Goal: Task Accomplishment & Management: Manage account settings

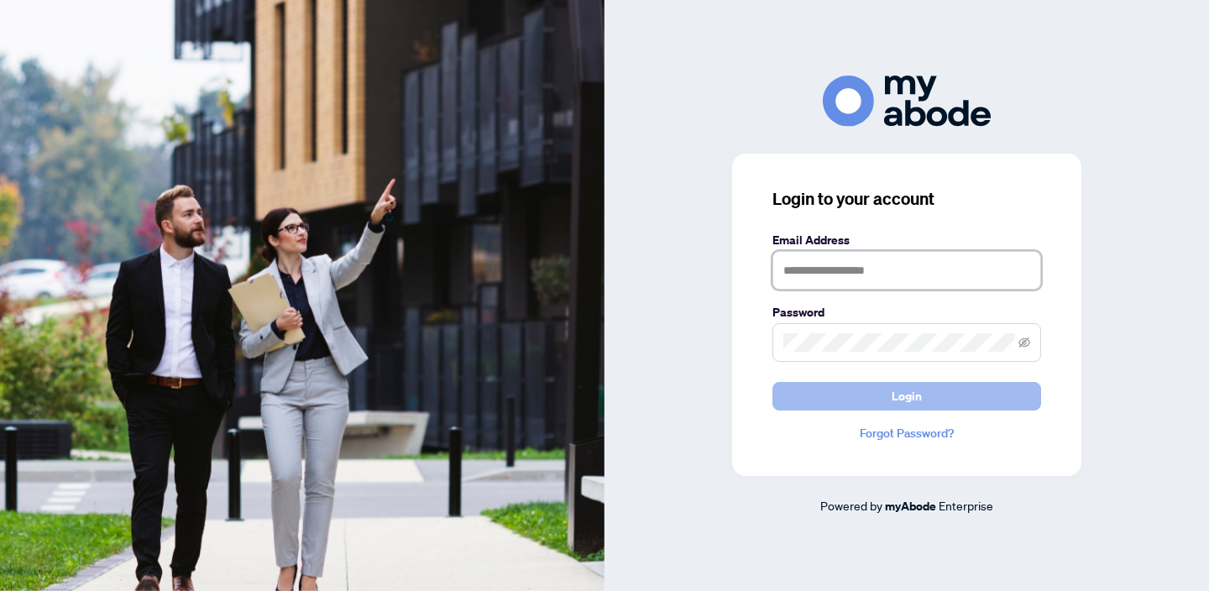
type input "**********"
click at [956, 398] on button "Login" at bounding box center [907, 396] width 269 height 29
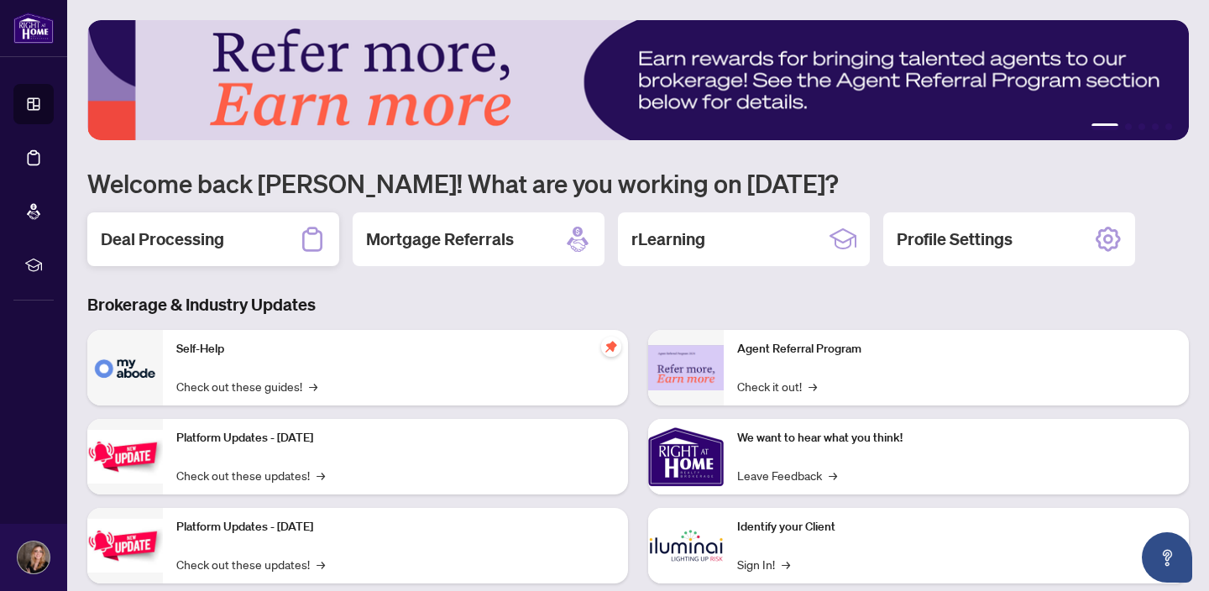
click at [219, 246] on h2 "Deal Processing" at bounding box center [162, 240] width 123 height 24
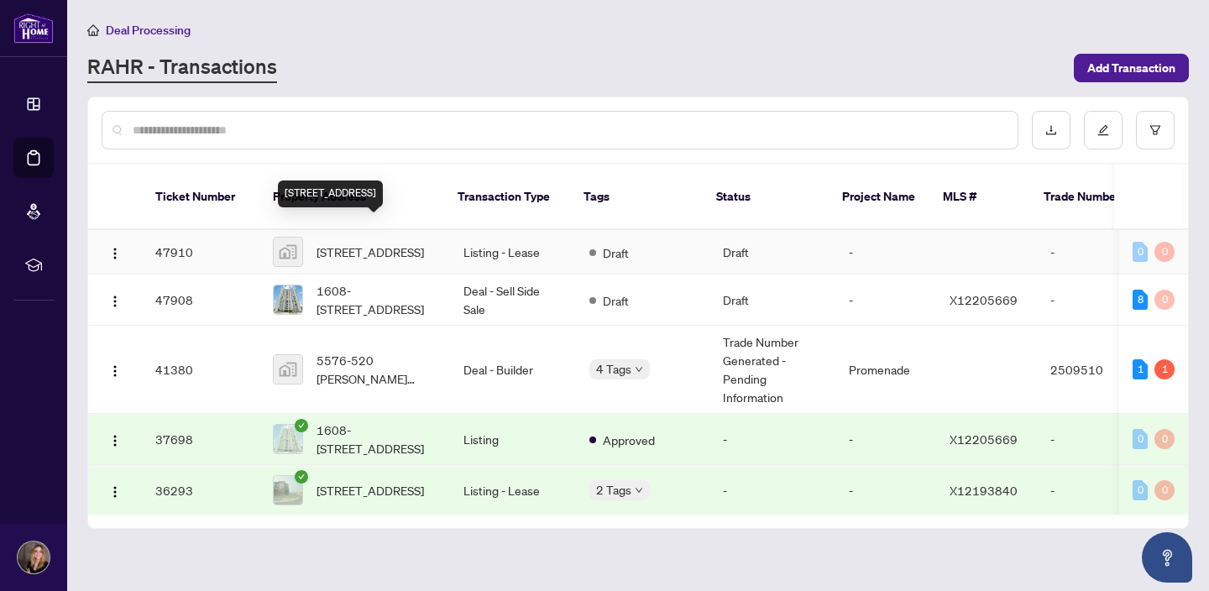
click at [349, 243] on span "[STREET_ADDRESS]" at bounding box center [370, 252] width 107 height 18
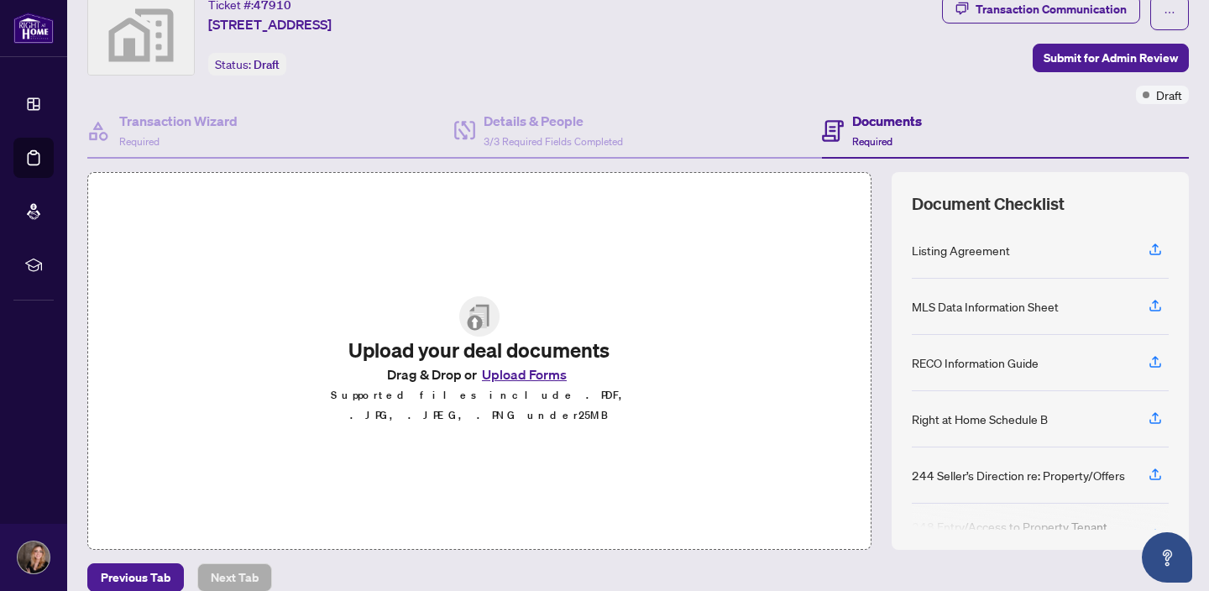
scroll to position [60, 0]
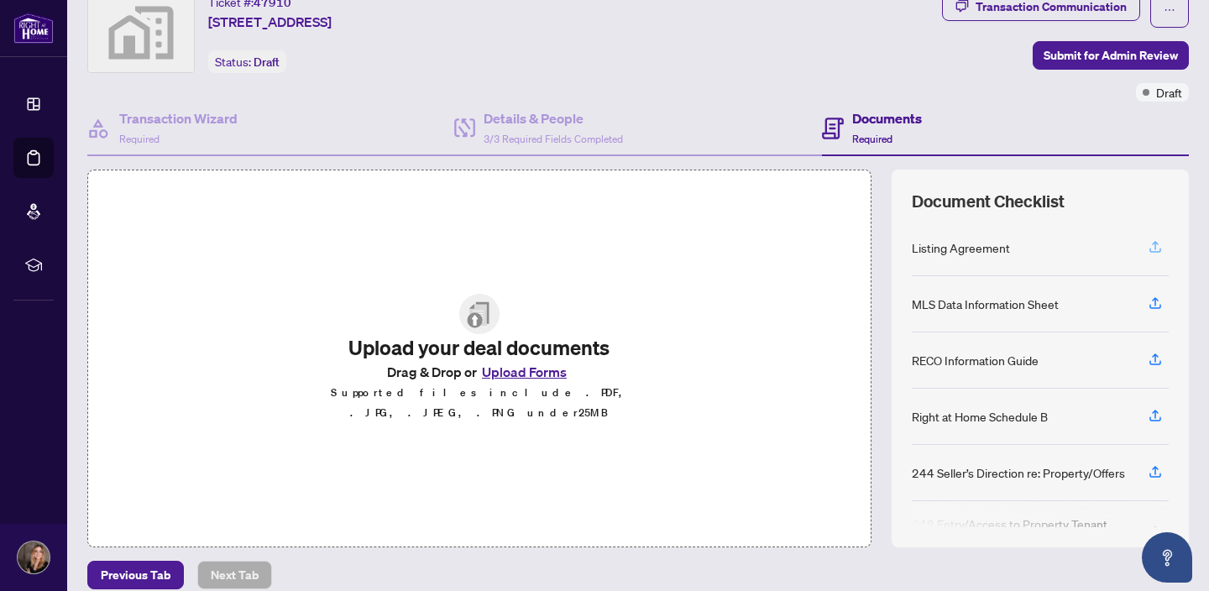
click at [1151, 243] on icon "button" at bounding box center [1155, 246] width 15 height 15
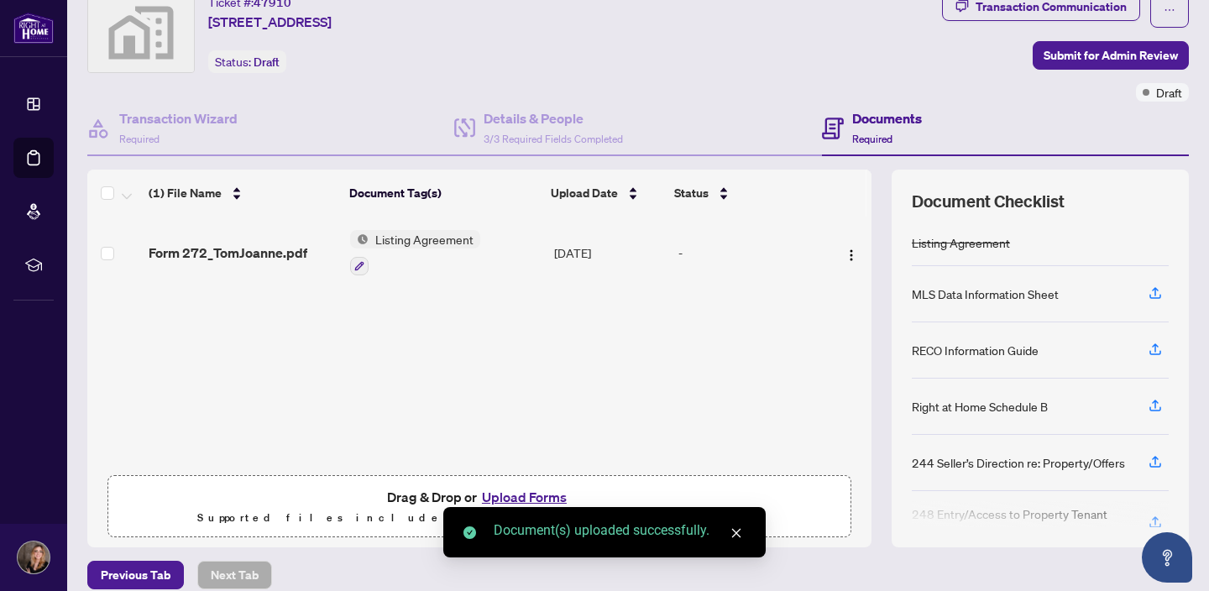
scroll to position [1, 0]
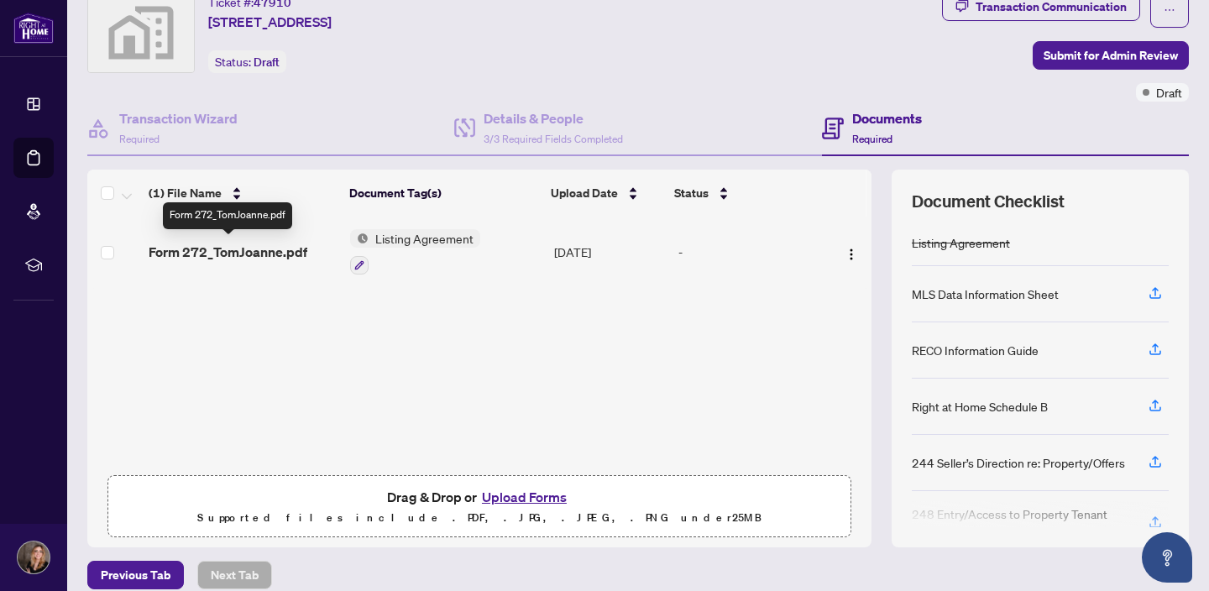
click at [251, 253] on span "Form 272_TomJoanne.pdf" at bounding box center [228, 252] width 159 height 20
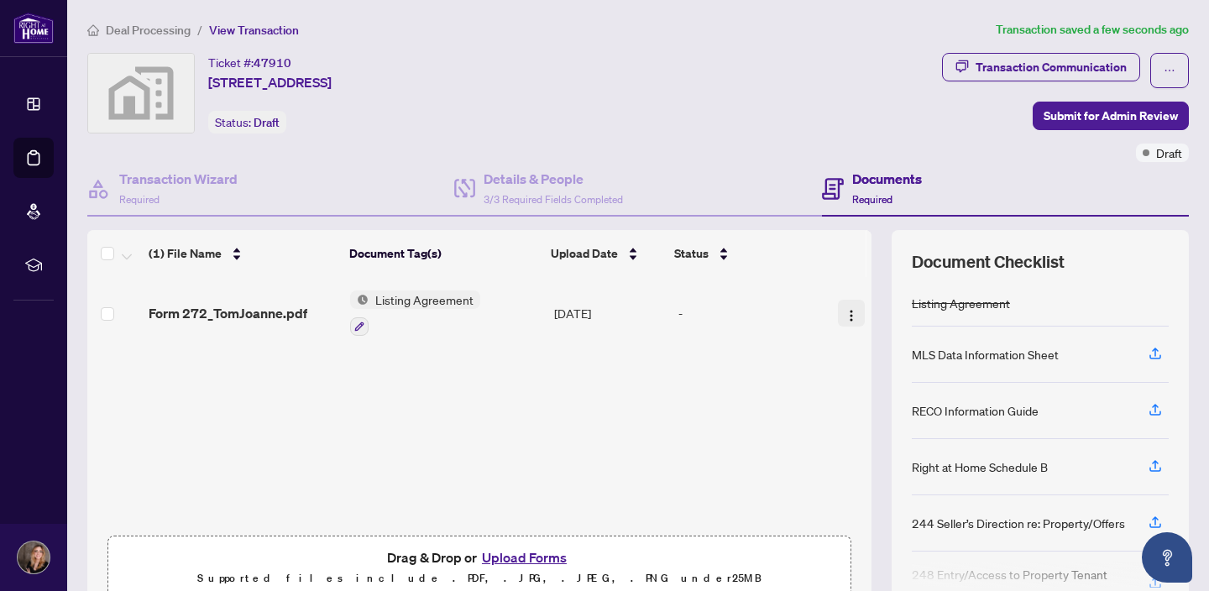
click at [845, 312] on img "button" at bounding box center [851, 315] width 13 height 13
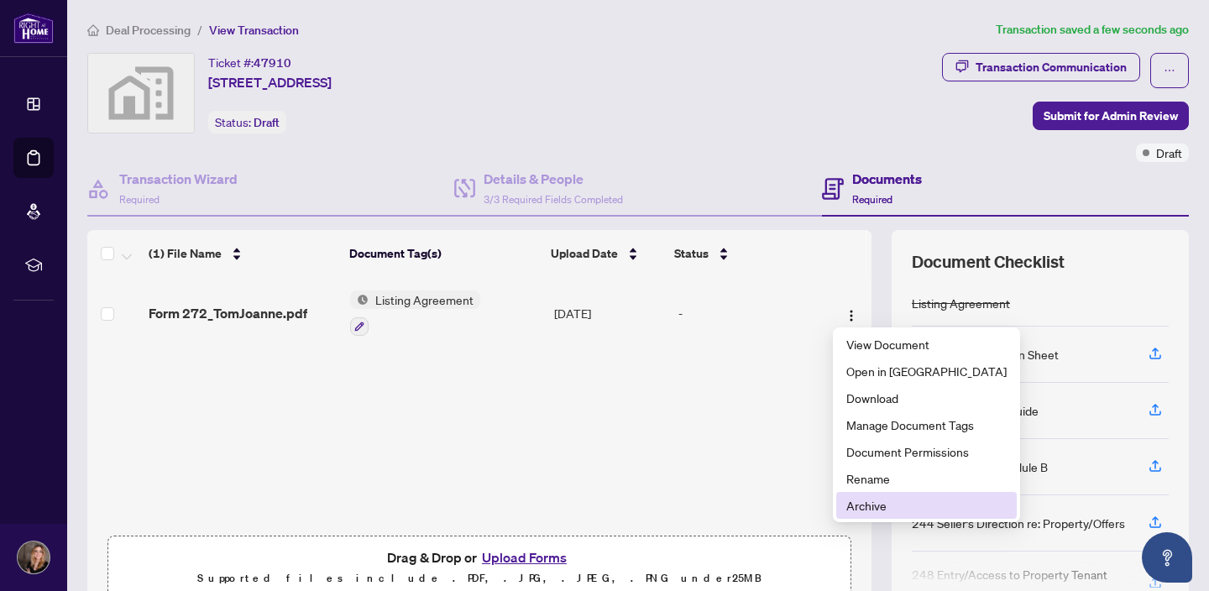
click at [905, 505] on span "Archive" at bounding box center [927, 505] width 160 height 18
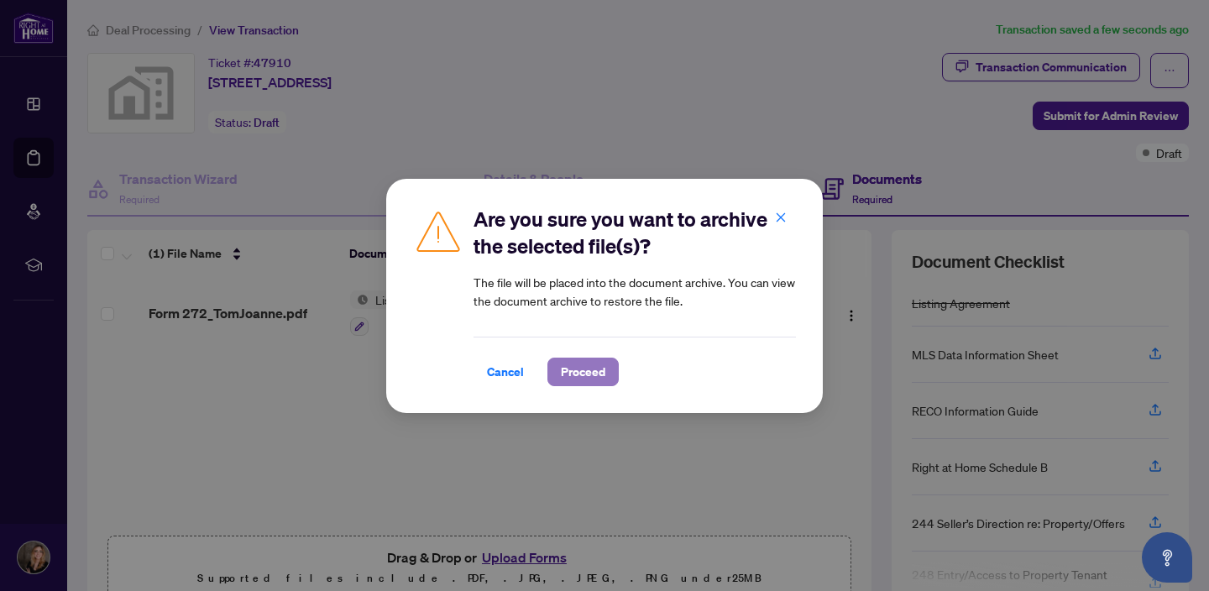
click at [605, 367] on span "Proceed" at bounding box center [583, 372] width 45 height 27
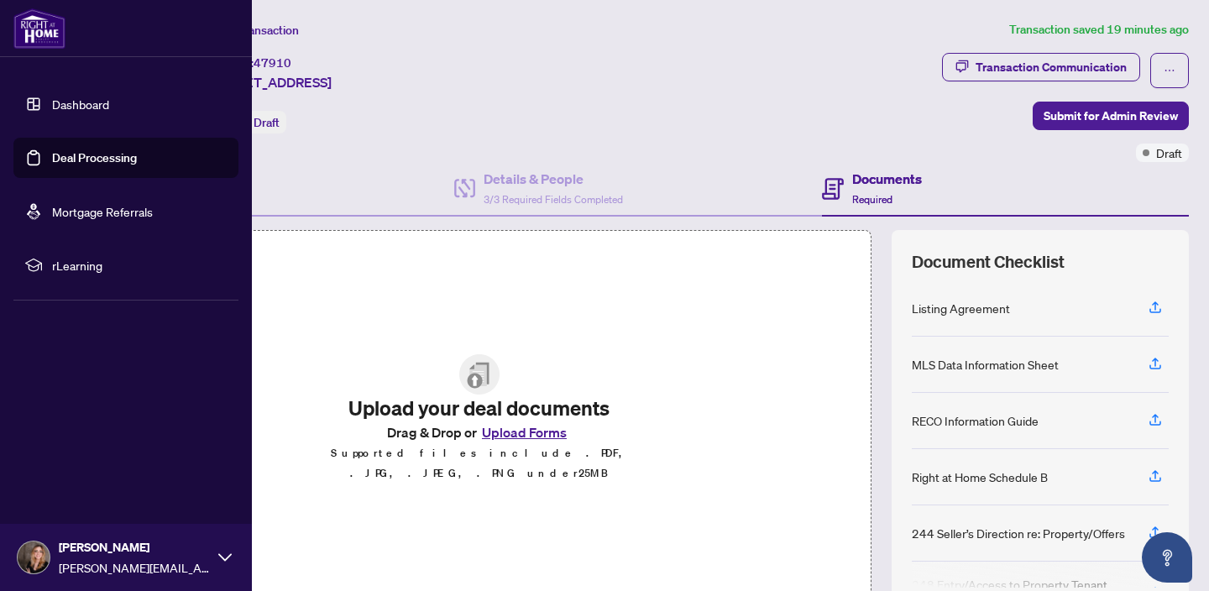
click at [92, 158] on link "Deal Processing" at bounding box center [94, 157] width 85 height 15
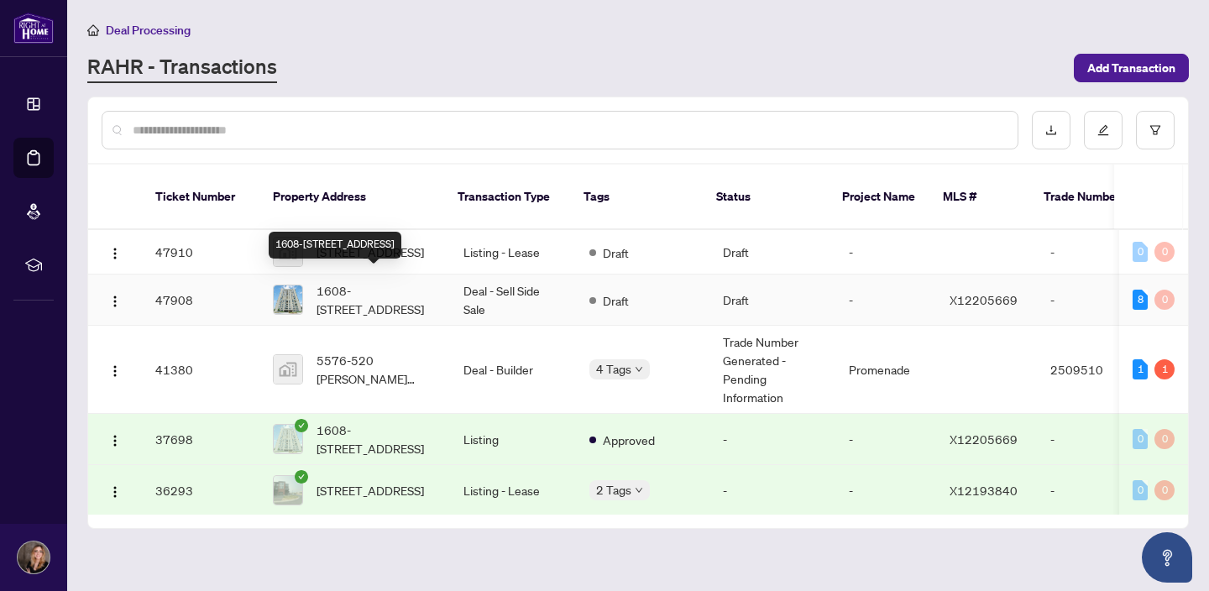
click at [387, 285] on span "1608-[STREET_ADDRESS]" at bounding box center [377, 299] width 120 height 37
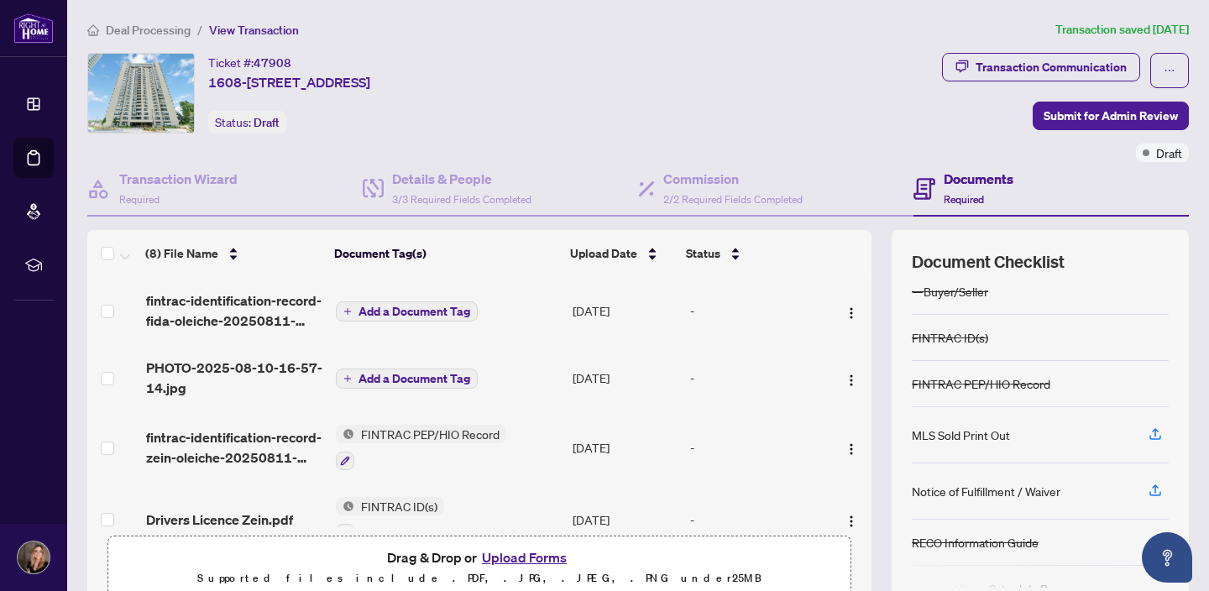
scroll to position [107, 0]
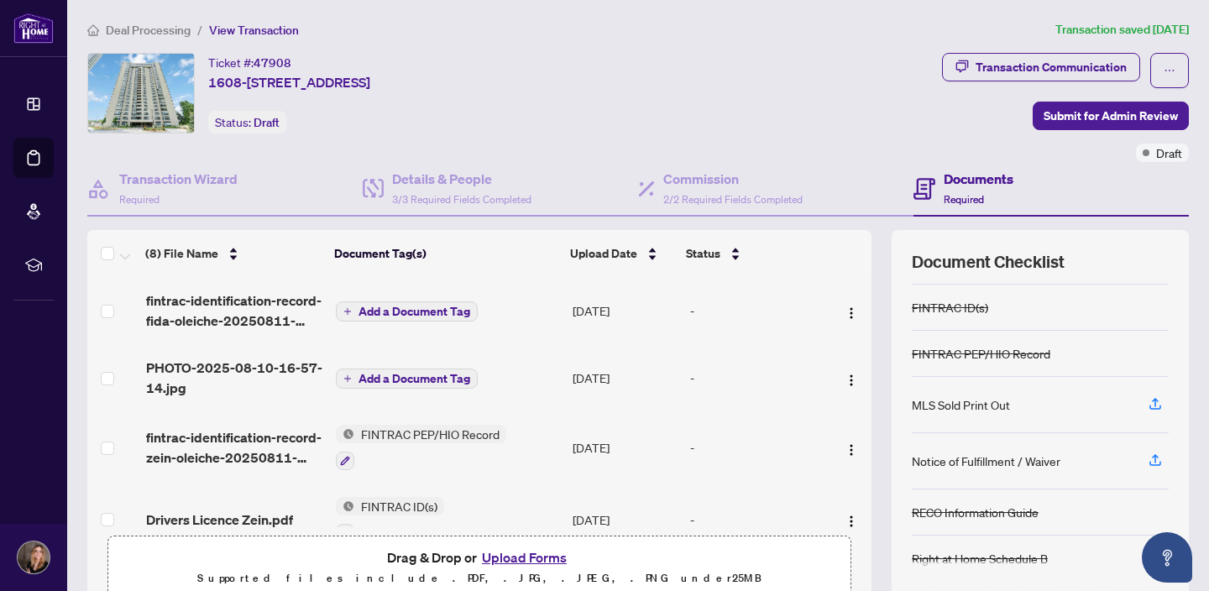
click at [527, 557] on button "Upload Forms" at bounding box center [524, 558] width 95 height 22
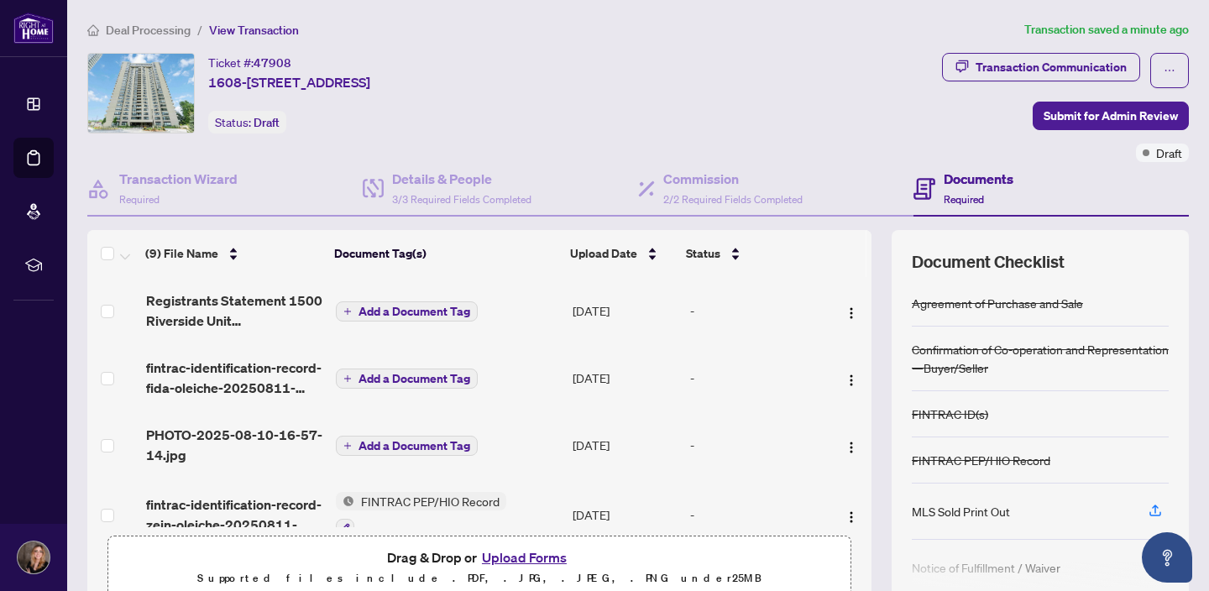
click at [538, 558] on button "Upload Forms" at bounding box center [524, 558] width 95 height 22
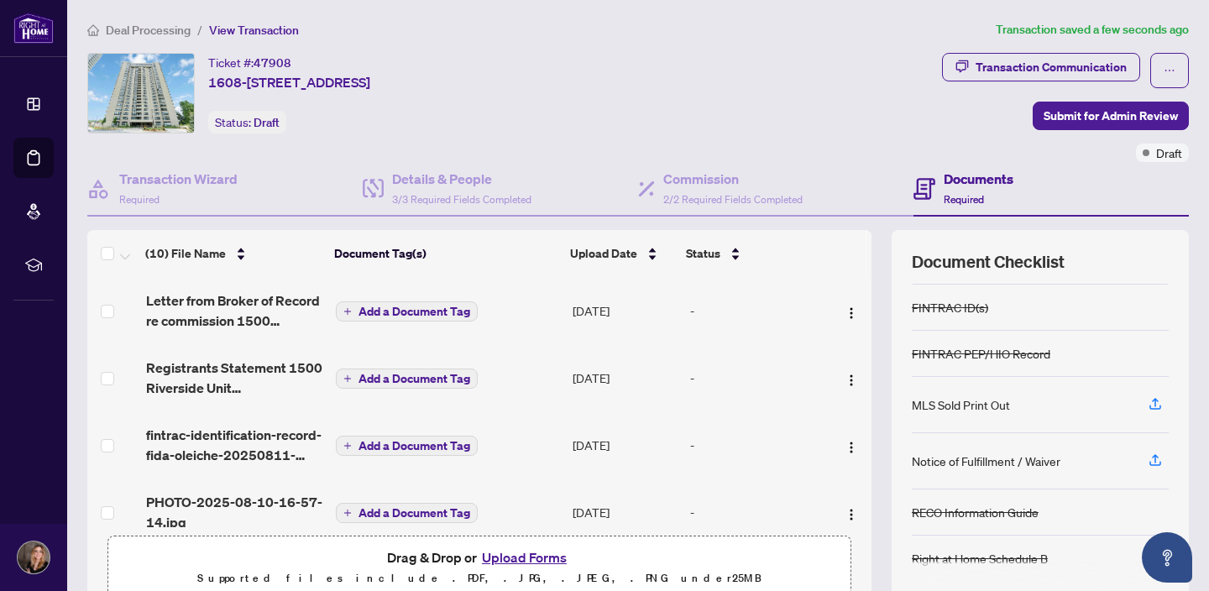
scroll to position [0, 0]
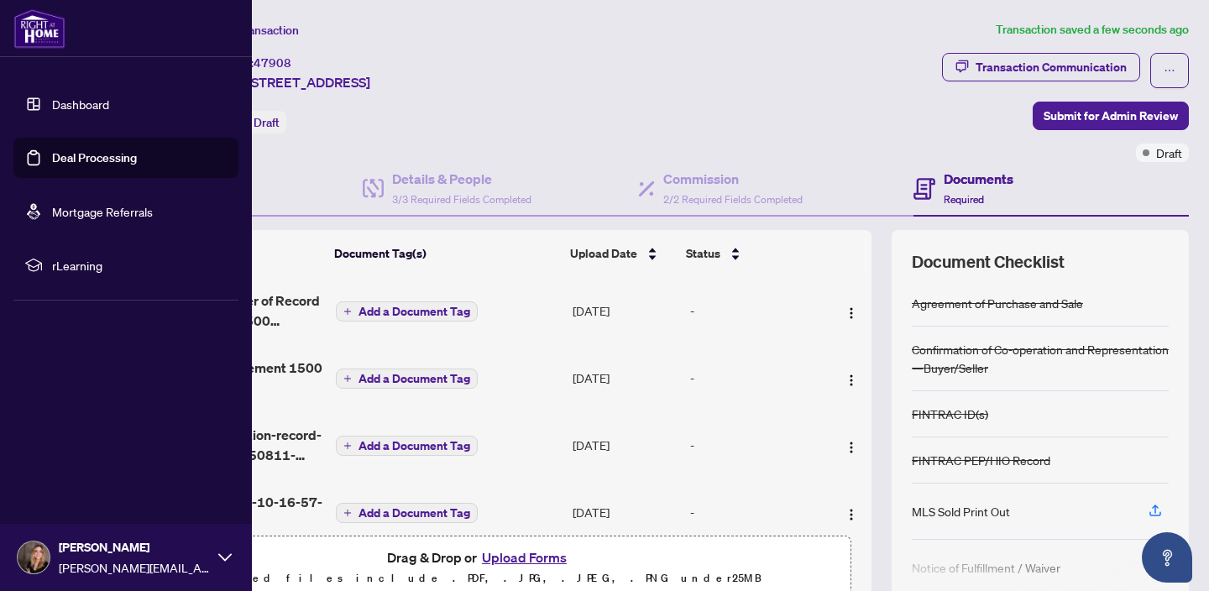
click at [52, 158] on link "Deal Processing" at bounding box center [94, 157] width 85 height 15
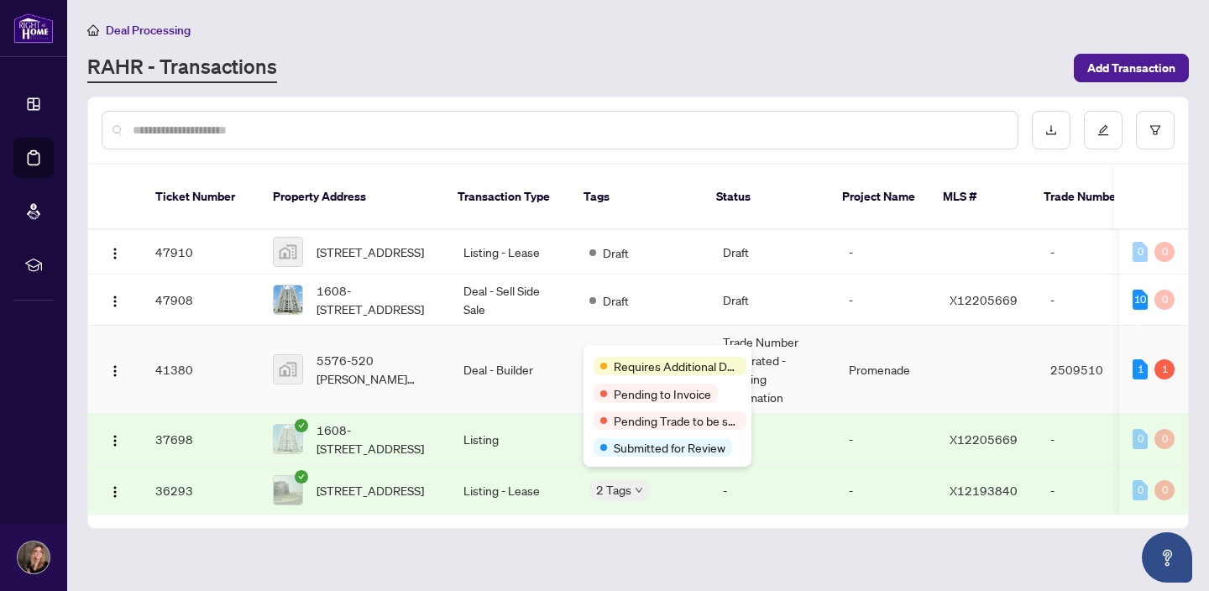
click at [635, 360] on span "Requires Additional Docs" at bounding box center [677, 366] width 126 height 18
click at [592, 345] on div "Requires Additional Docs Pending to Invoice Pending Trade to be sent Submitted …" at bounding box center [668, 406] width 168 height 122
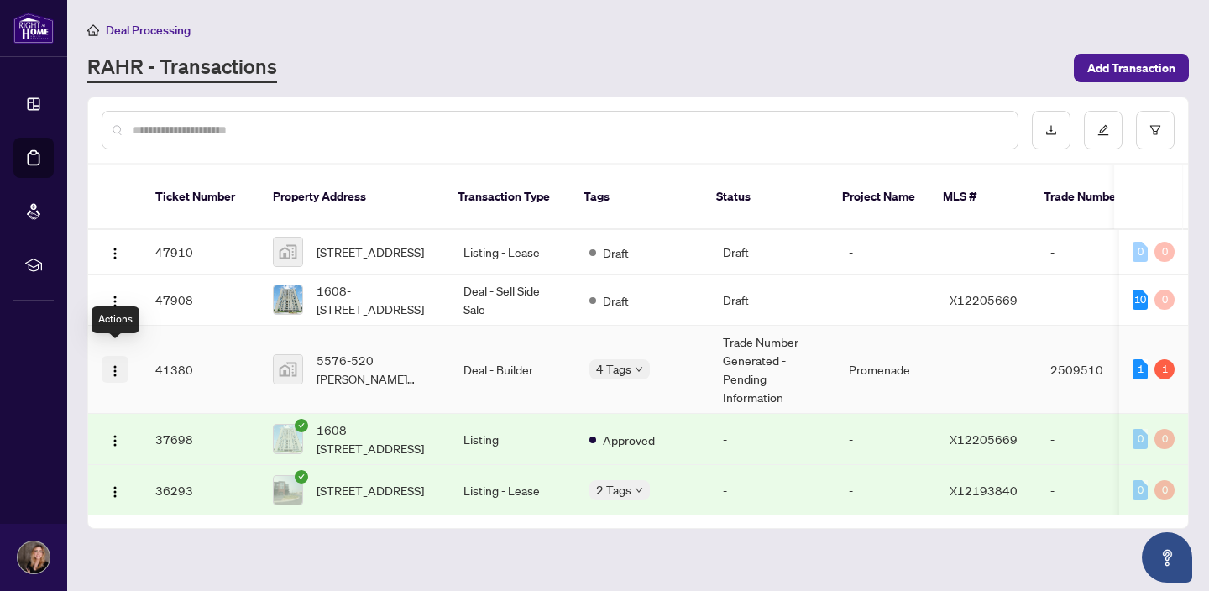
click at [116, 364] on img "button" at bounding box center [114, 370] width 13 height 13
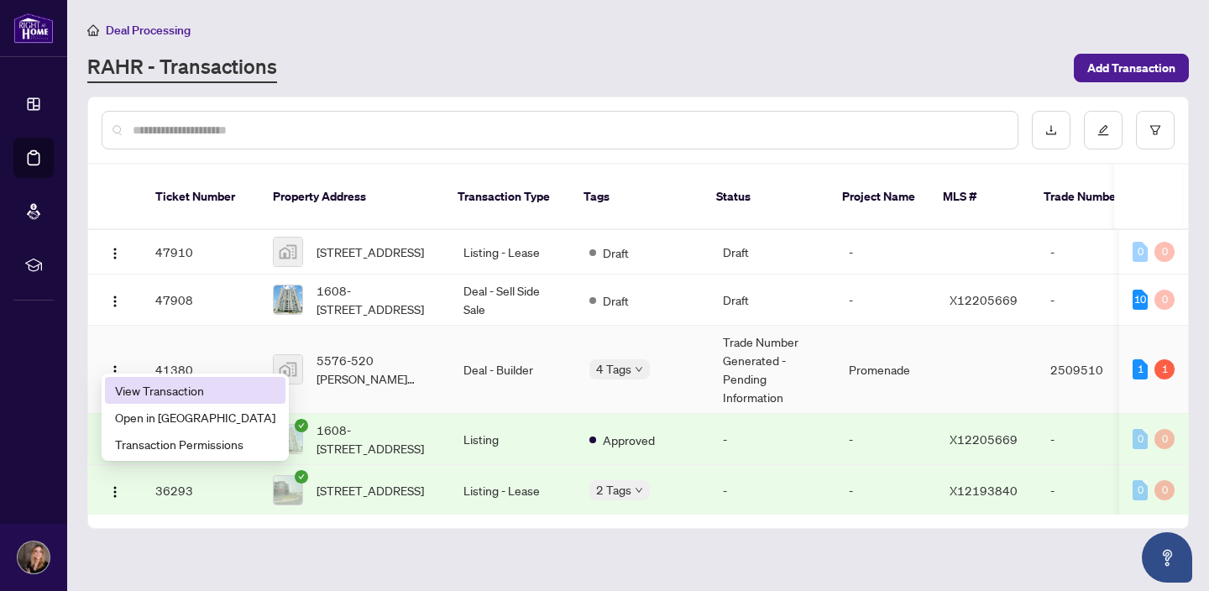
click at [169, 388] on span "View Transaction" at bounding box center [195, 390] width 160 height 18
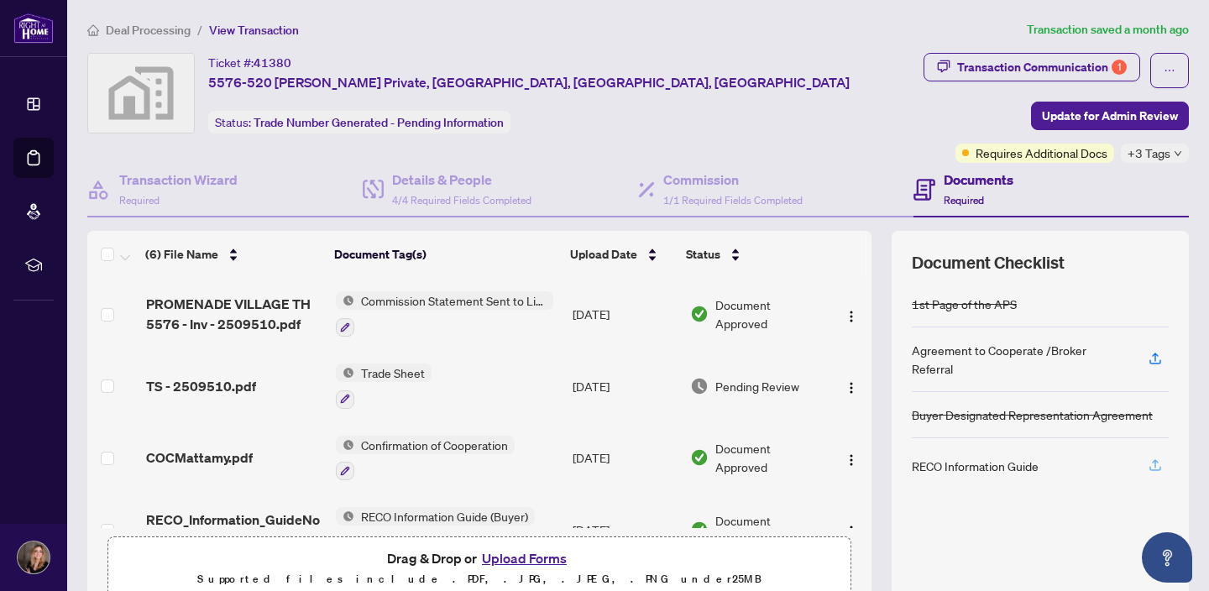
click at [1155, 458] on icon "button" at bounding box center [1155, 465] width 15 height 15
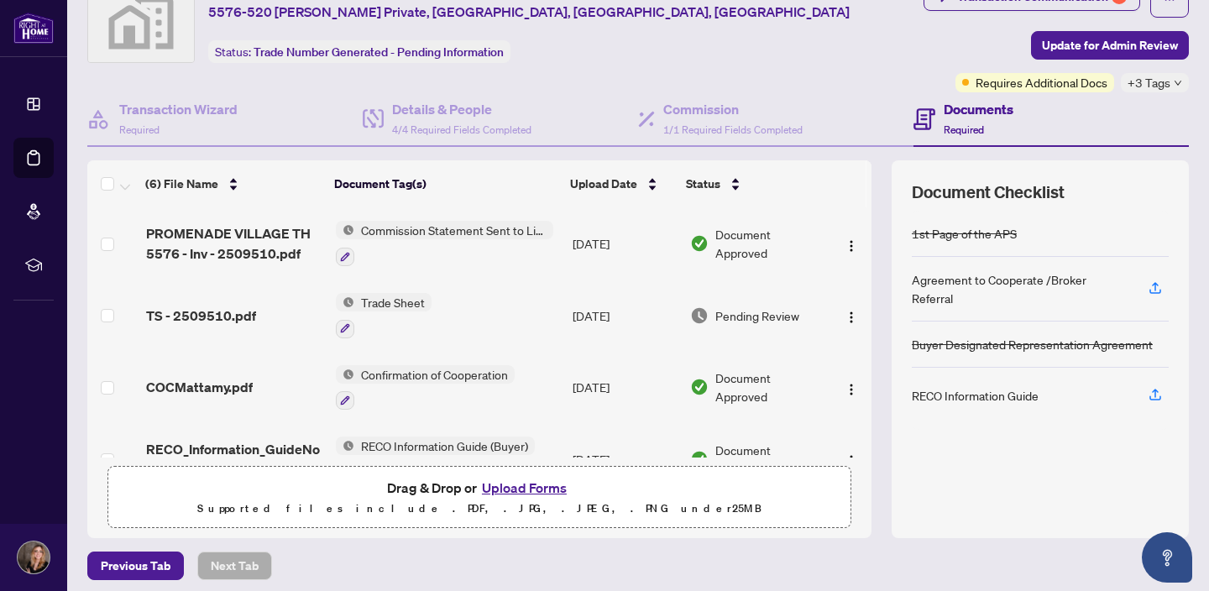
scroll to position [7, 0]
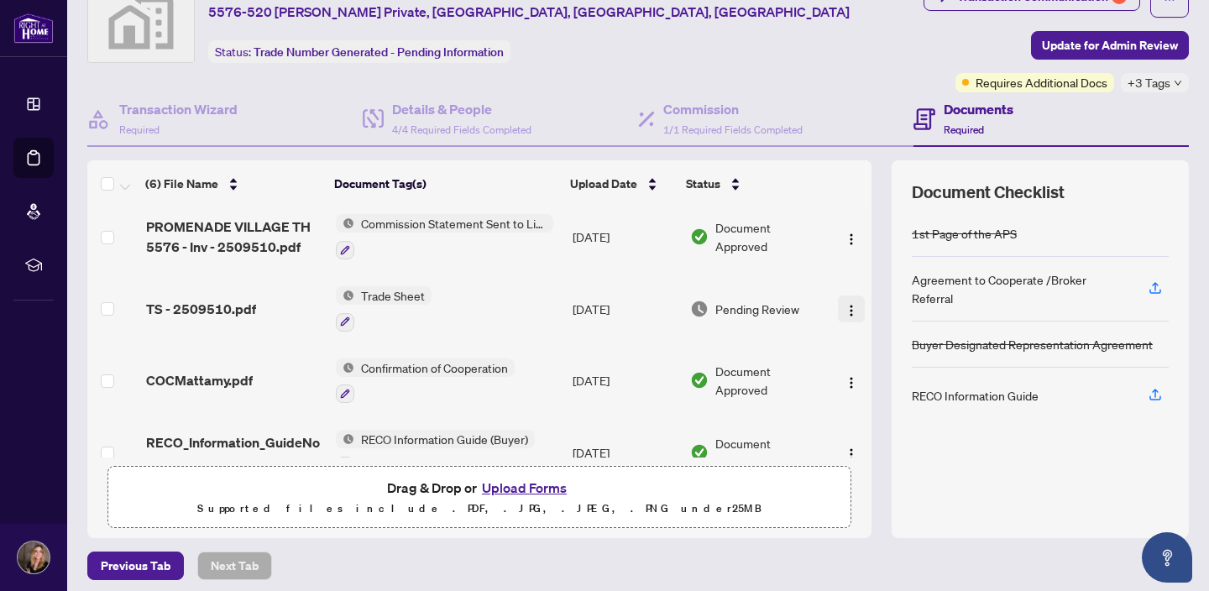
click at [849, 312] on img "button" at bounding box center [851, 310] width 13 height 13
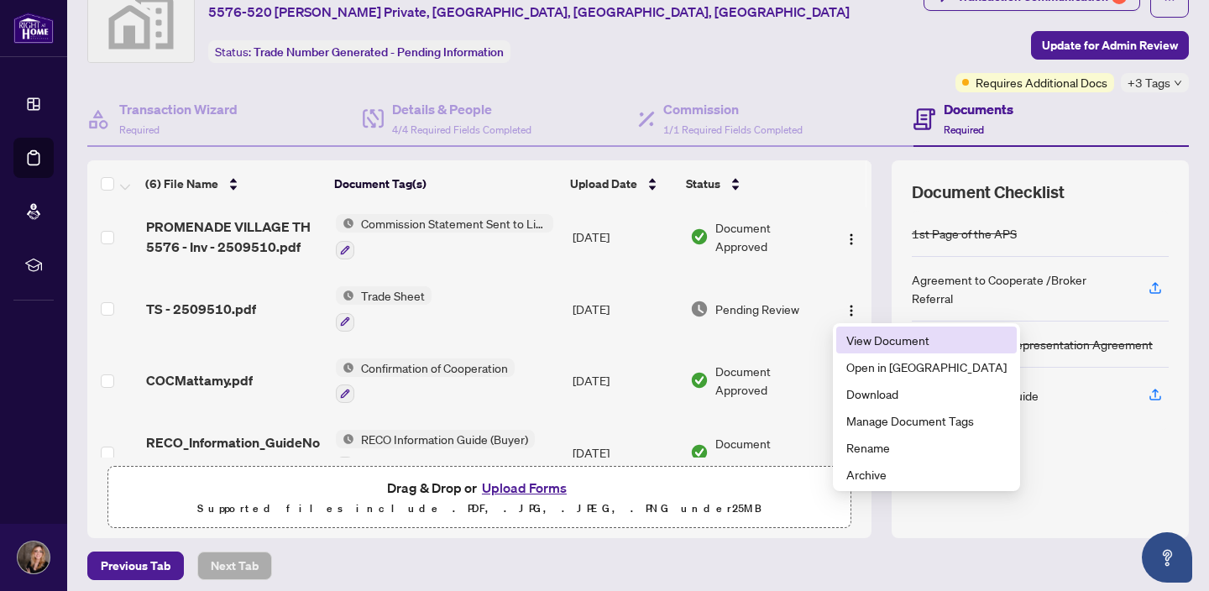
click at [876, 339] on span "View Document" at bounding box center [927, 340] width 160 height 18
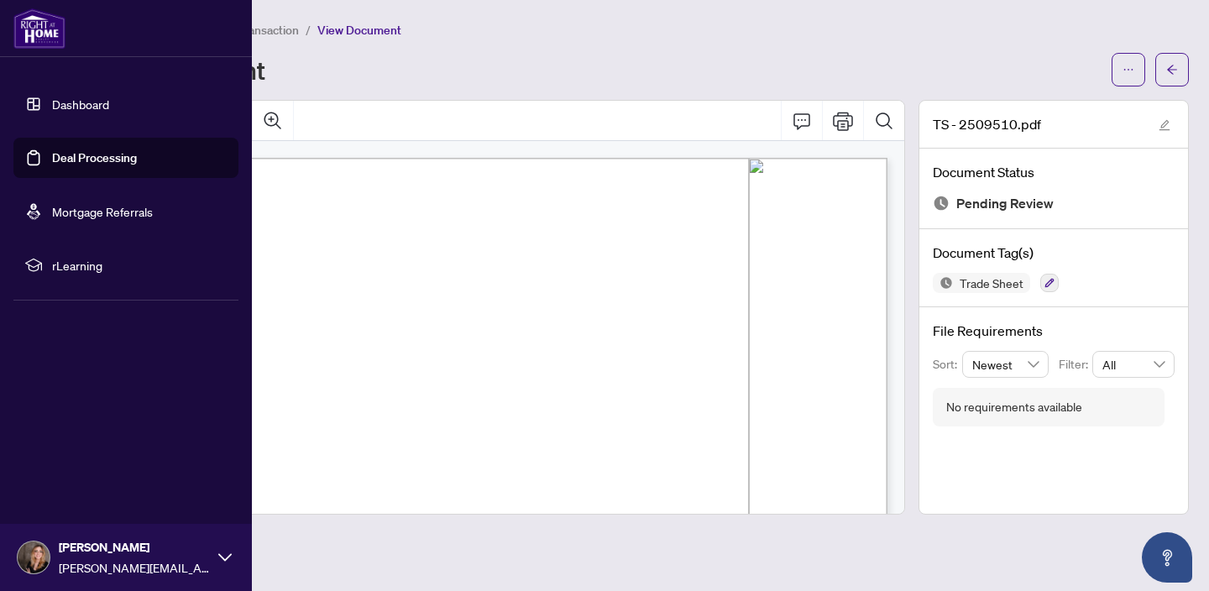
click at [58, 157] on link "Deal Processing" at bounding box center [94, 157] width 85 height 15
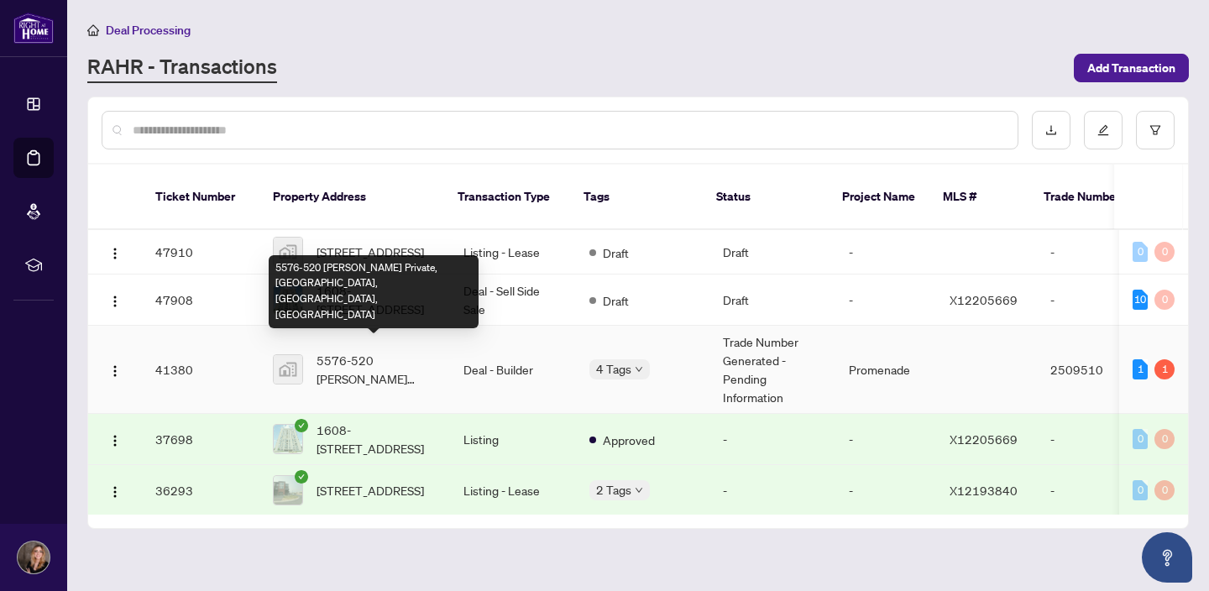
click at [355, 357] on span "5576-520 [PERSON_NAME] Private, [GEOGRAPHIC_DATA], [GEOGRAPHIC_DATA], [GEOGRAPH…" at bounding box center [377, 369] width 120 height 37
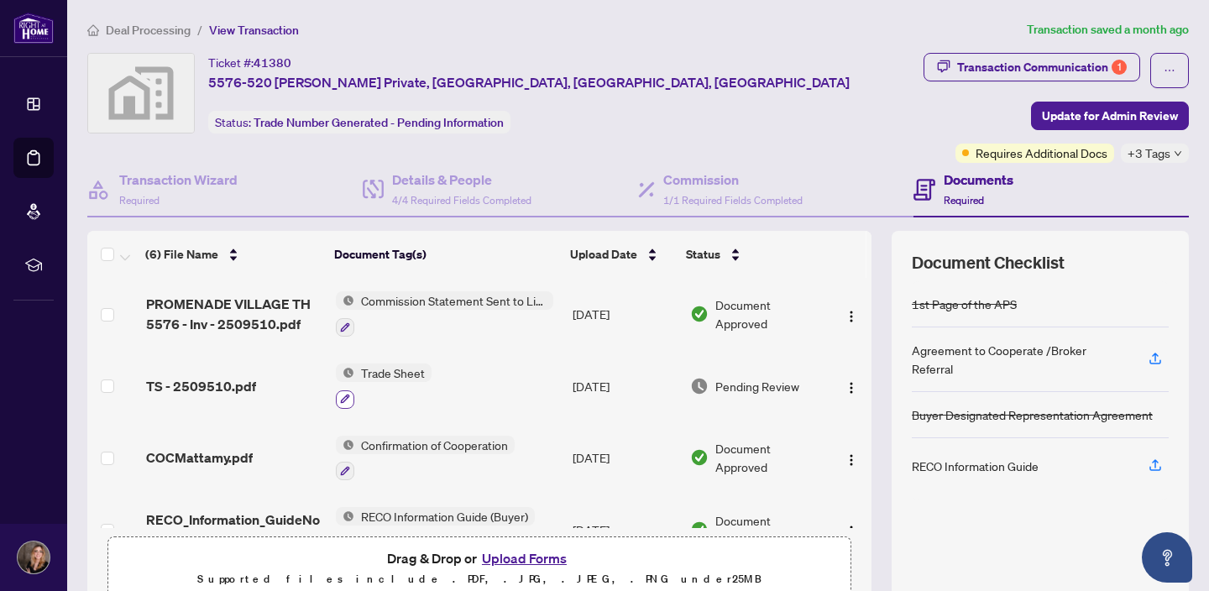
click at [343, 398] on icon "button" at bounding box center [344, 399] width 9 height 9
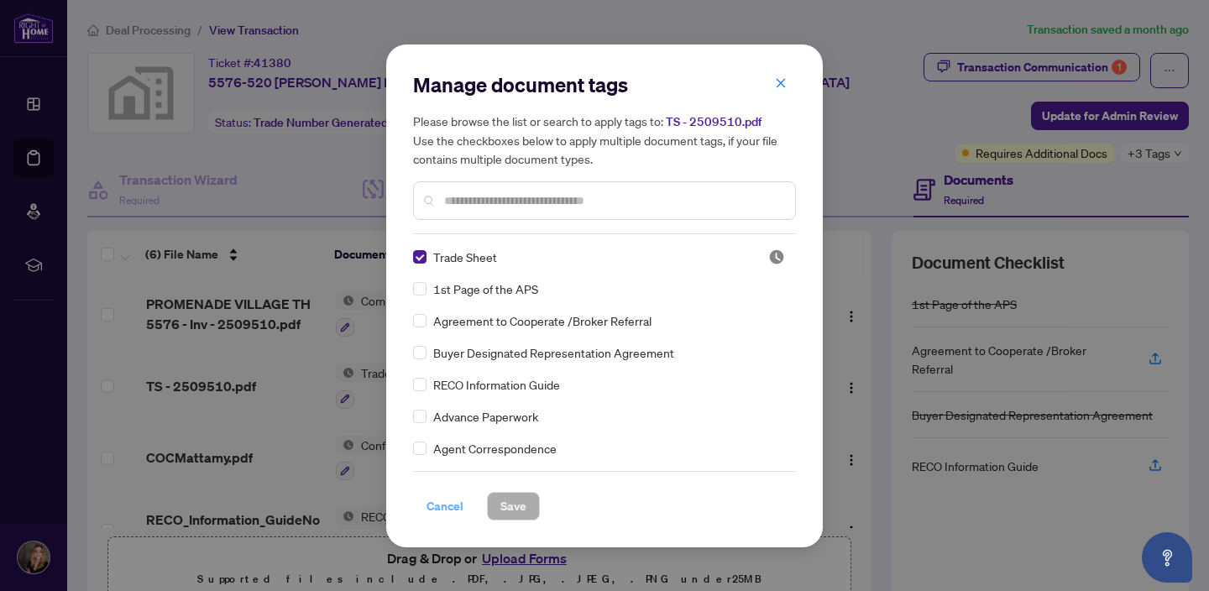
click at [444, 498] on span "Cancel" at bounding box center [445, 506] width 37 height 27
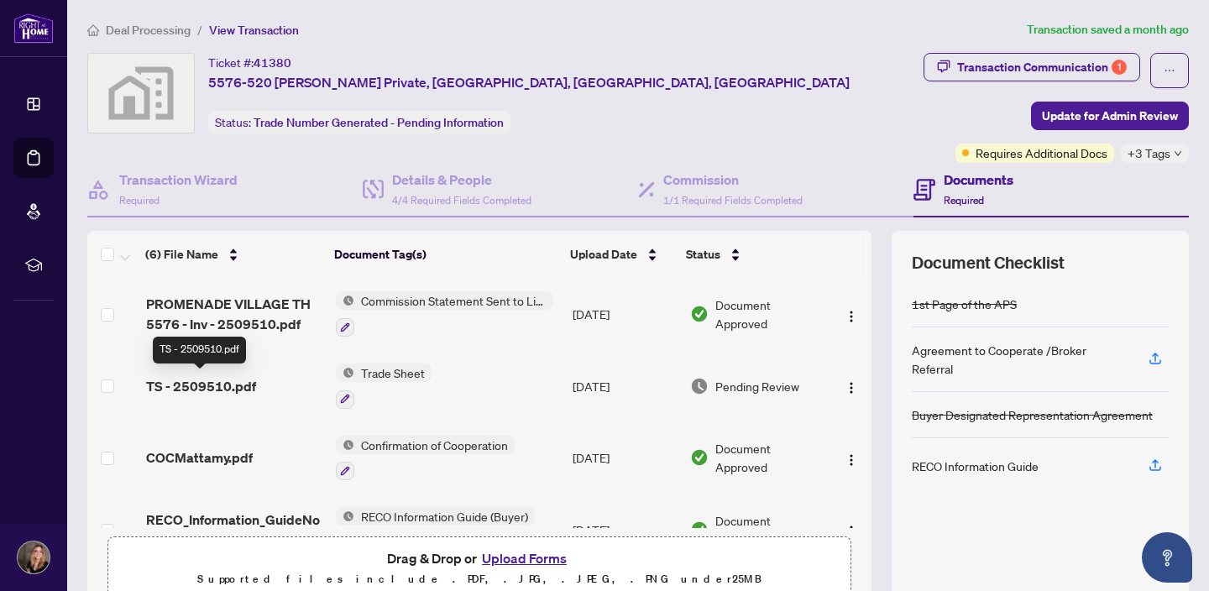
click at [222, 386] on span "TS - 2509510.pdf" at bounding box center [201, 386] width 110 height 20
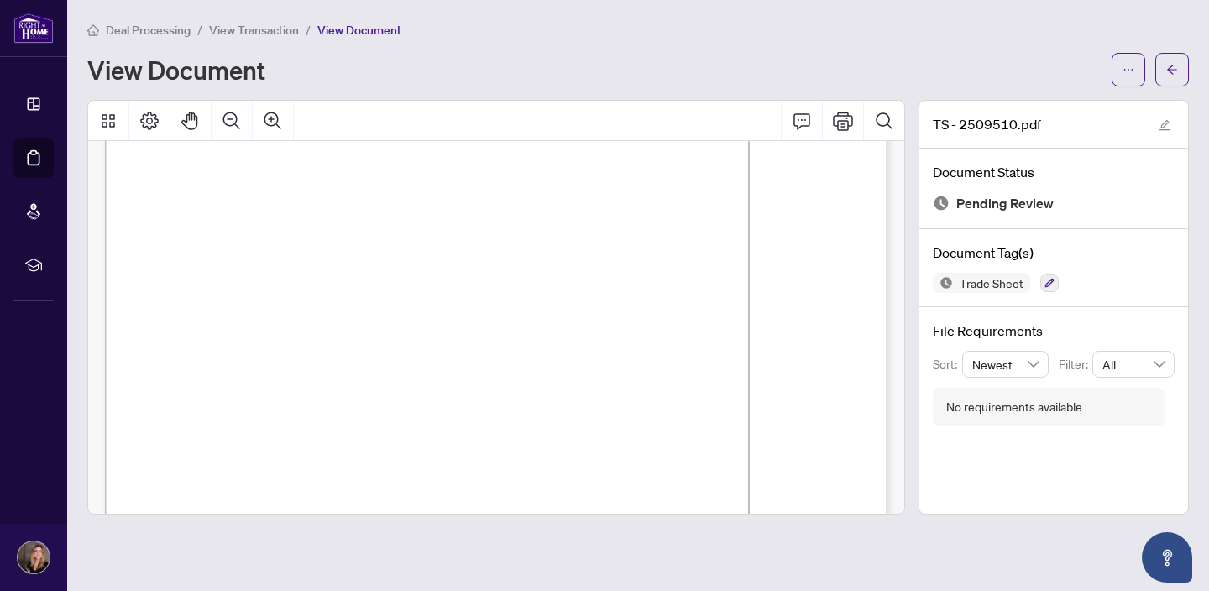
scroll to position [67, 0]
click at [838, 125] on icon "Print" at bounding box center [843, 121] width 20 height 20
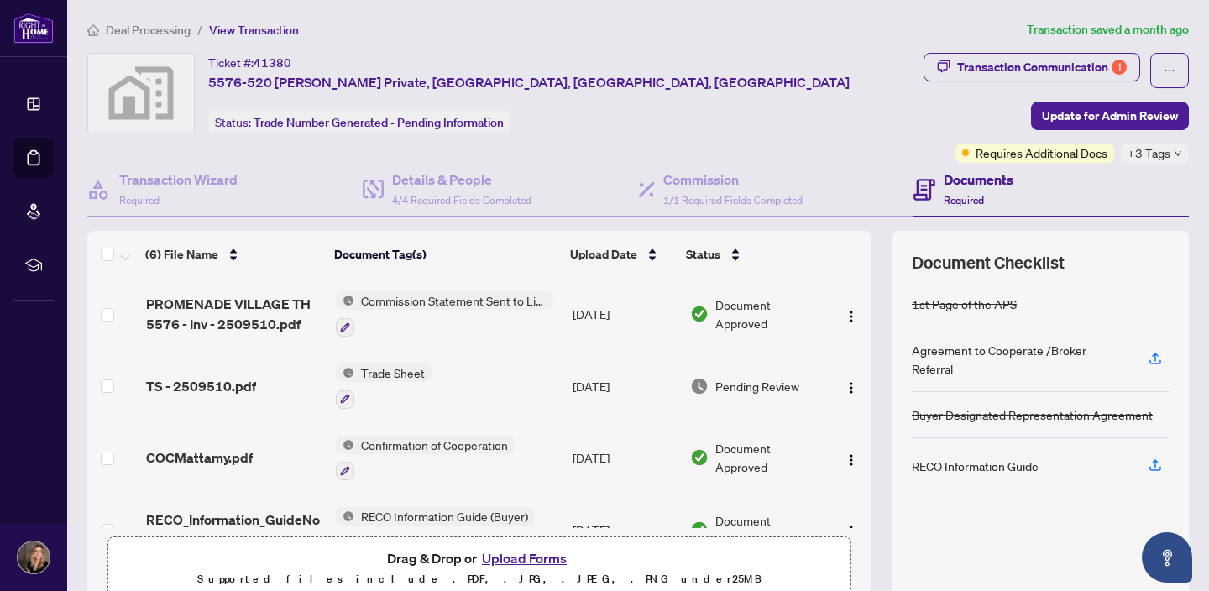
click at [538, 556] on button "Upload Forms" at bounding box center [524, 559] width 95 height 22
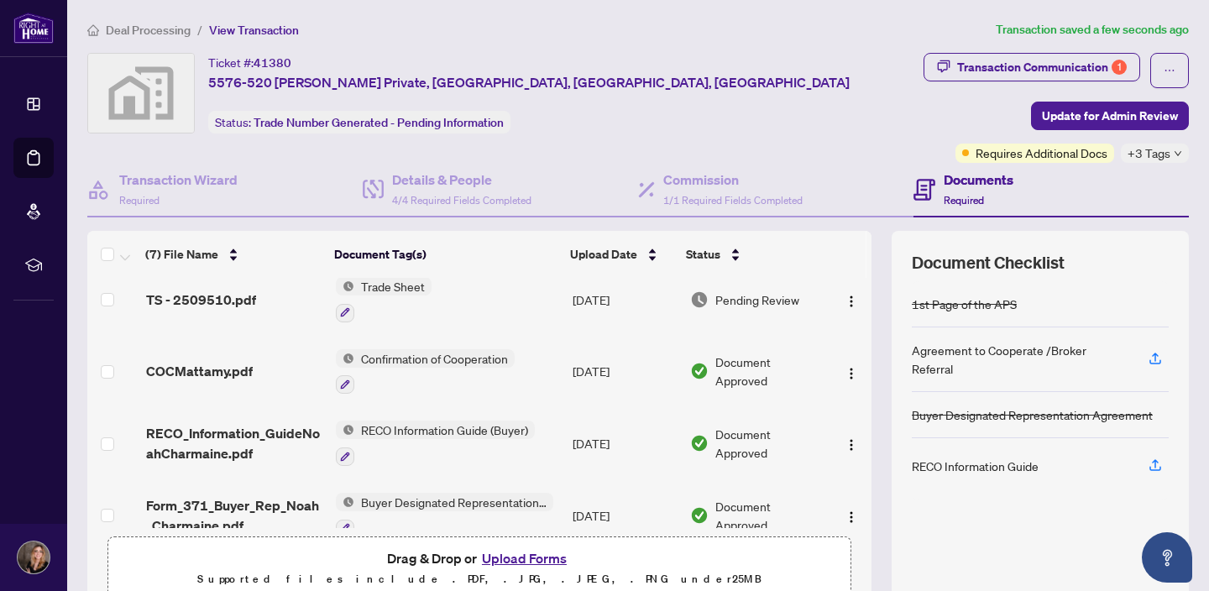
scroll to position [249, 0]
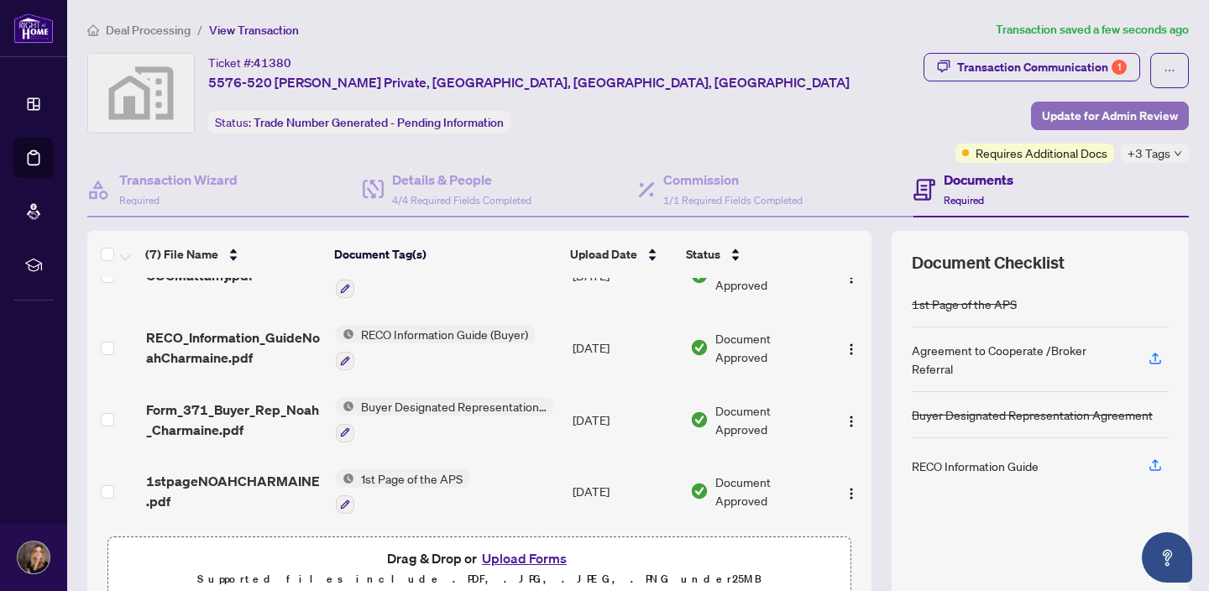
click at [1121, 114] on span "Update for Admin Review" at bounding box center [1110, 115] width 136 height 27
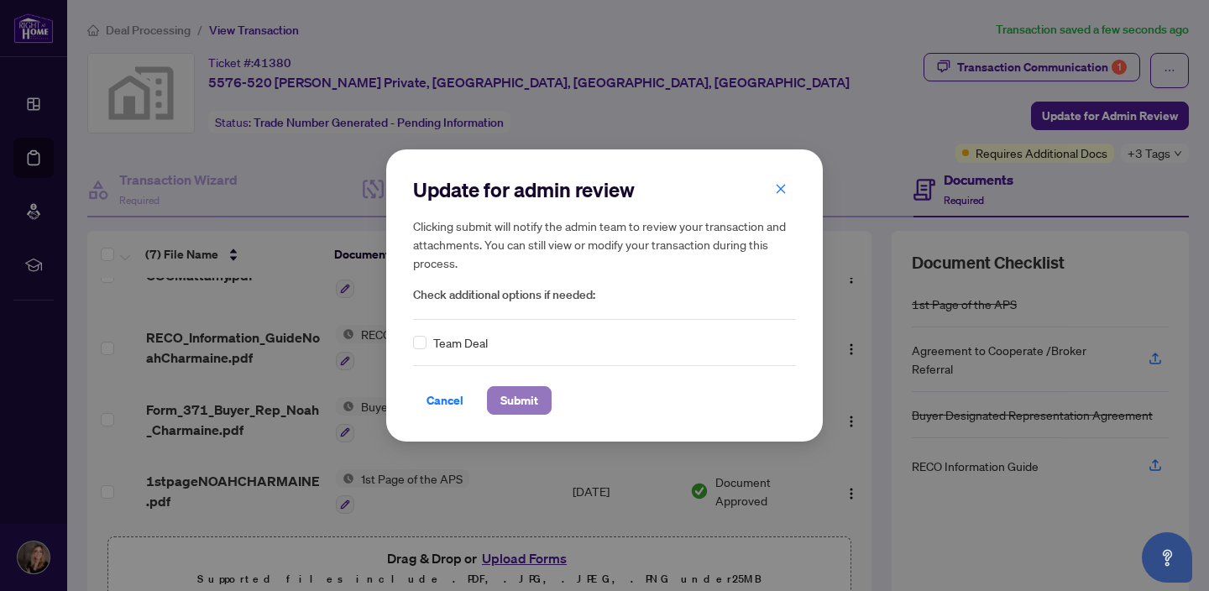
click at [522, 409] on span "Submit" at bounding box center [520, 400] width 38 height 27
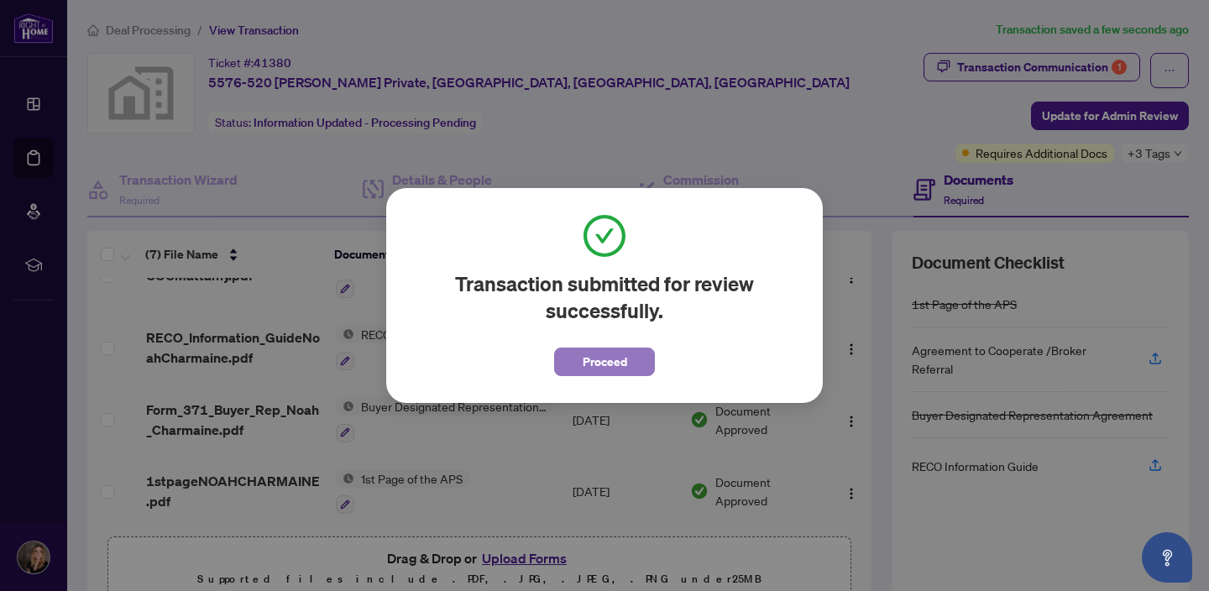
click at [618, 364] on span "Proceed" at bounding box center [605, 362] width 45 height 27
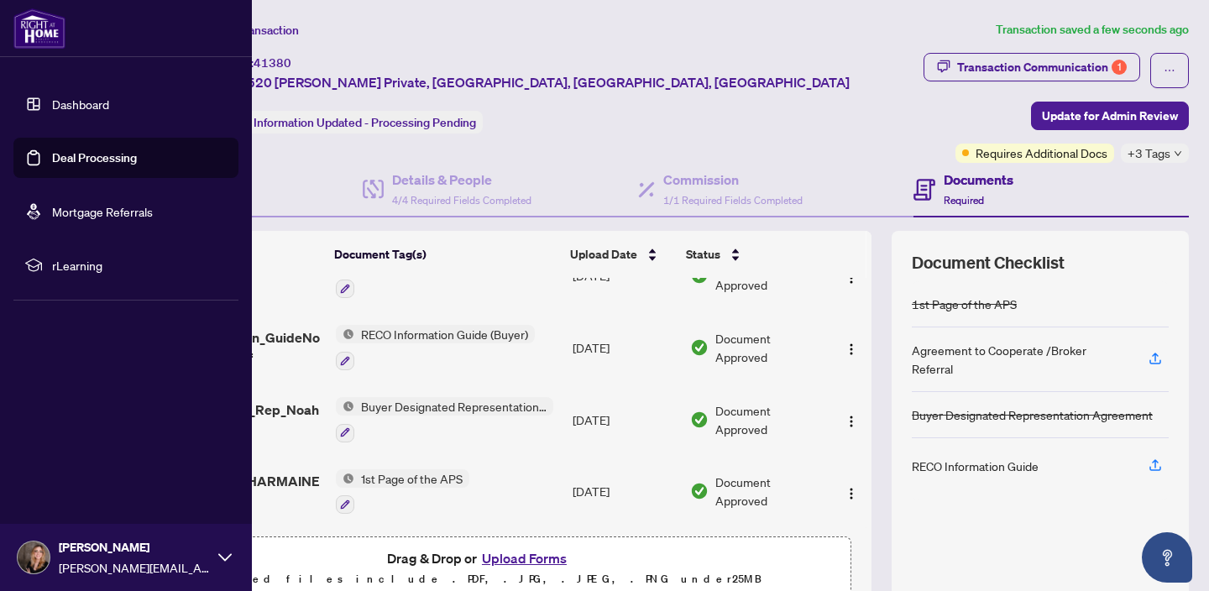
click at [52, 159] on link "Deal Processing" at bounding box center [94, 157] width 85 height 15
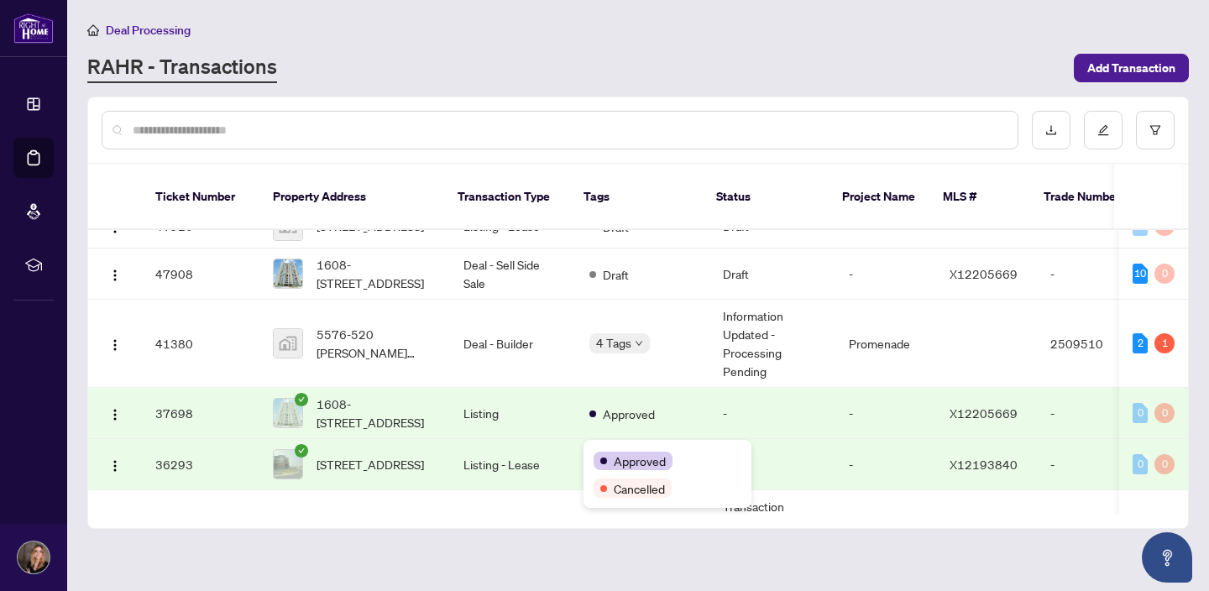
click at [630, 450] on div "Approved" at bounding box center [668, 460] width 148 height 20
click at [641, 439] on td "2 Tags" at bounding box center [643, 464] width 134 height 51
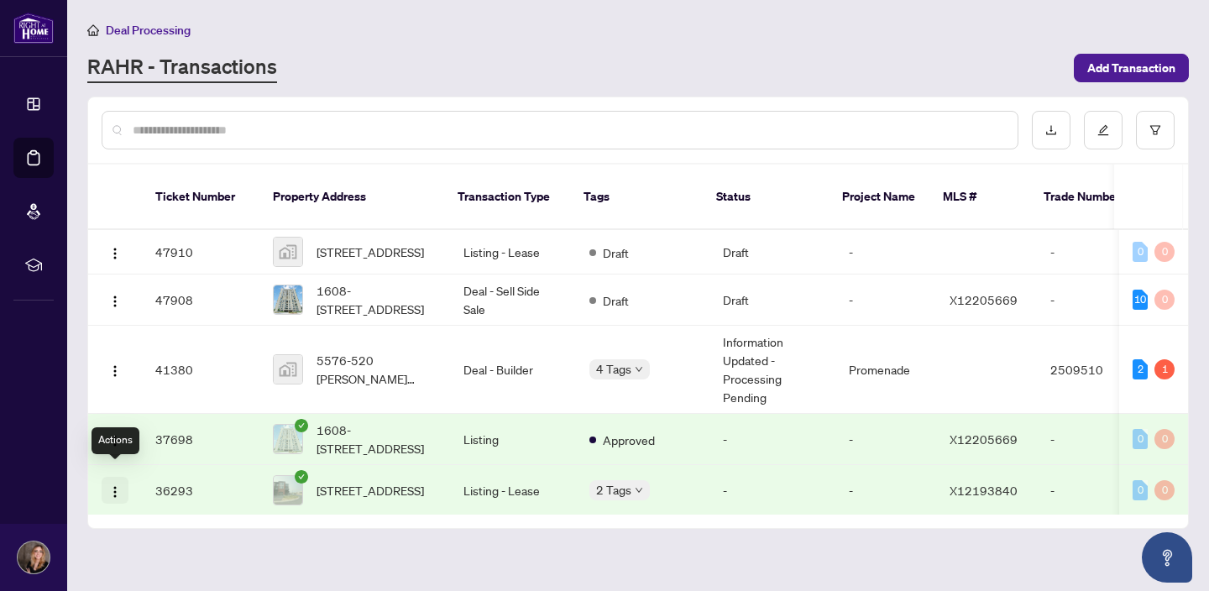
click at [113, 485] on img "button" at bounding box center [114, 491] width 13 height 13
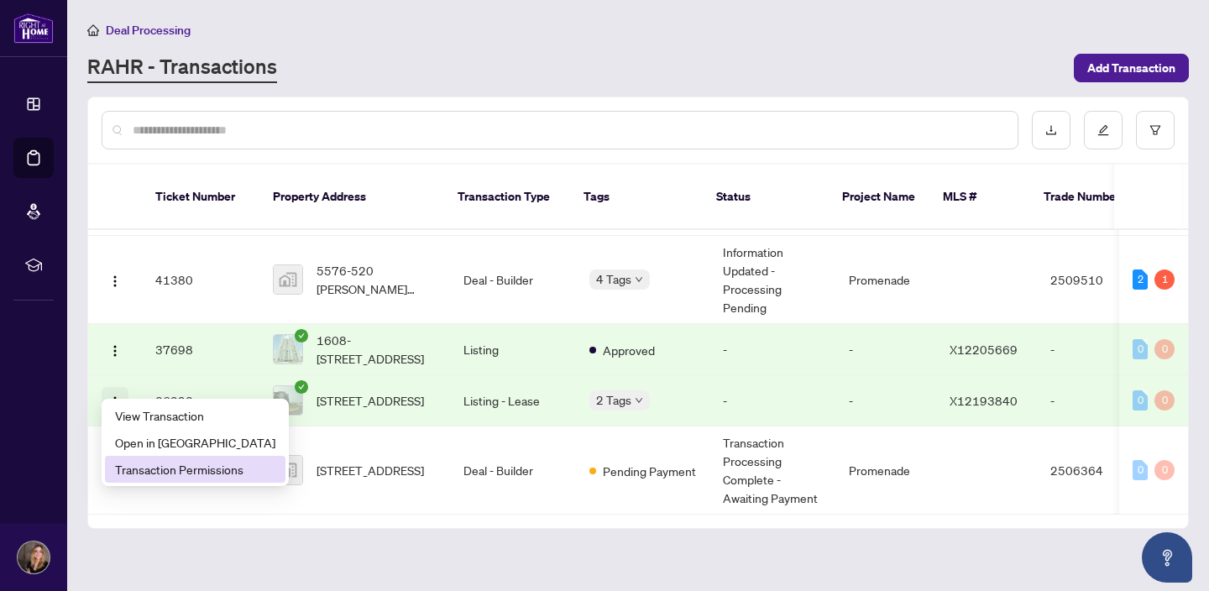
scroll to position [102, 0]
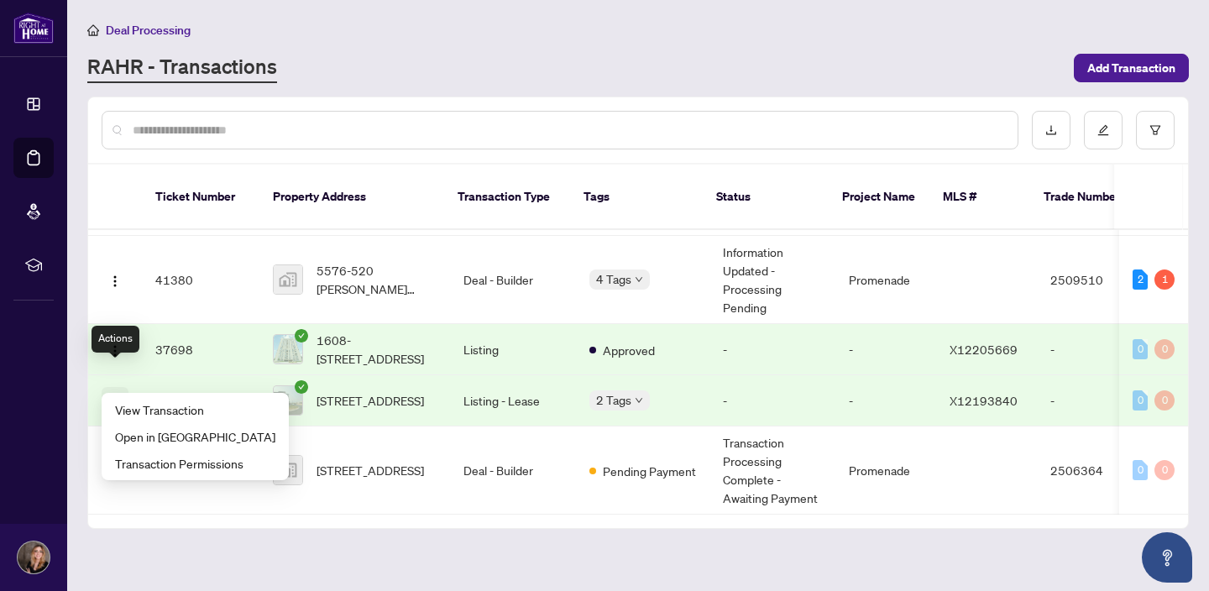
click at [113, 396] on img "button" at bounding box center [114, 402] width 13 height 13
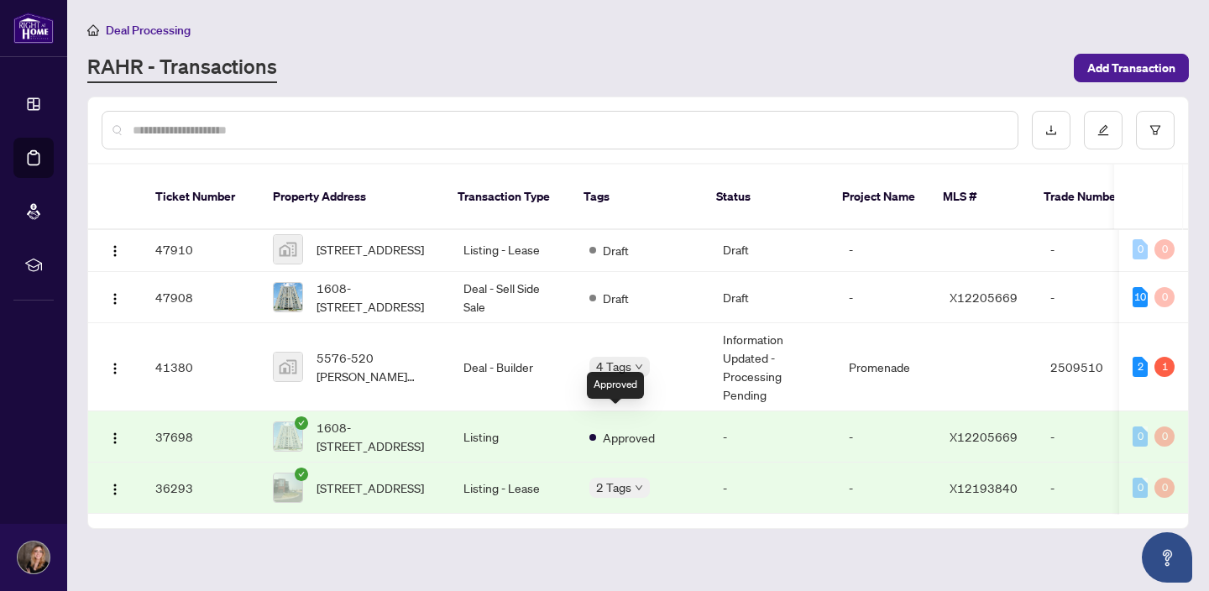
scroll to position [0, 0]
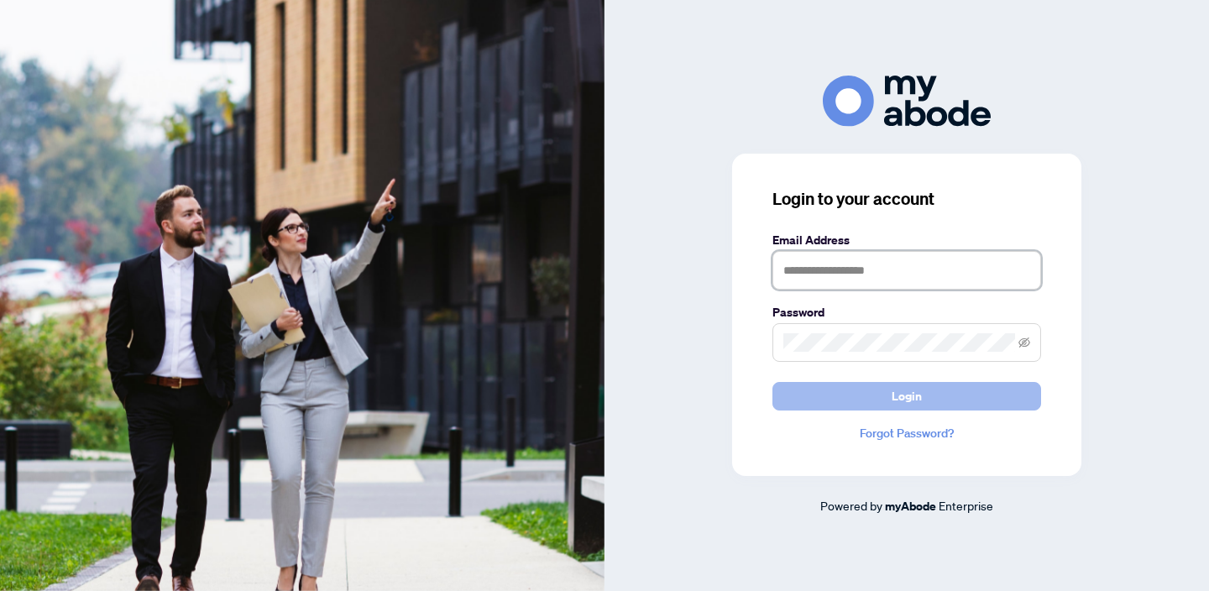
type input "**********"
click at [932, 399] on button "Login" at bounding box center [907, 396] width 269 height 29
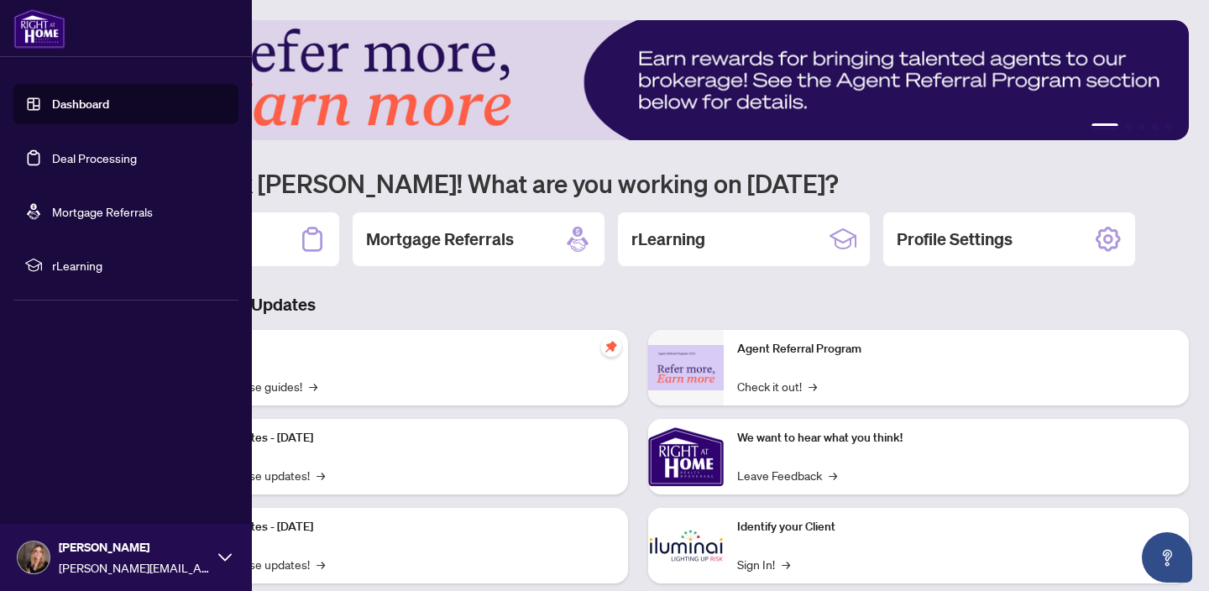
click at [75, 165] on link "Deal Processing" at bounding box center [94, 157] width 85 height 15
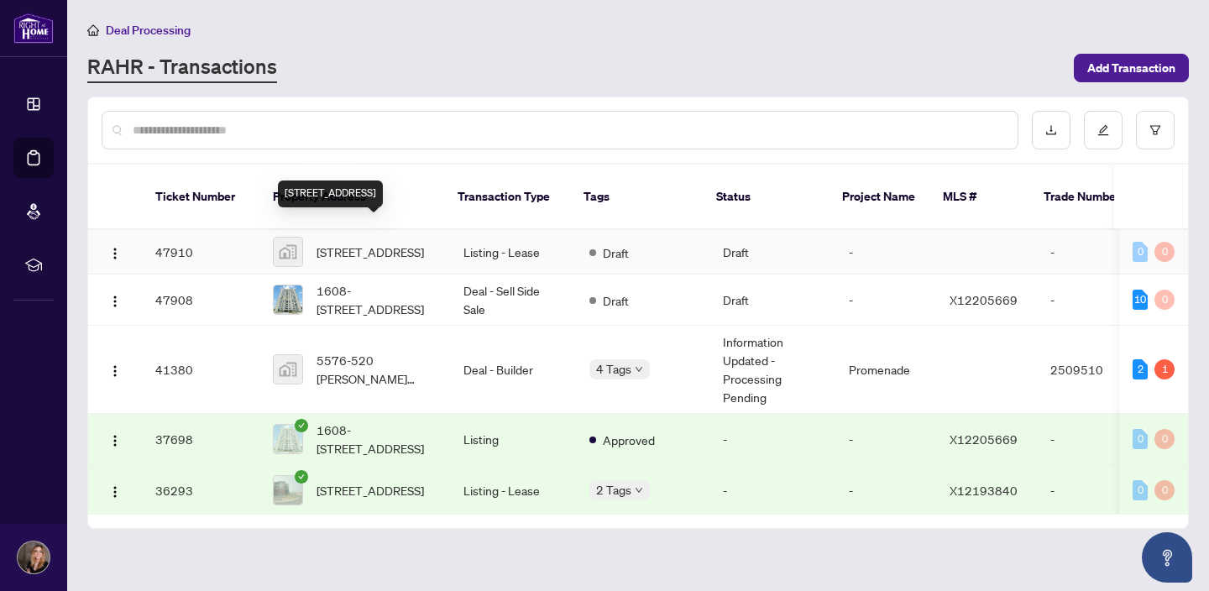
click at [359, 243] on span "4157 Viewbank Road, Kars, ON, Canada" at bounding box center [370, 252] width 107 height 18
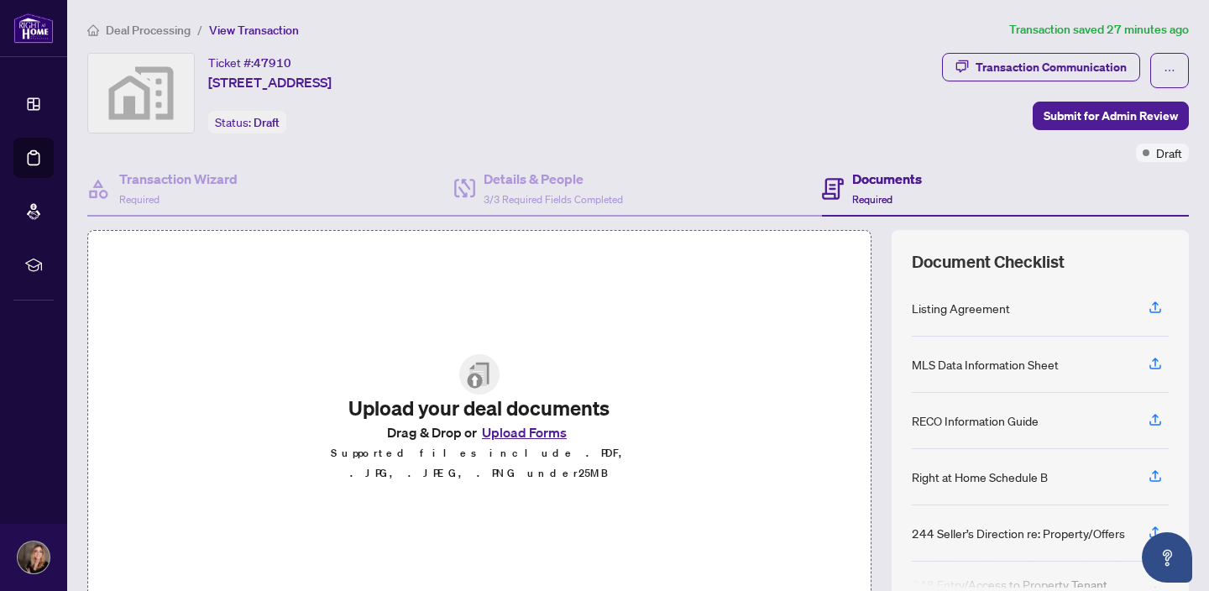
click at [517, 443] on button "Upload Forms" at bounding box center [524, 433] width 95 height 22
click at [540, 439] on button "Upload Forms" at bounding box center [524, 433] width 95 height 22
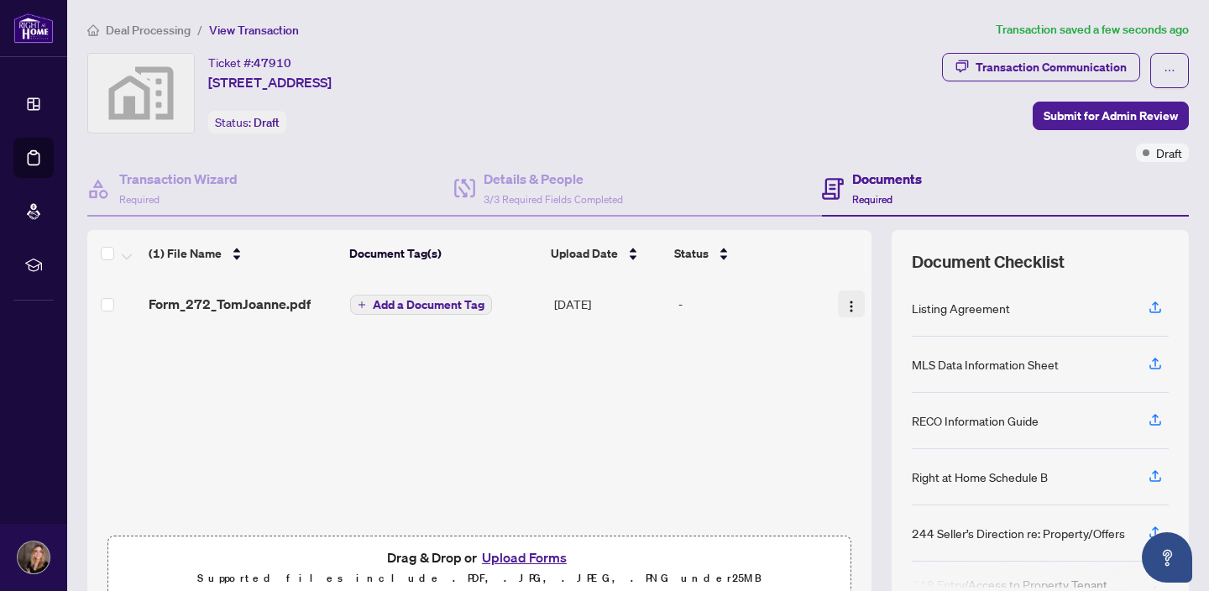
click at [849, 304] on img "button" at bounding box center [851, 306] width 13 height 13
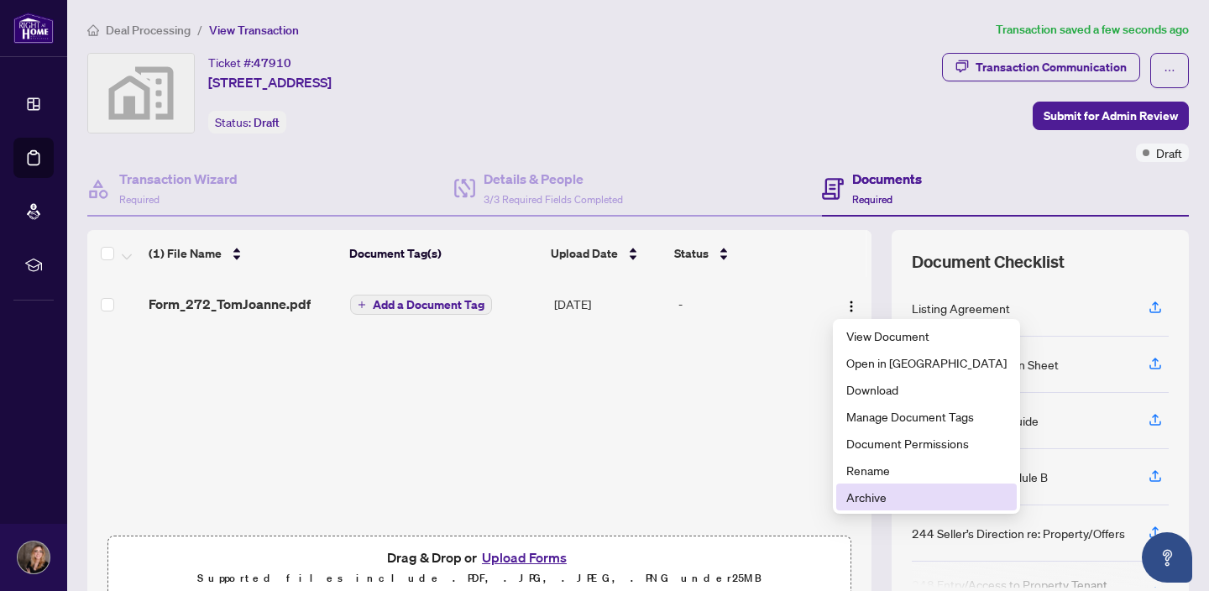
click at [884, 501] on span "Archive" at bounding box center [927, 497] width 160 height 18
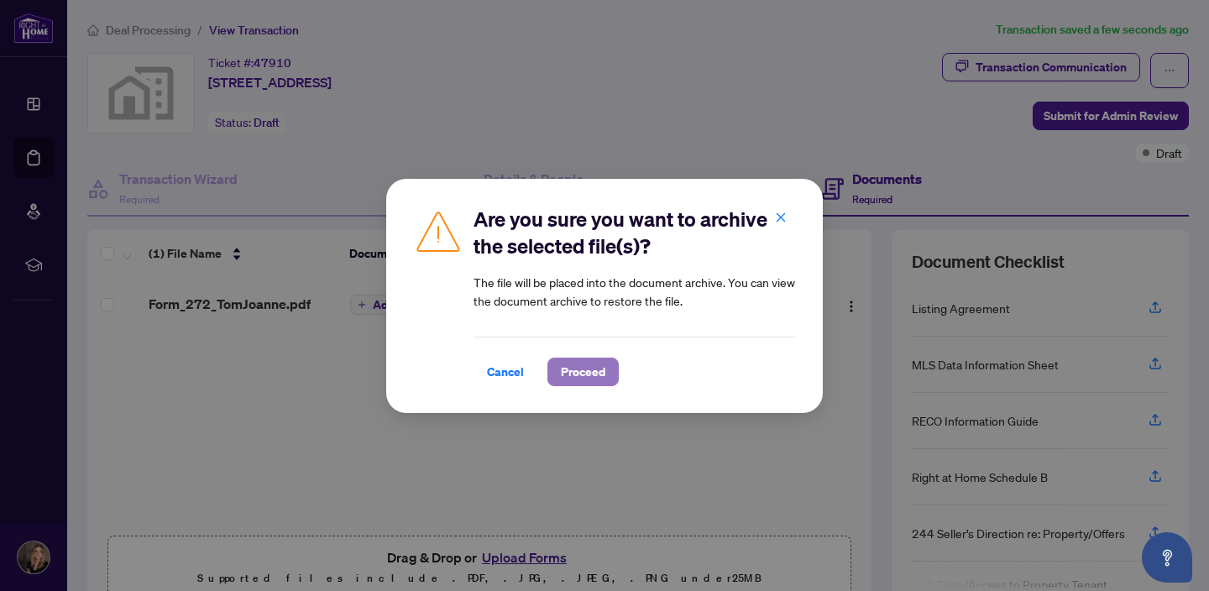
click at [590, 378] on span "Proceed" at bounding box center [583, 372] width 45 height 27
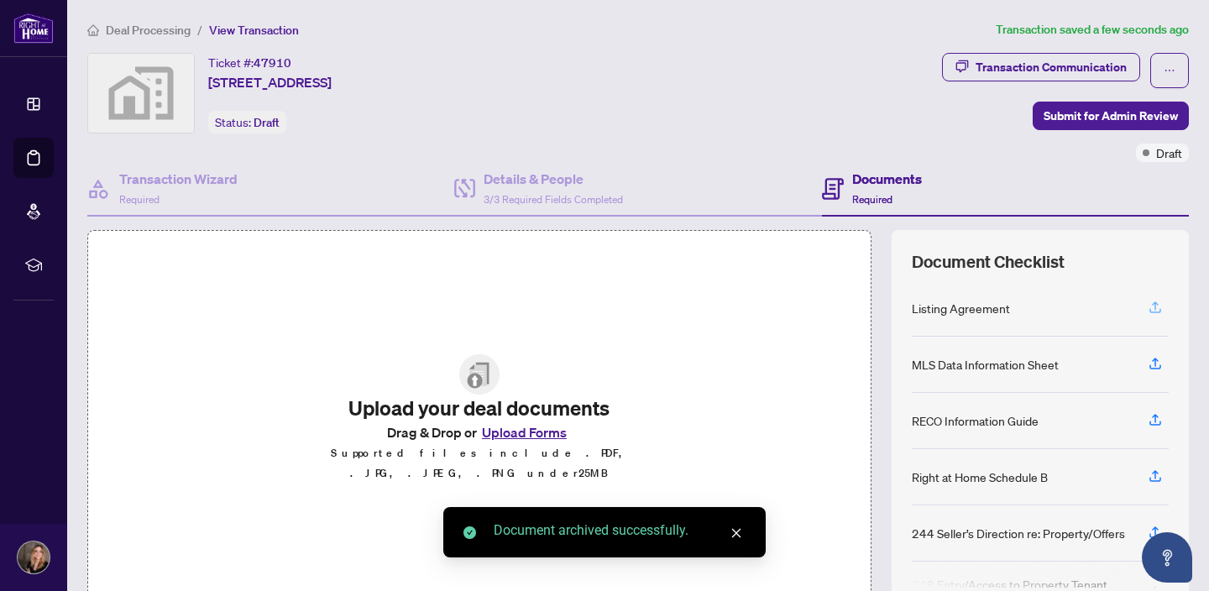
click at [1153, 308] on icon "button" at bounding box center [1155, 307] width 15 height 15
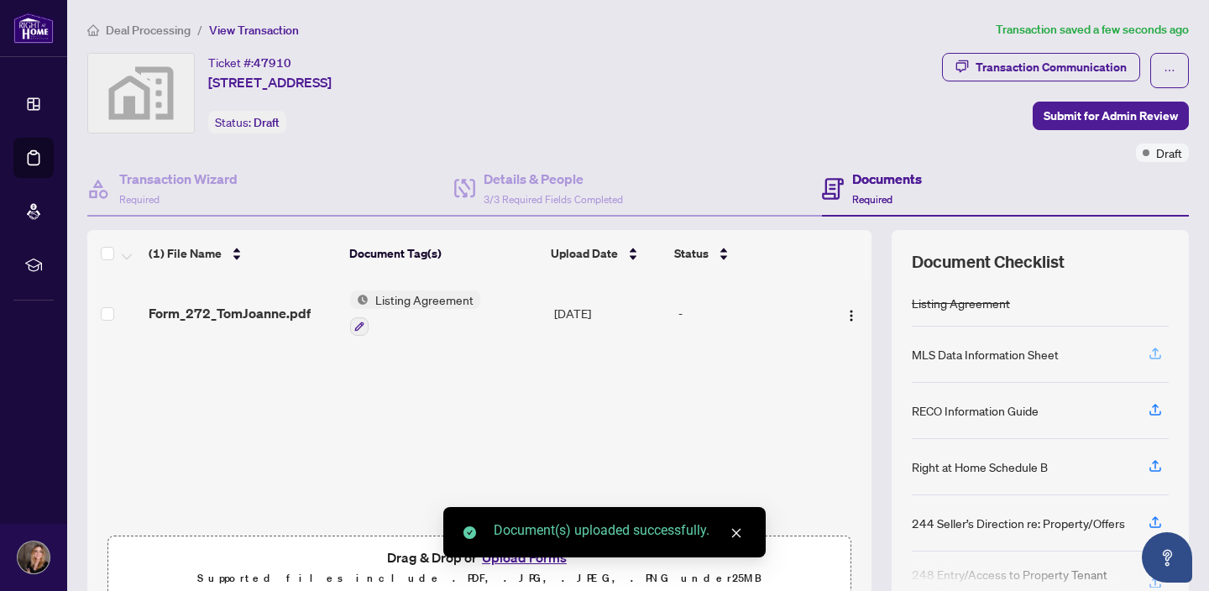
click at [1155, 353] on icon "button" at bounding box center [1155, 352] width 7 height 8
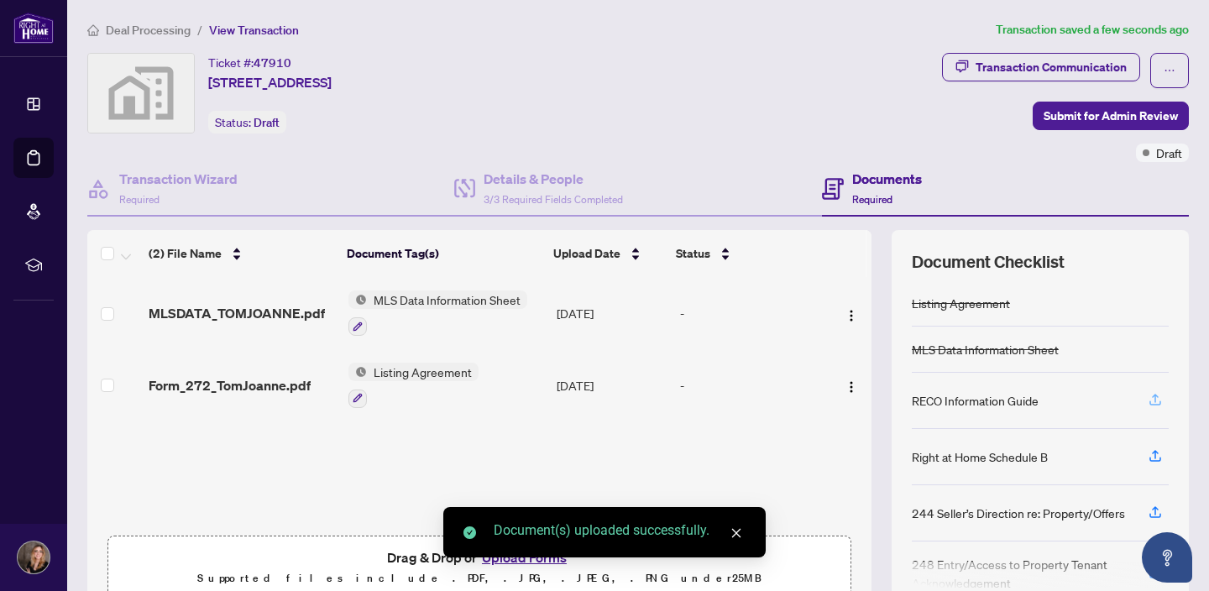
click at [1155, 399] on icon "button" at bounding box center [1155, 399] width 15 height 15
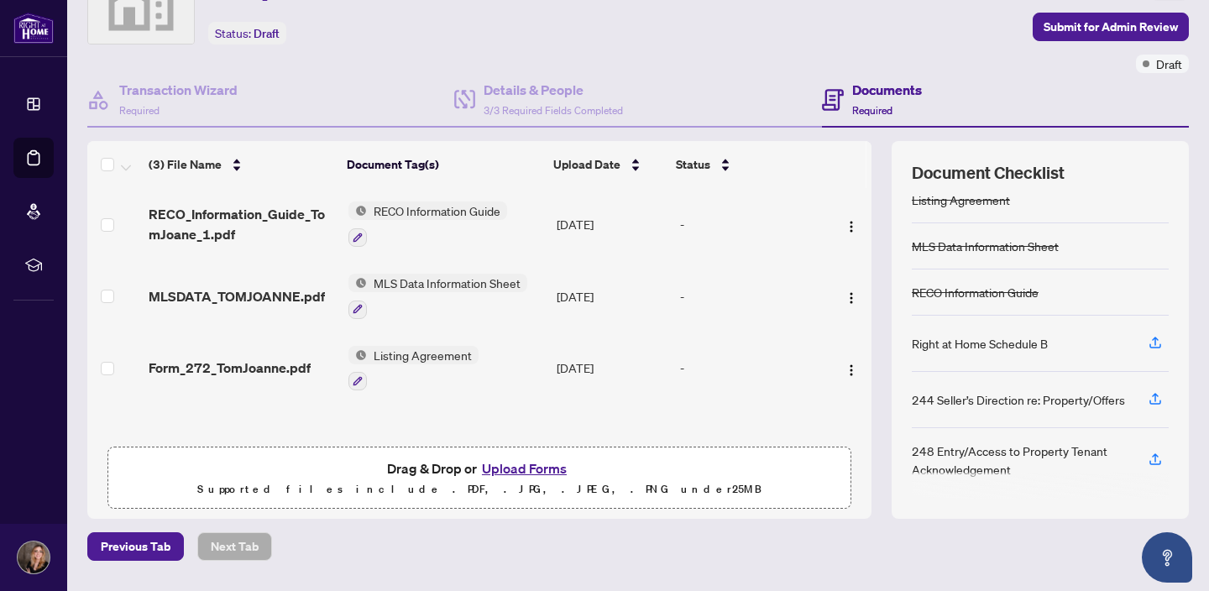
scroll to position [104, 0]
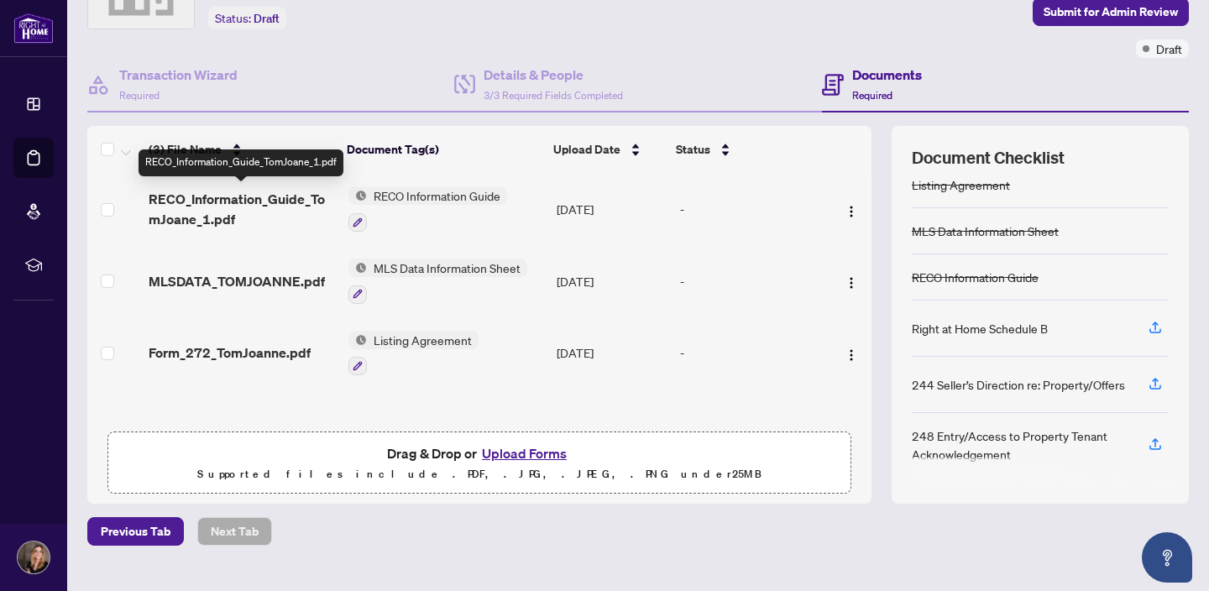
click at [238, 199] on span "RECO_Information_Guide_TomJoane_1.pdf" at bounding box center [242, 209] width 186 height 40
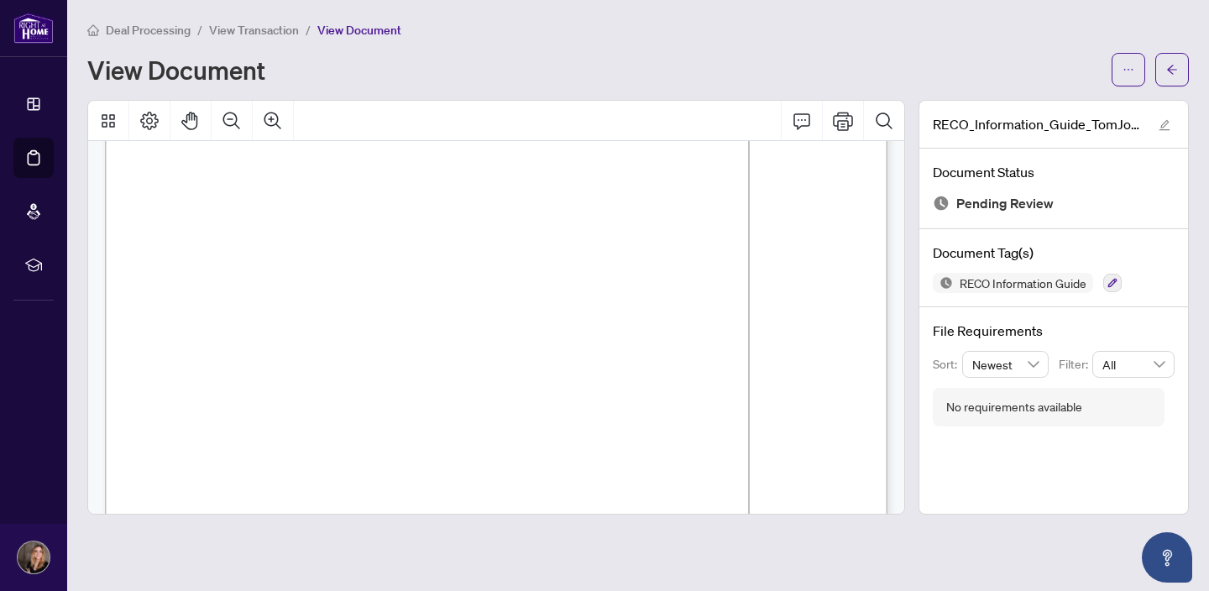
scroll to position [13136, 0]
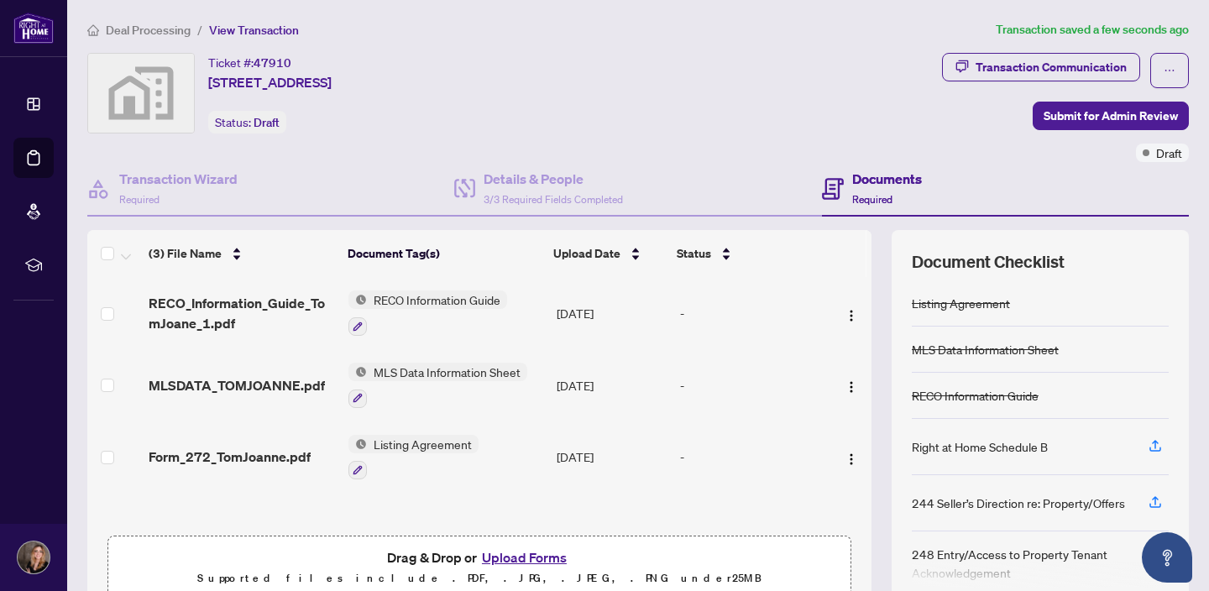
click at [439, 370] on span "MLS Data Information Sheet" at bounding box center [447, 372] width 160 height 18
click at [260, 378] on span "MLSDATA_TOMJOANNE.pdf" at bounding box center [237, 385] width 176 height 20
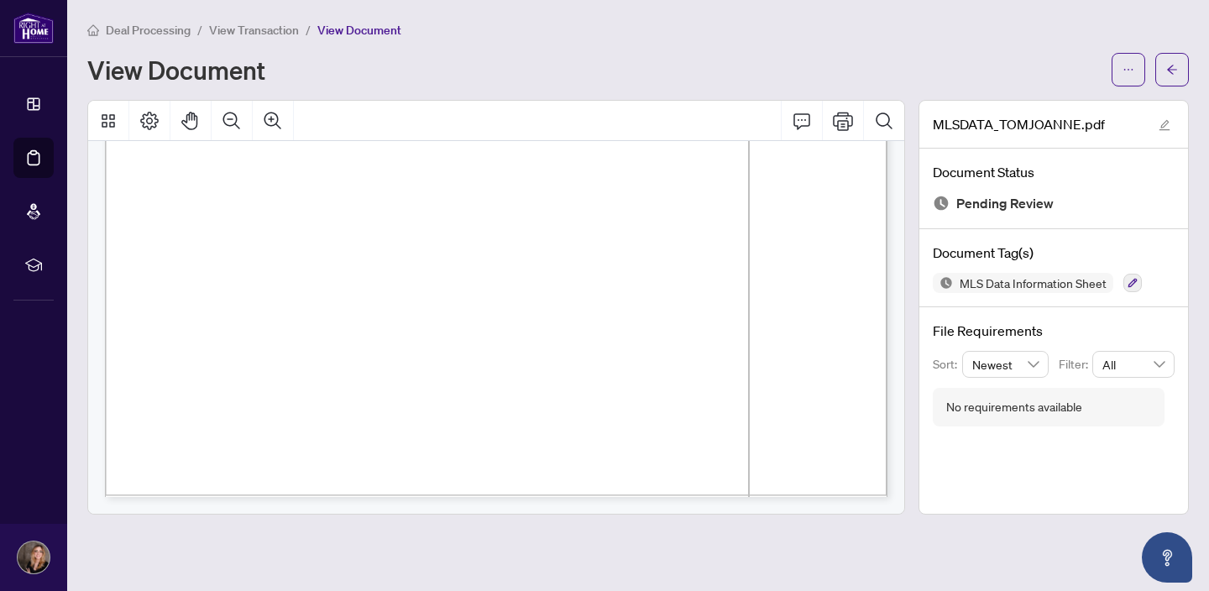
scroll to position [768, 0]
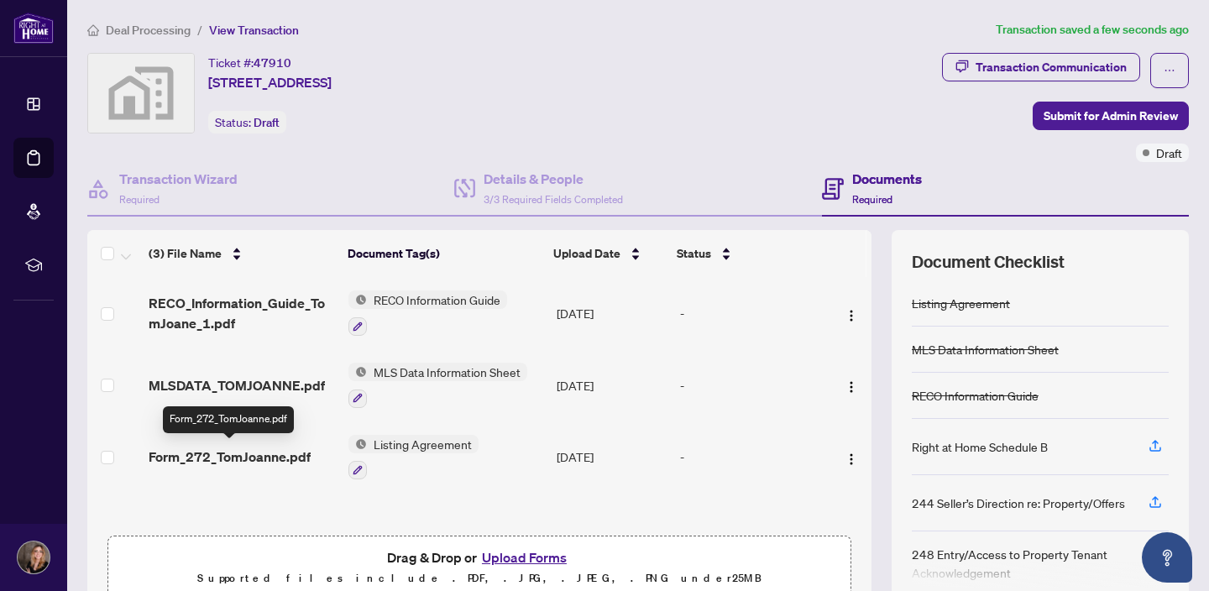
click at [256, 452] on span "Form_272_TomJoanne.pdf" at bounding box center [230, 457] width 162 height 20
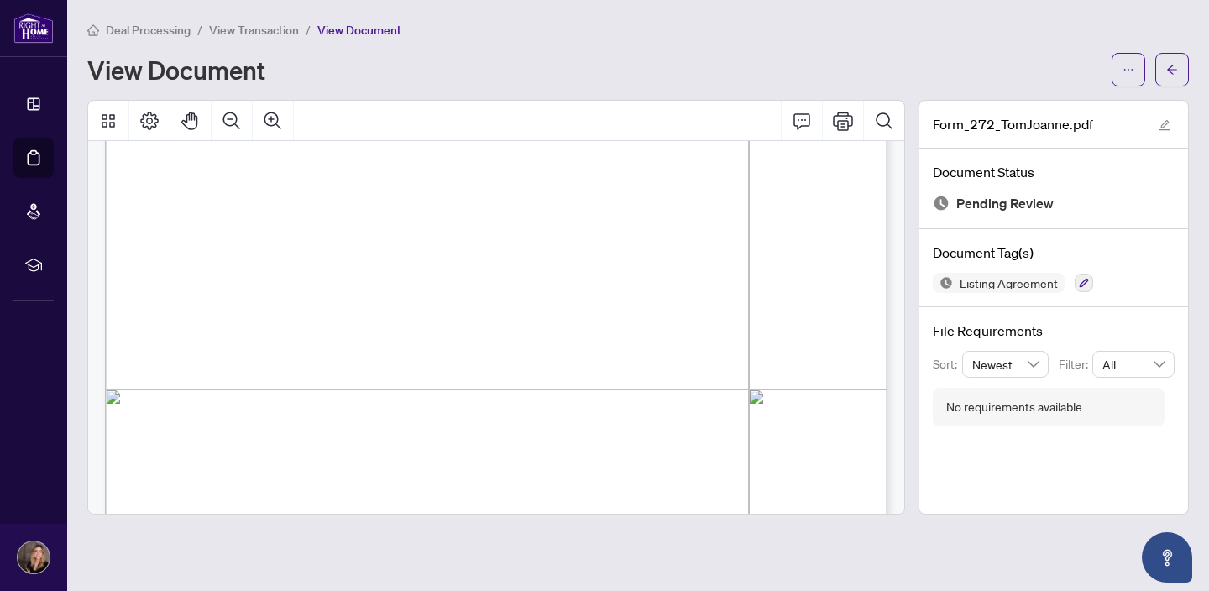
scroll to position [4827, 0]
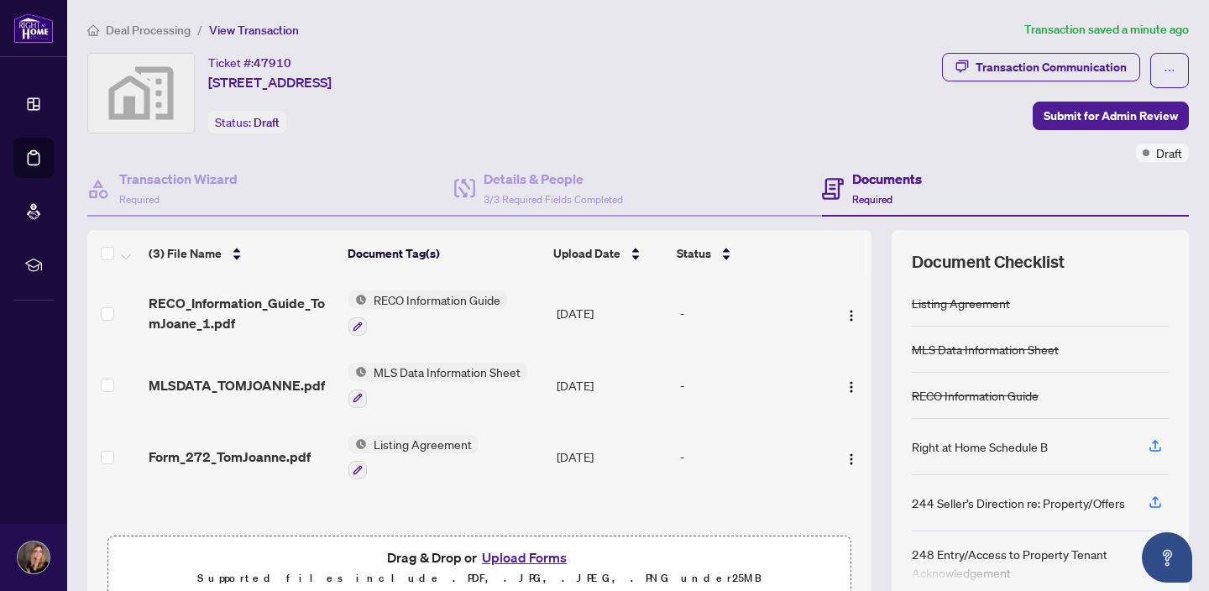
scroll to position [14, 0]
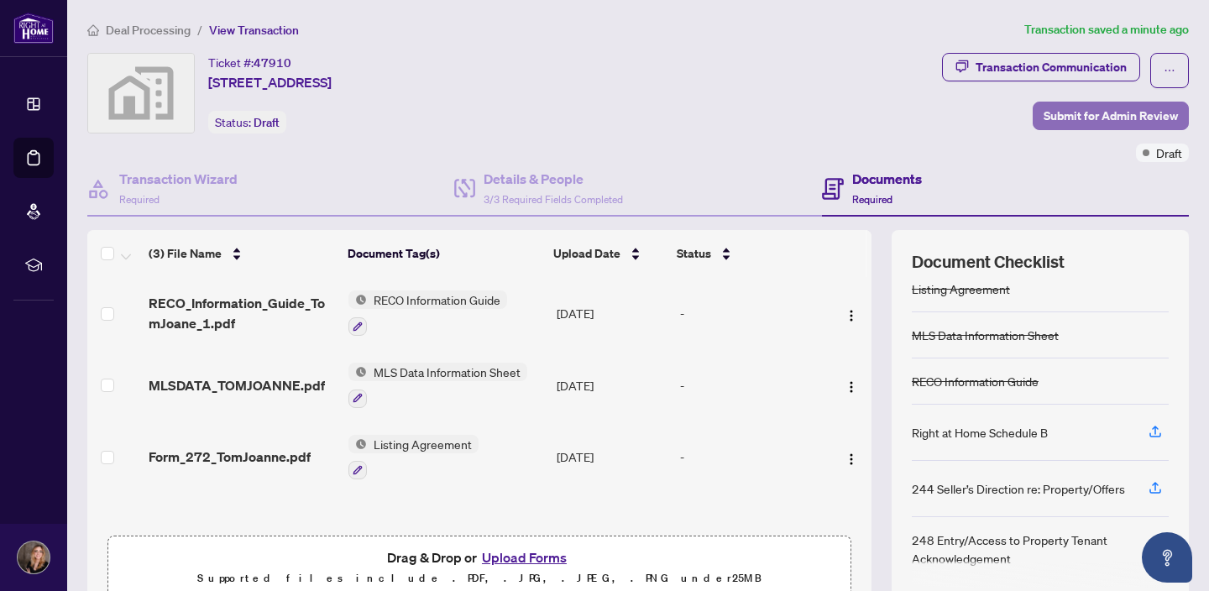
click at [1117, 119] on span "Submit for Admin Review" at bounding box center [1111, 115] width 134 height 27
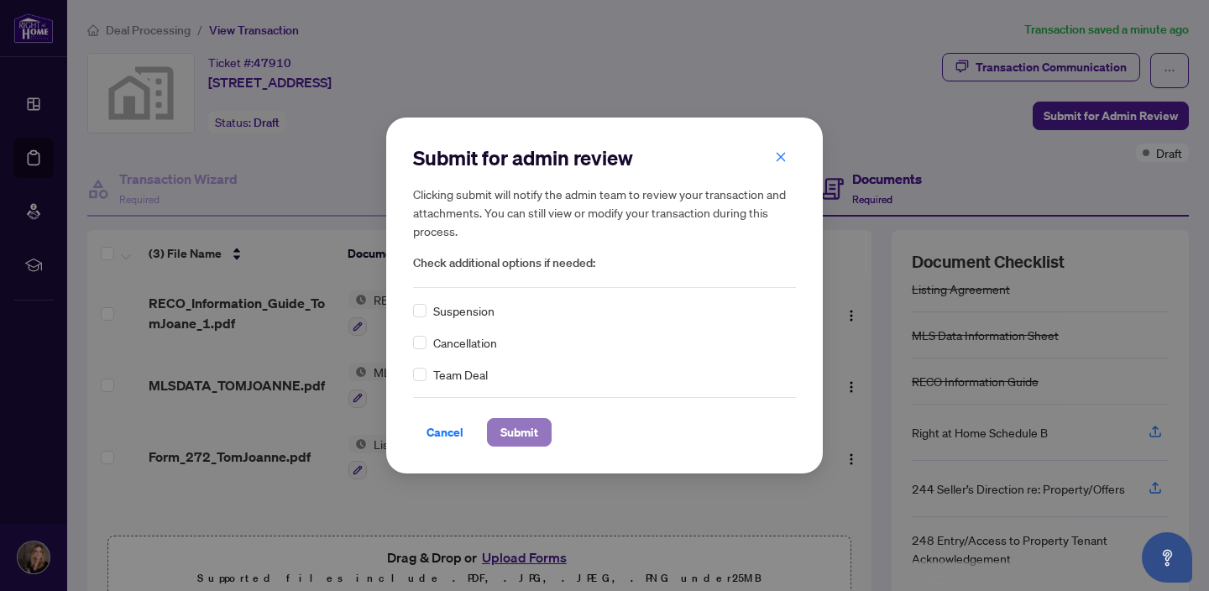
click at [517, 439] on span "Submit" at bounding box center [520, 432] width 38 height 27
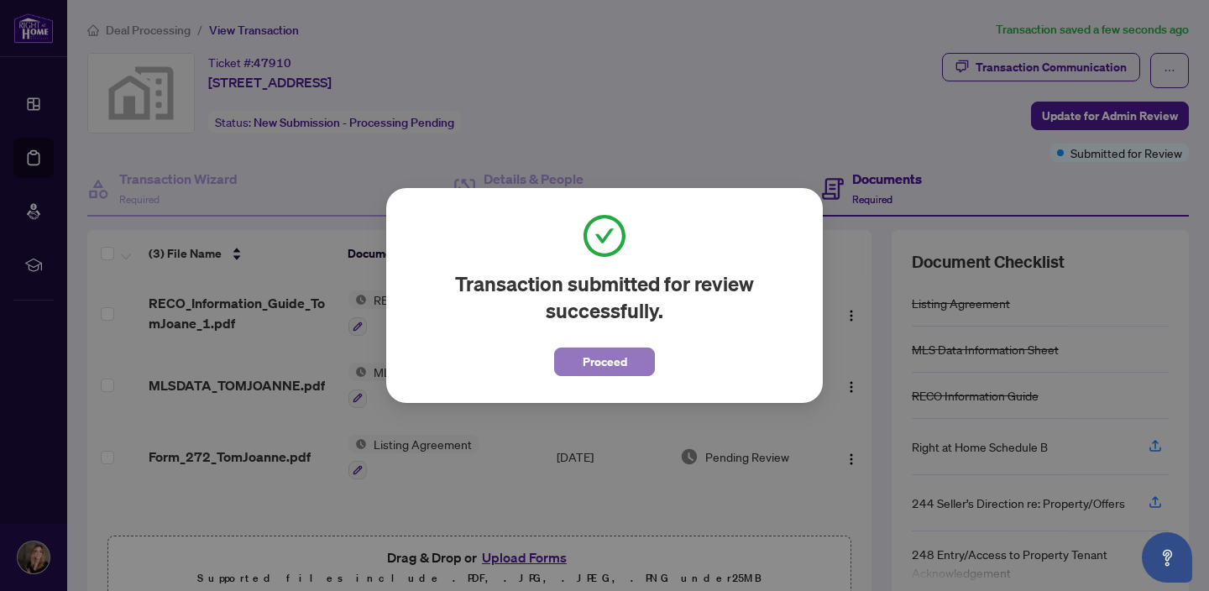
click at [586, 362] on span "Proceed" at bounding box center [605, 362] width 45 height 27
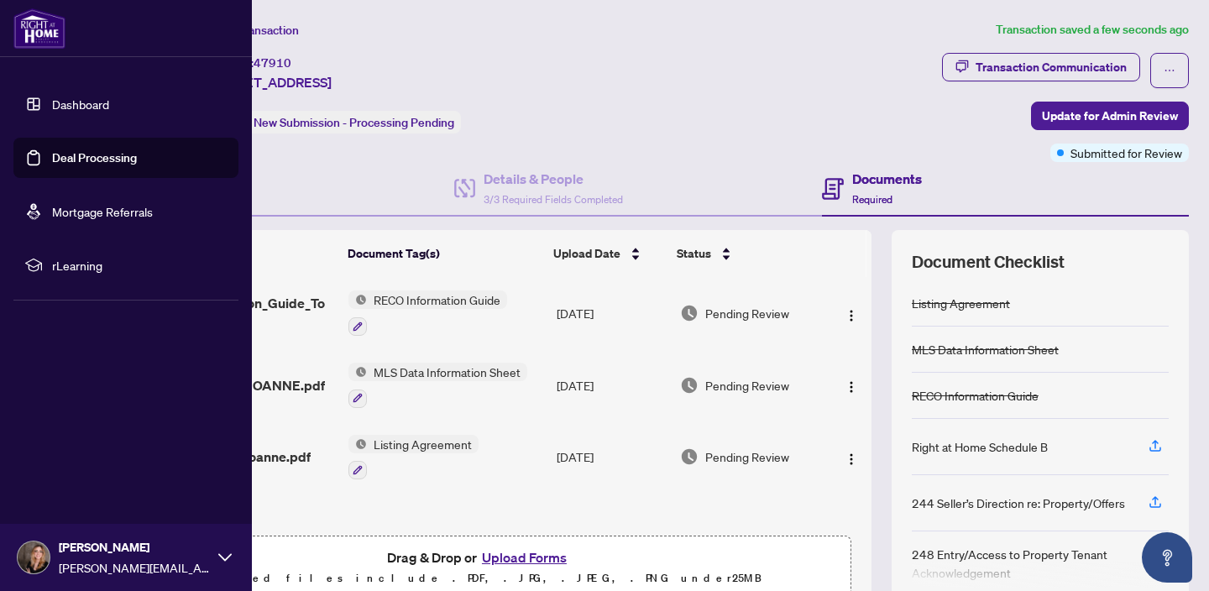
click at [84, 161] on link "Deal Processing" at bounding box center [94, 157] width 85 height 15
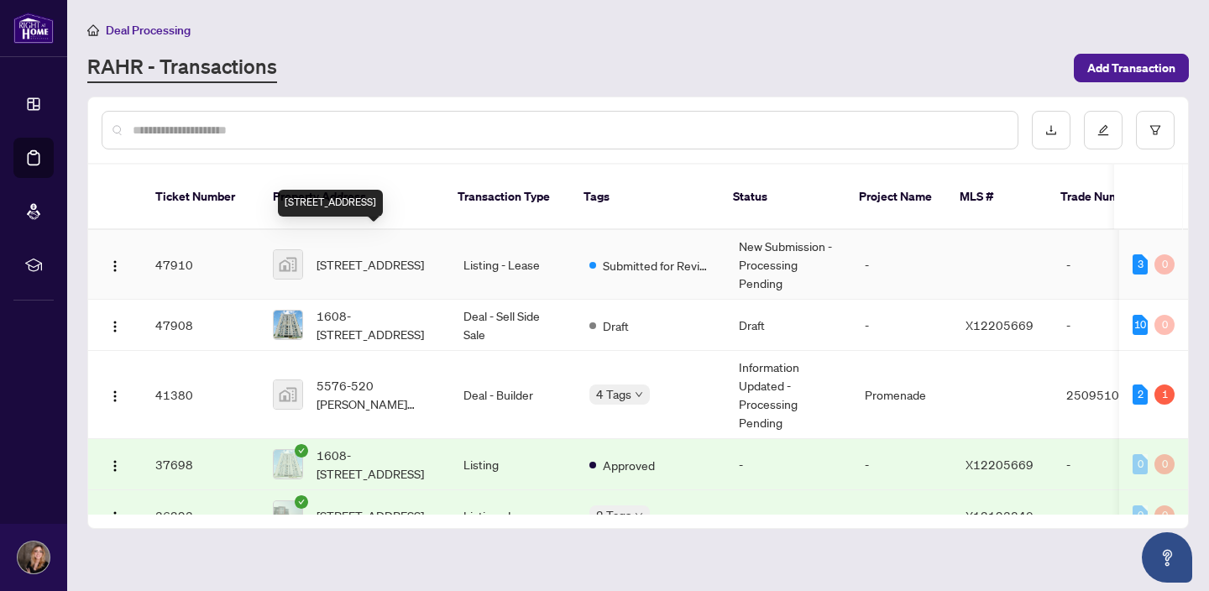
click at [372, 255] on span "4157 Viewbank Road, Kars, ON, Canada" at bounding box center [370, 264] width 107 height 18
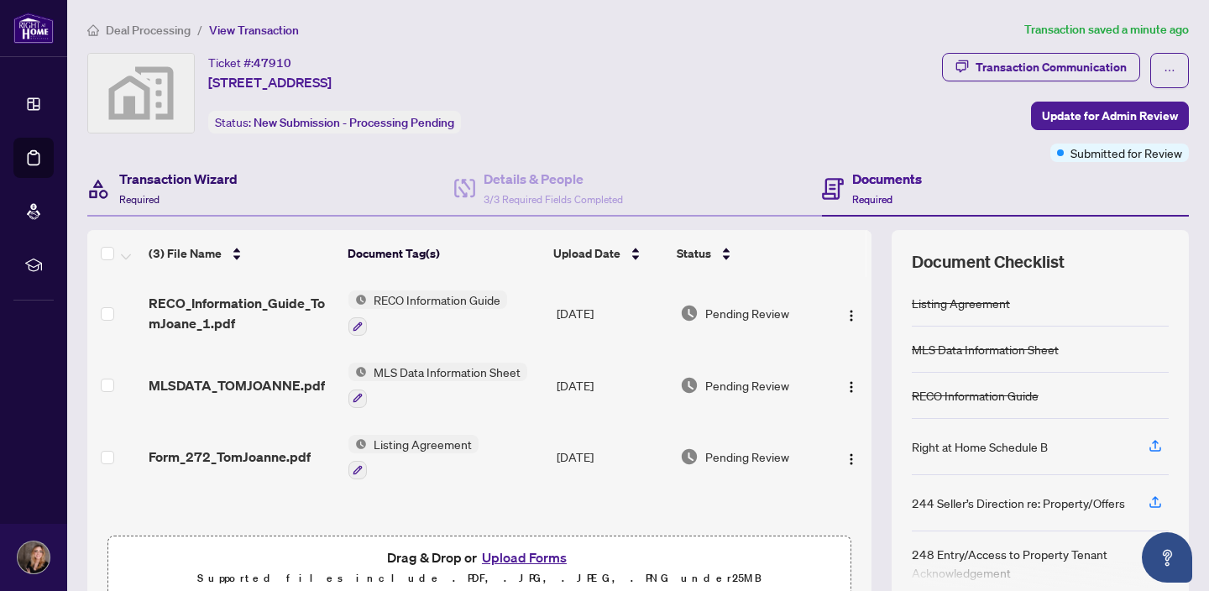
click at [176, 180] on h4 "Transaction Wizard" at bounding box center [178, 179] width 118 height 20
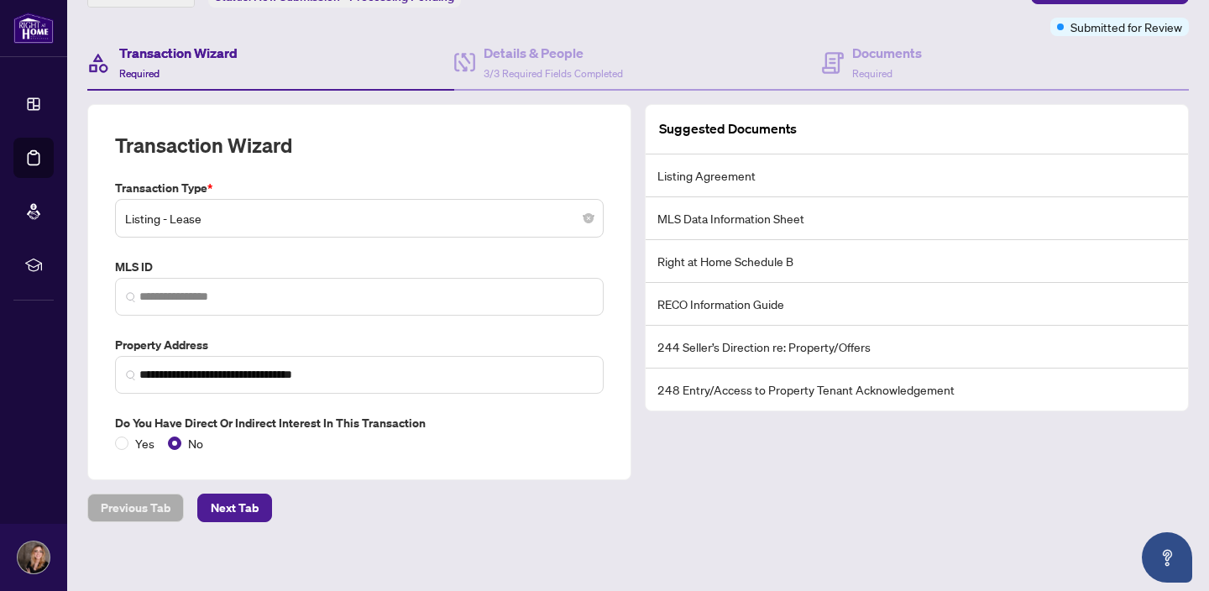
scroll to position [134, 0]
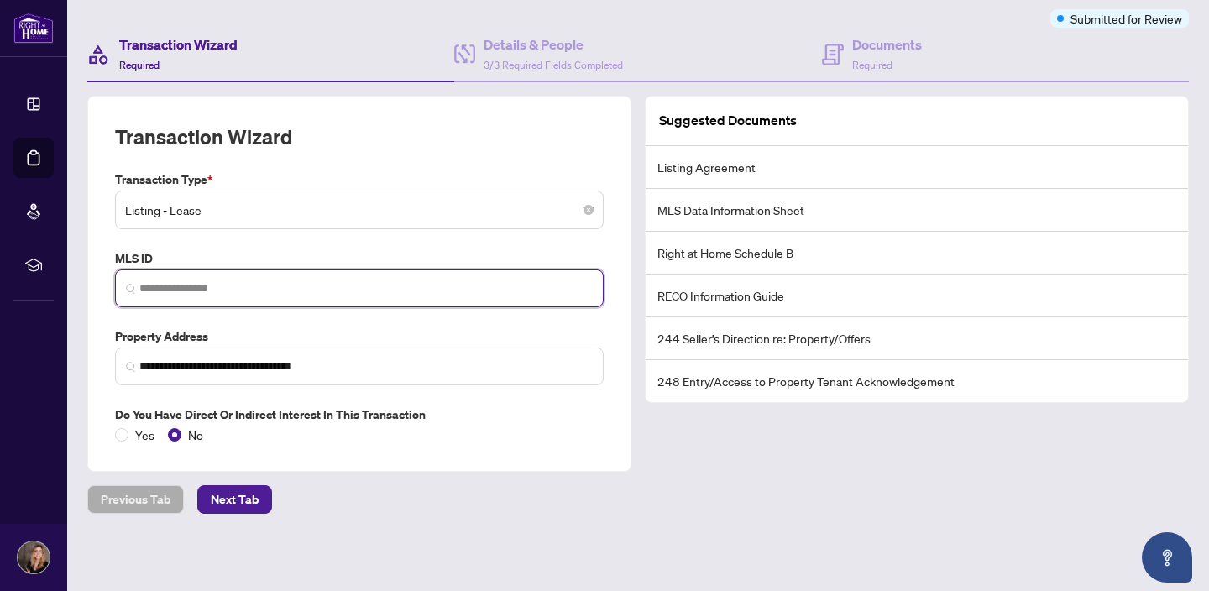
click at [256, 291] on input "search" at bounding box center [366, 289] width 454 height 18
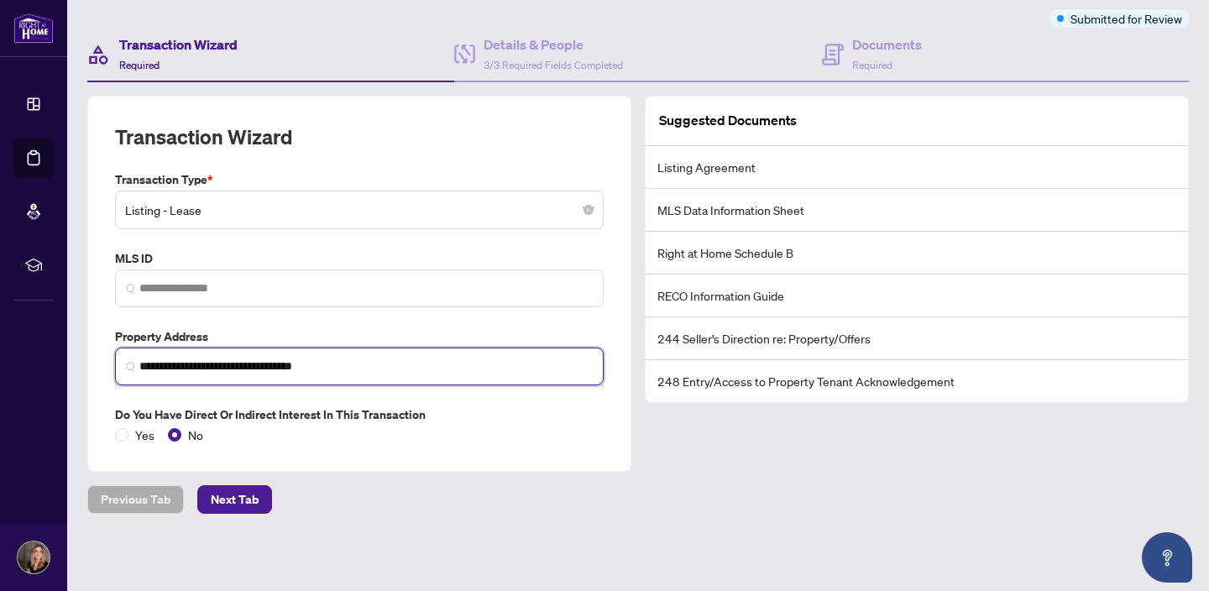
click at [251, 363] on input "**********" at bounding box center [366, 367] width 454 height 18
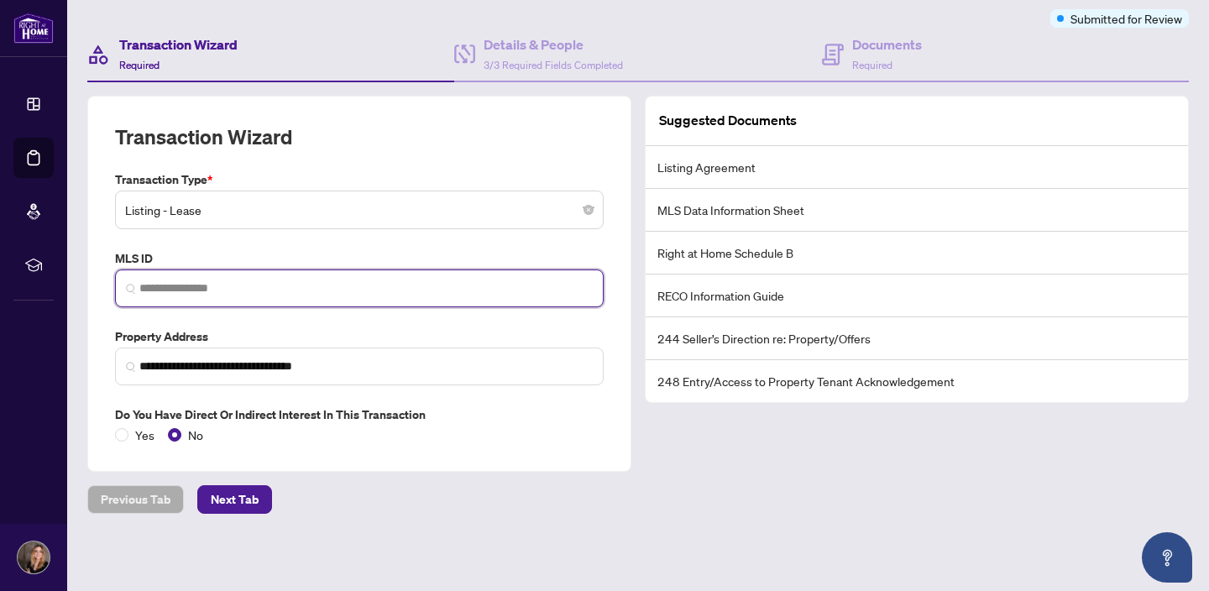
click at [208, 280] on input "search" at bounding box center [366, 289] width 454 height 18
click at [235, 293] on input "search" at bounding box center [366, 289] width 454 height 18
paste input "*********"
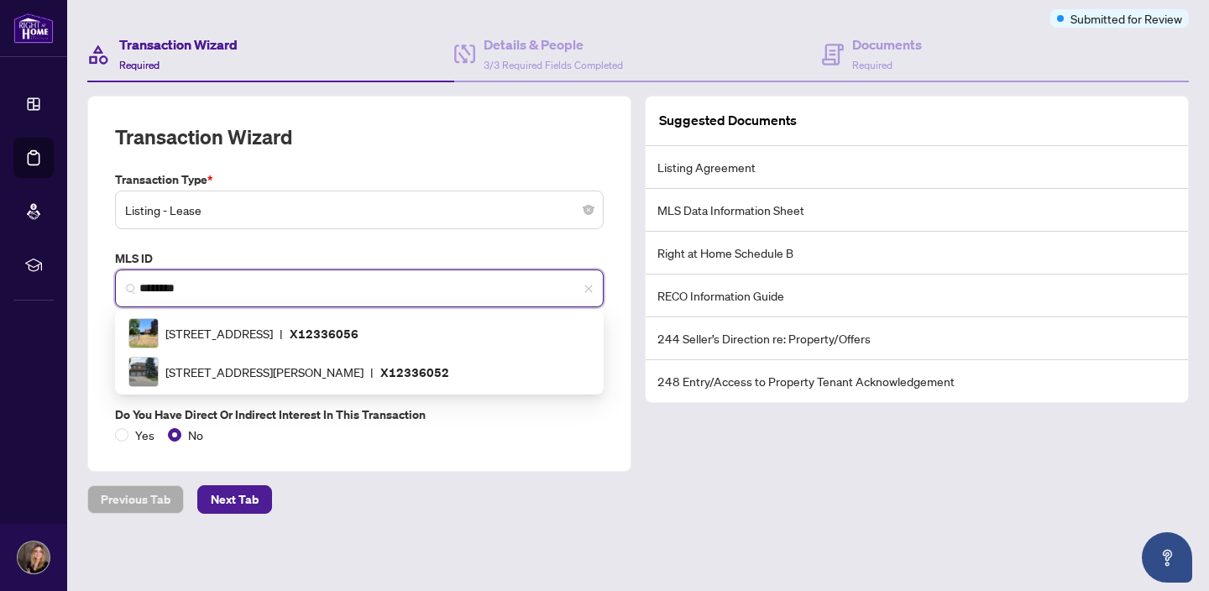
type input "*********"
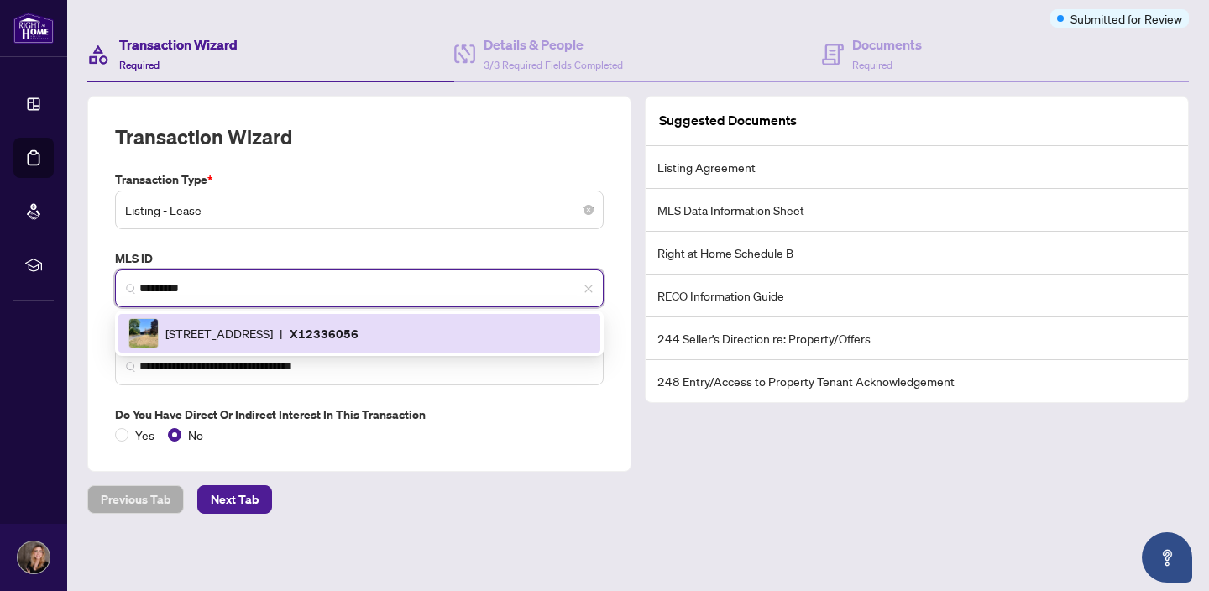
click at [273, 335] on span "[STREET_ADDRESS]" at bounding box center [218, 333] width 107 height 18
type input "**********"
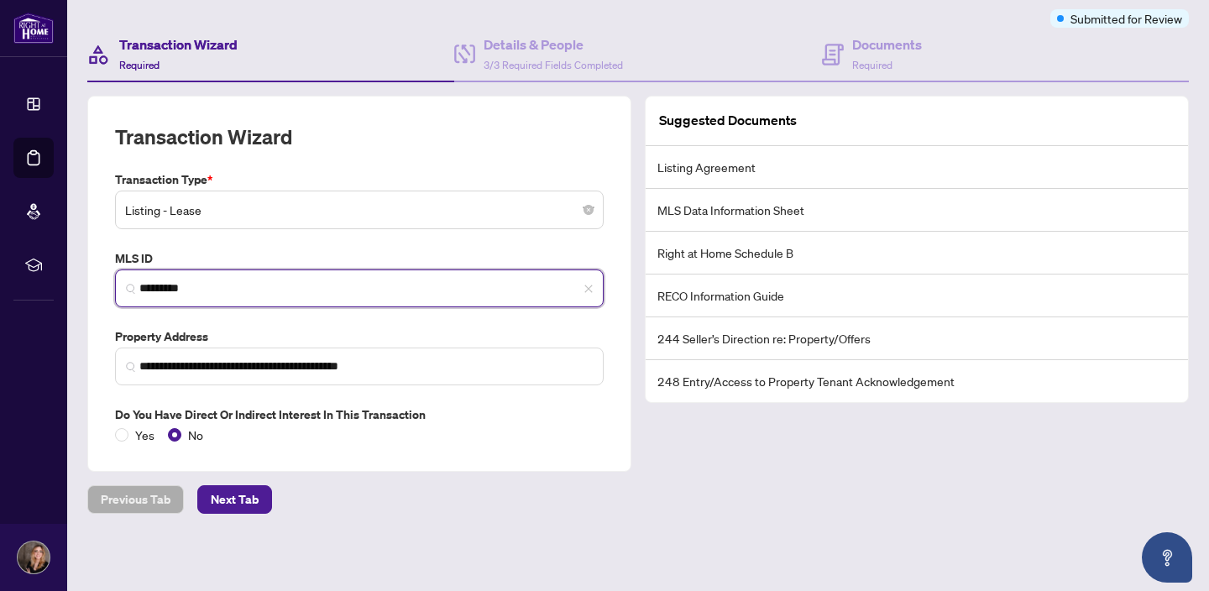
type input "*********"
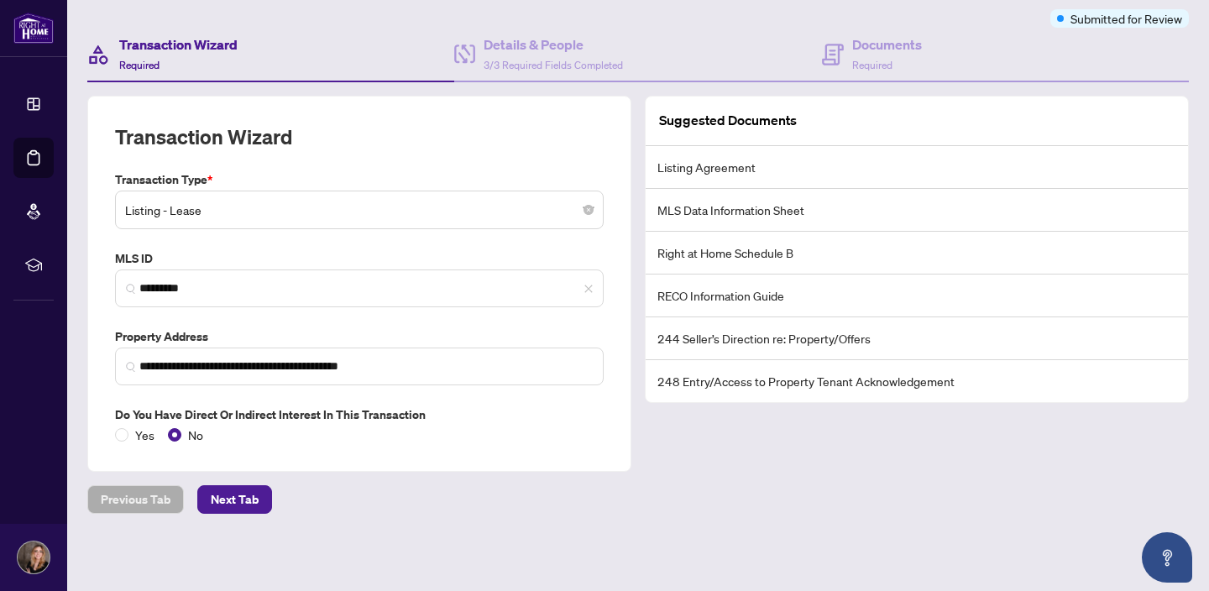
click at [396, 546] on div "**********" at bounding box center [638, 229] width 1115 height 687
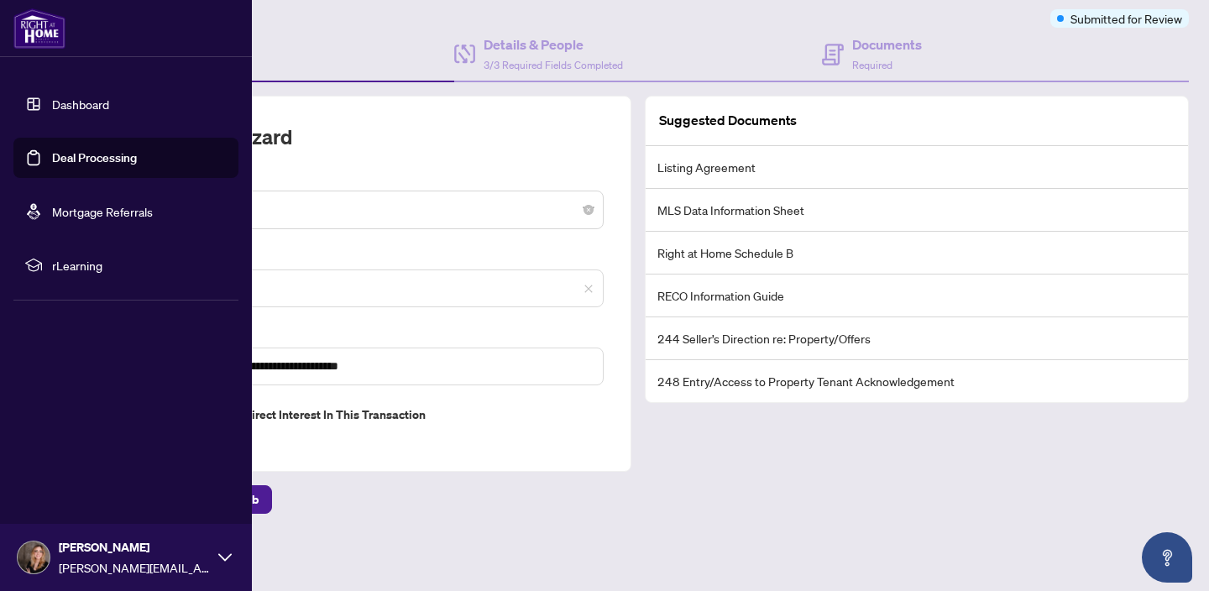
click at [77, 159] on link "Deal Processing" at bounding box center [94, 157] width 85 height 15
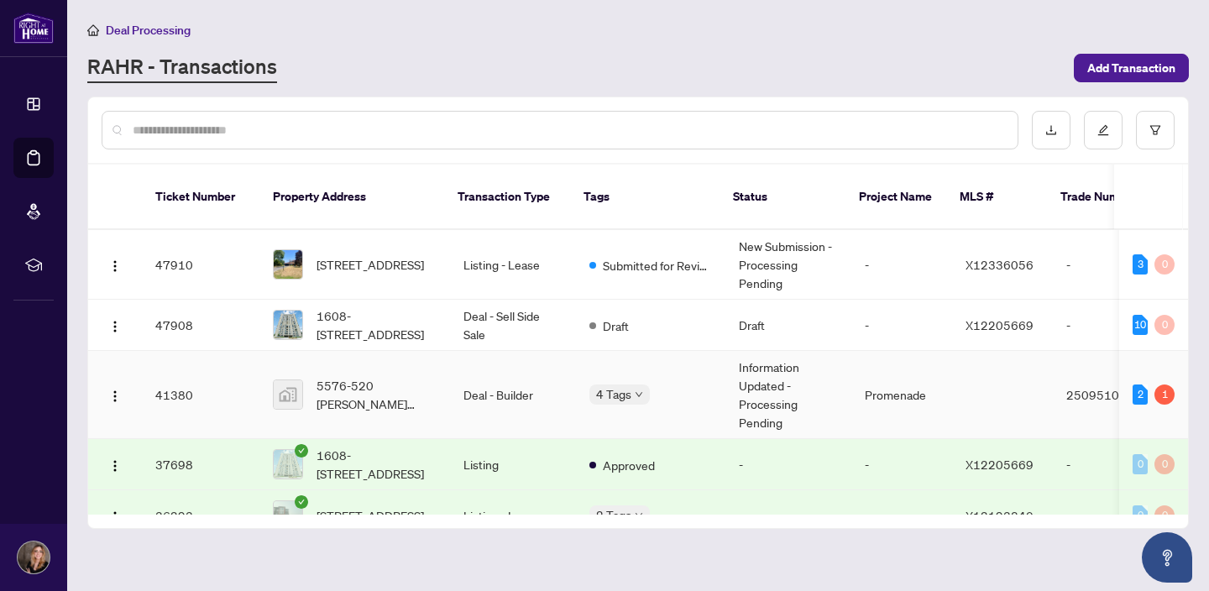
scroll to position [120, 0]
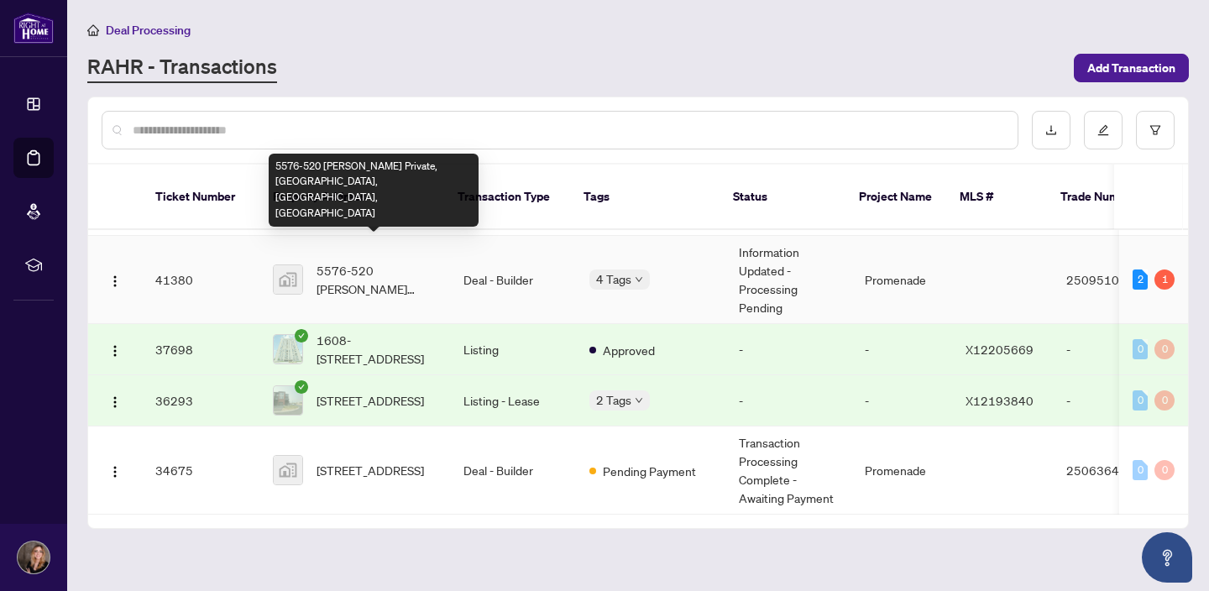
click at [380, 261] on span "5576-520 [PERSON_NAME] Private, [GEOGRAPHIC_DATA], [GEOGRAPHIC_DATA], [GEOGRAPH…" at bounding box center [377, 279] width 120 height 37
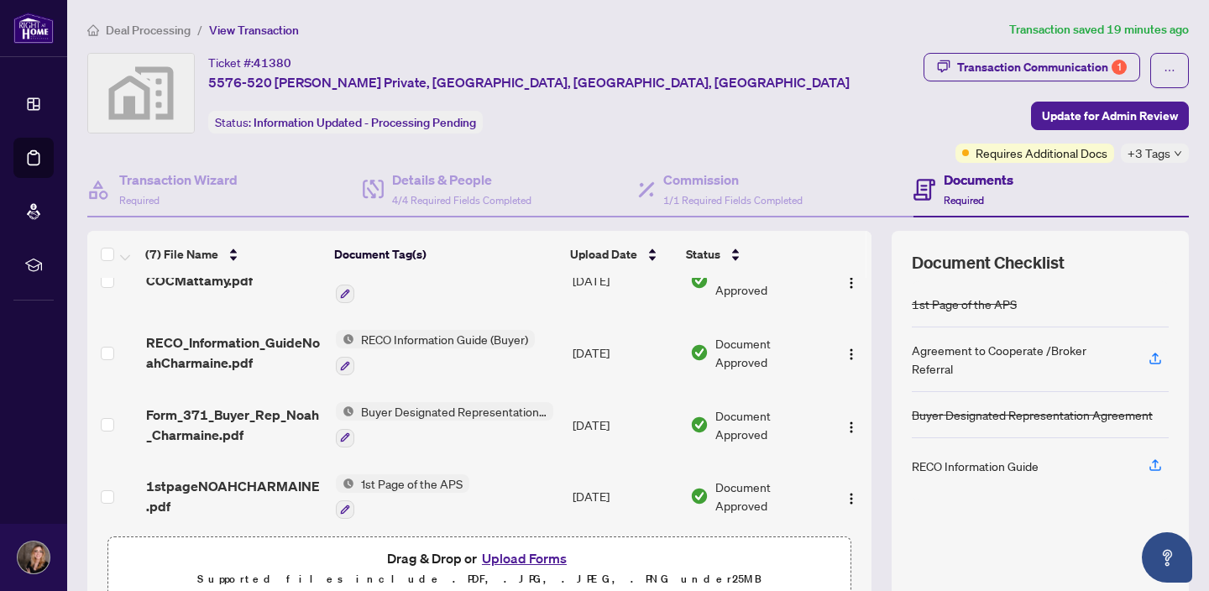
scroll to position [249, 0]
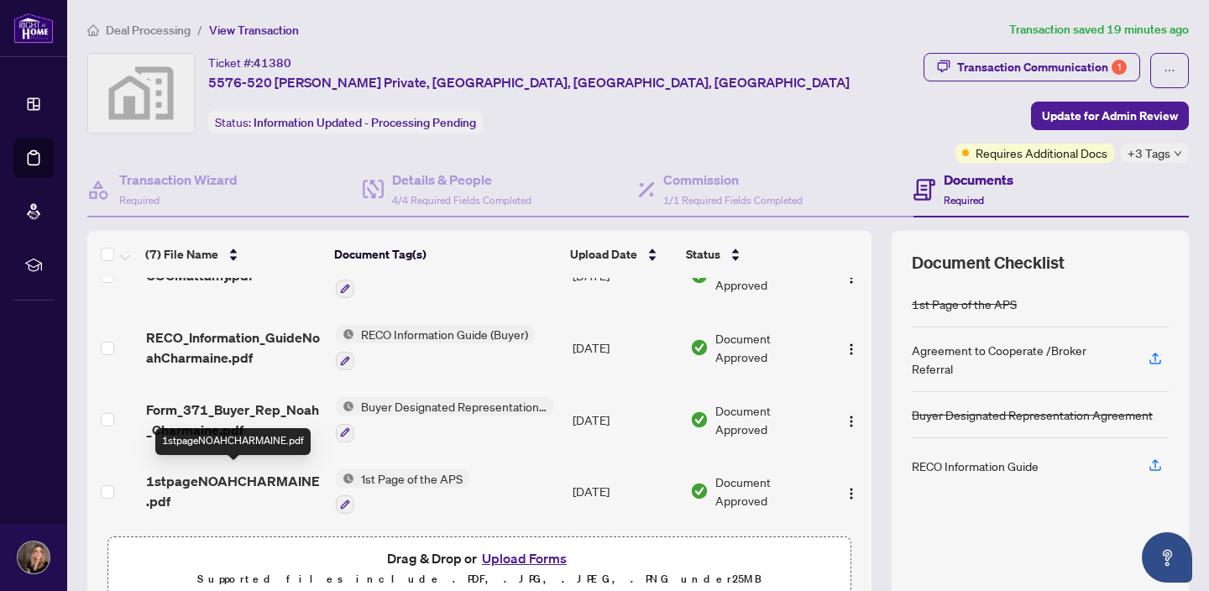
click at [196, 477] on span "1stpageNOAHCHARMAINE.pdf" at bounding box center [234, 491] width 176 height 40
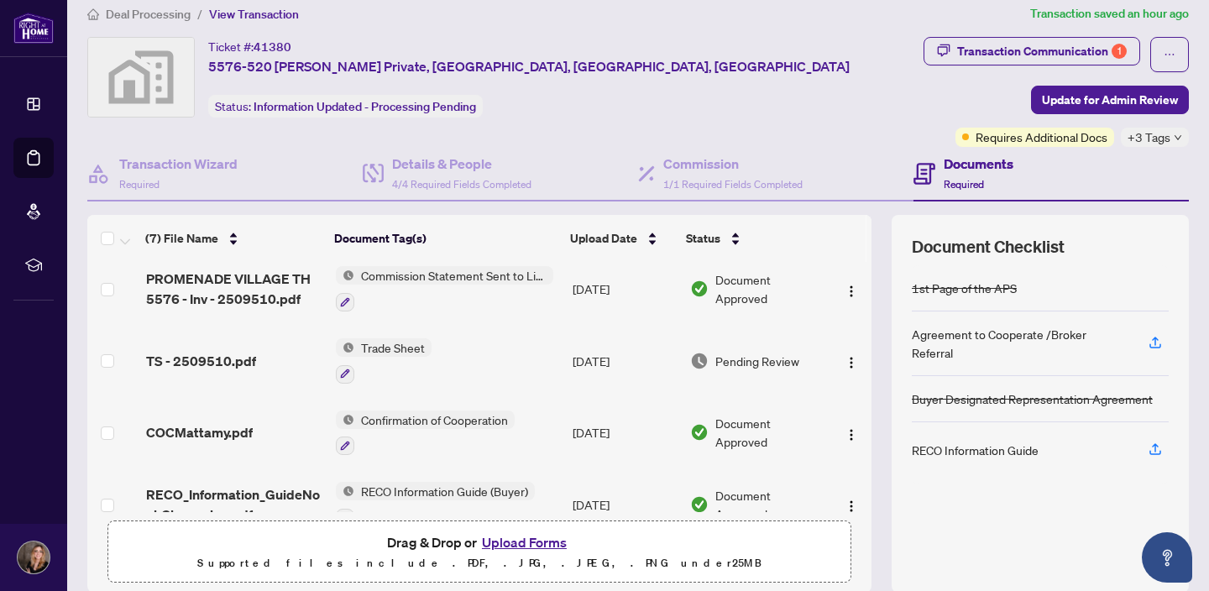
scroll to position [77, 0]
click at [240, 362] on span "TS - 2509510.pdf" at bounding box center [201, 360] width 110 height 20
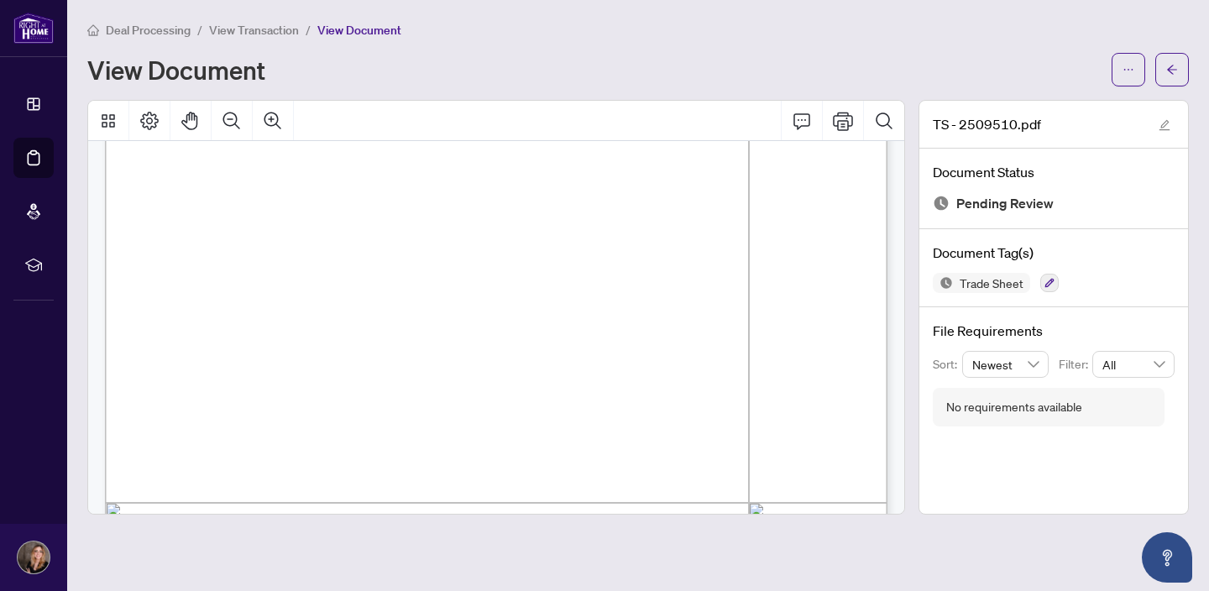
scroll to position [291, 0]
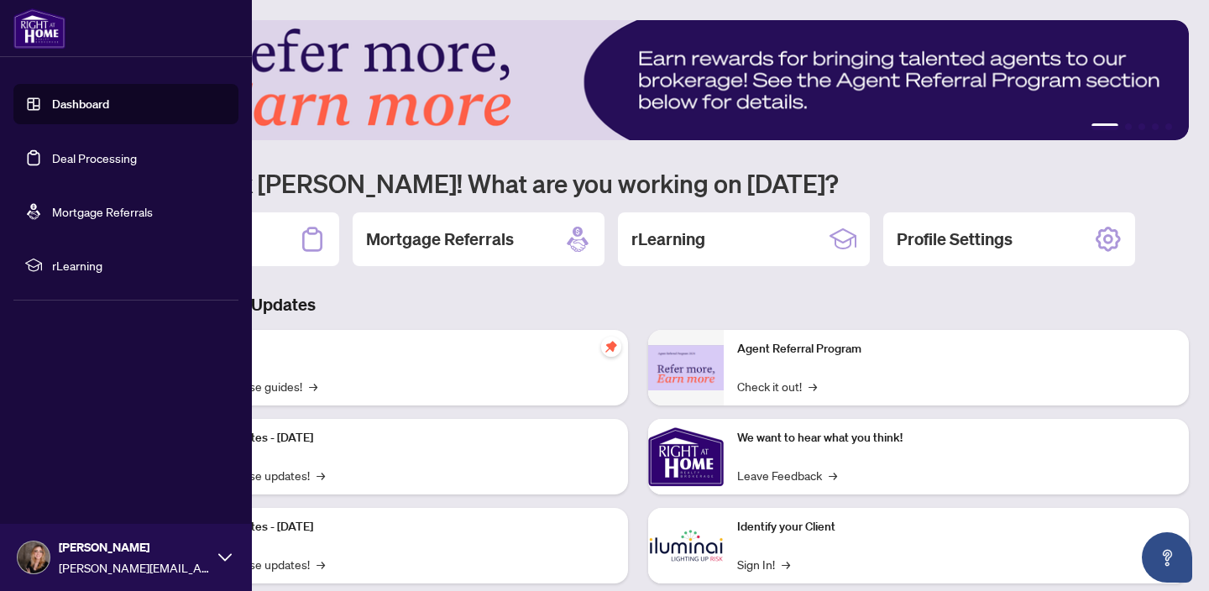
click at [52, 157] on link "Deal Processing" at bounding box center [94, 157] width 85 height 15
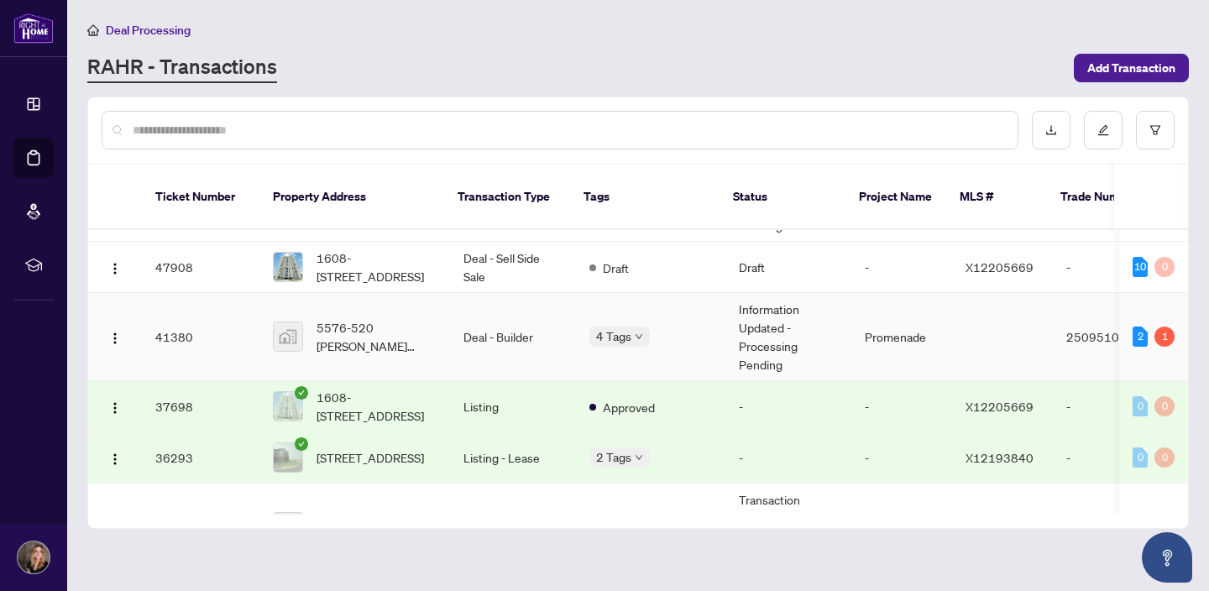
scroll to position [59, 0]
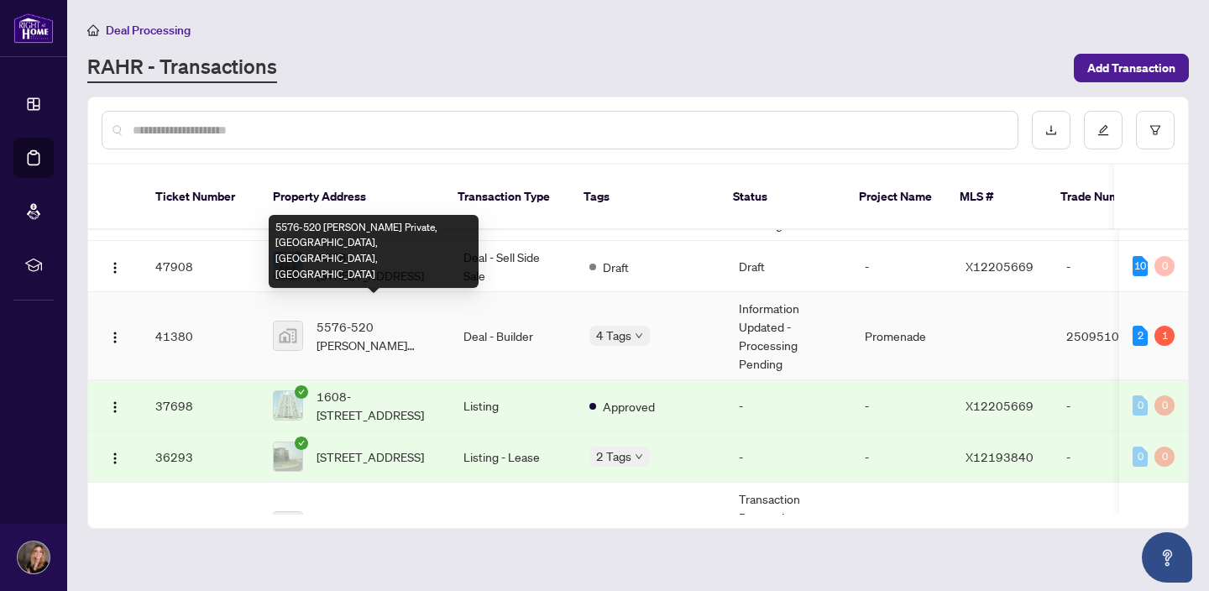
click at [348, 317] on span "5576-520 [PERSON_NAME] Private, [GEOGRAPHIC_DATA], [GEOGRAPHIC_DATA], [GEOGRAPH…" at bounding box center [377, 335] width 120 height 37
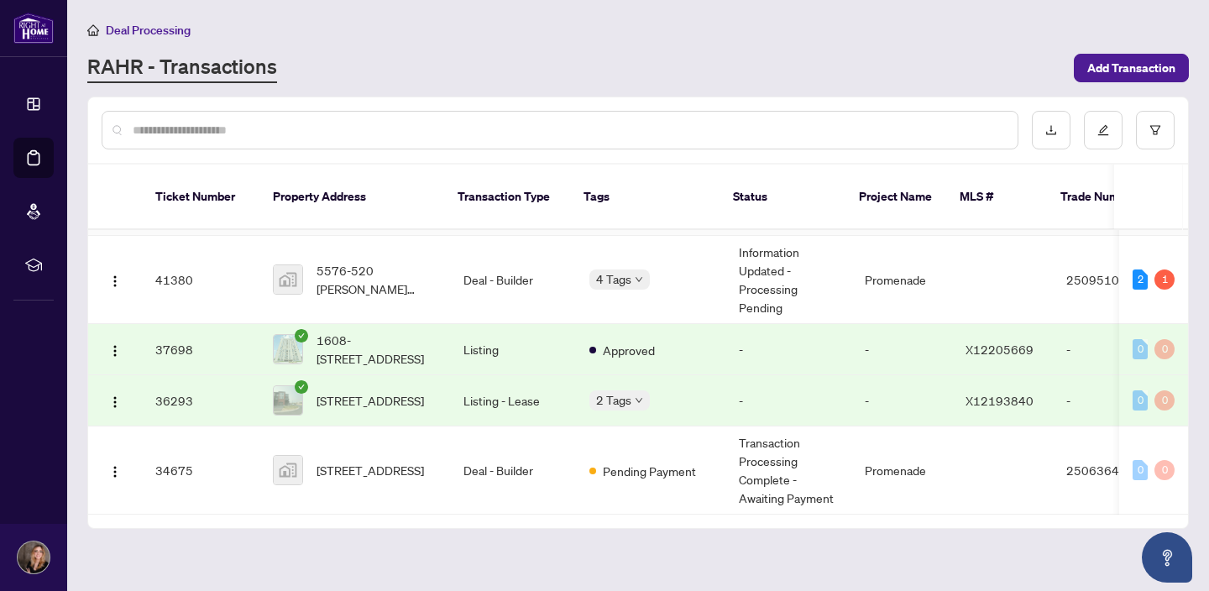
scroll to position [120, 0]
click at [359, 461] on span "[STREET_ADDRESS]" at bounding box center [370, 470] width 107 height 18
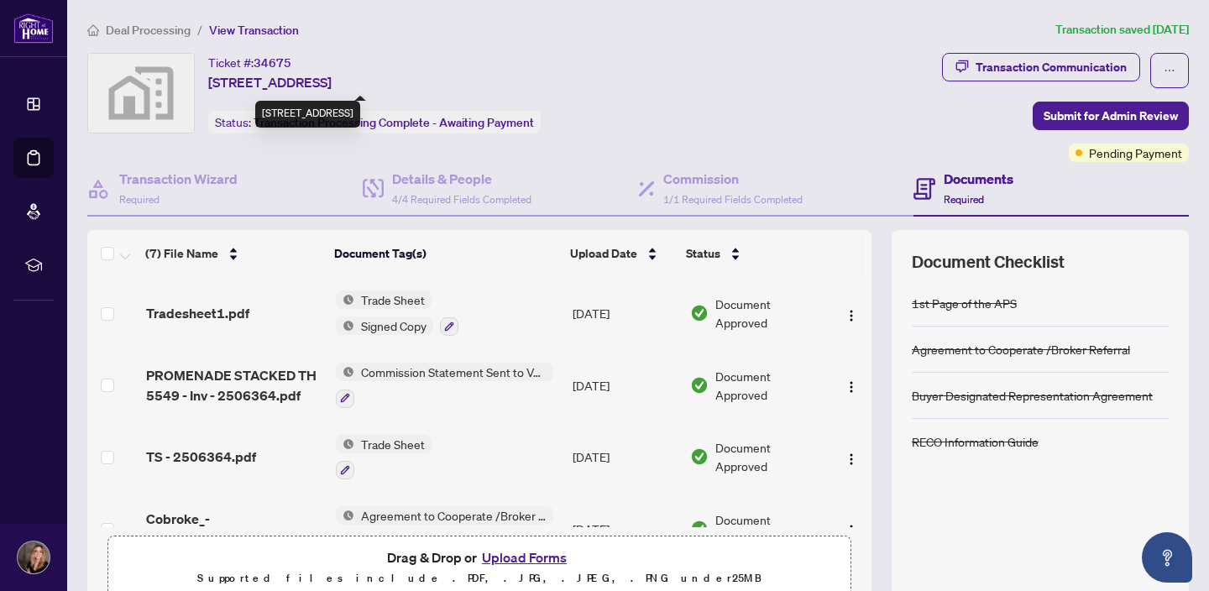
drag, startPoint x: 249, startPoint y: 80, endPoint x: 382, endPoint y: 84, distance: 133.6
click at [332, 84] on span "[STREET_ADDRESS]" at bounding box center [269, 82] width 123 height 20
copy span "[STREET_ADDRESS]"
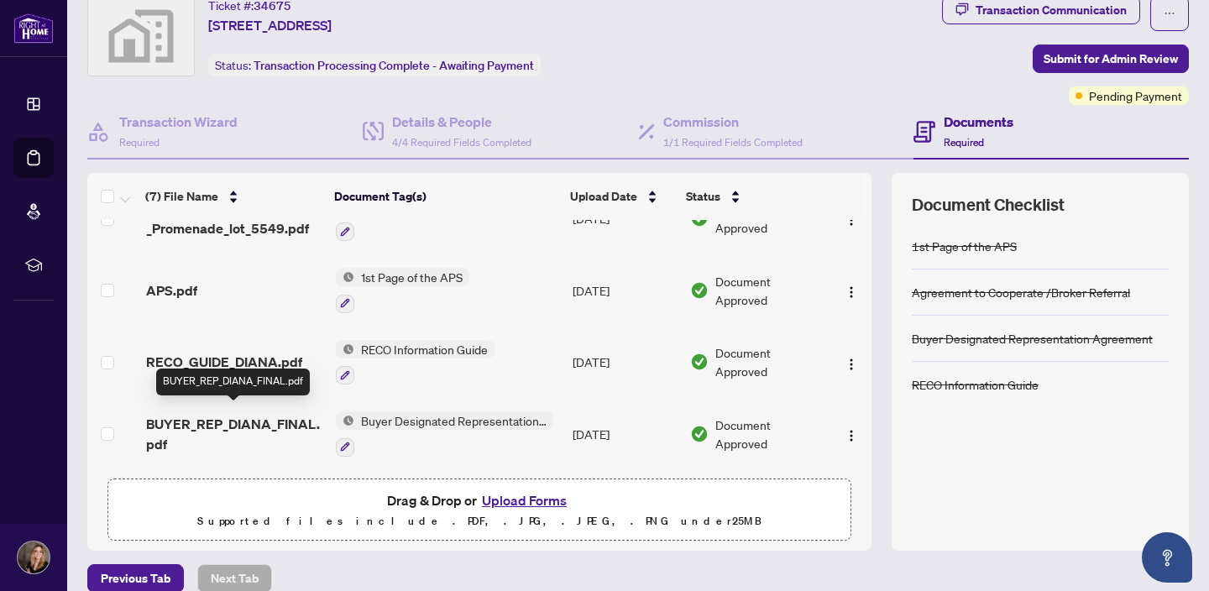
scroll to position [47, 0]
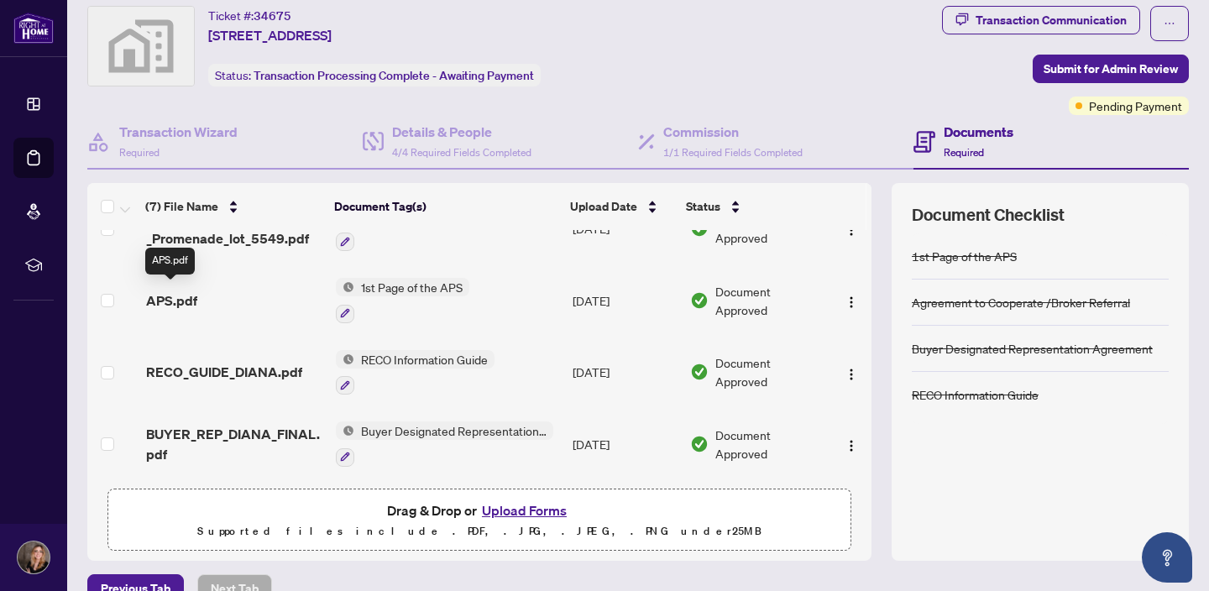
click at [178, 297] on span "APS.pdf" at bounding box center [171, 301] width 51 height 20
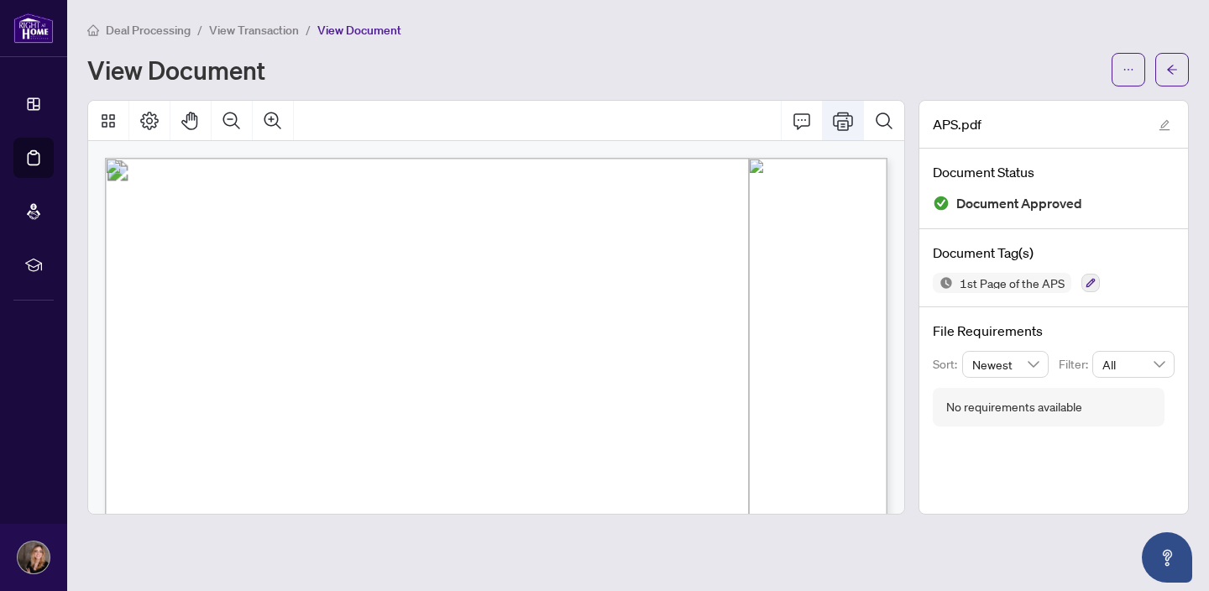
click at [843, 128] on icon "Print" at bounding box center [843, 121] width 20 height 18
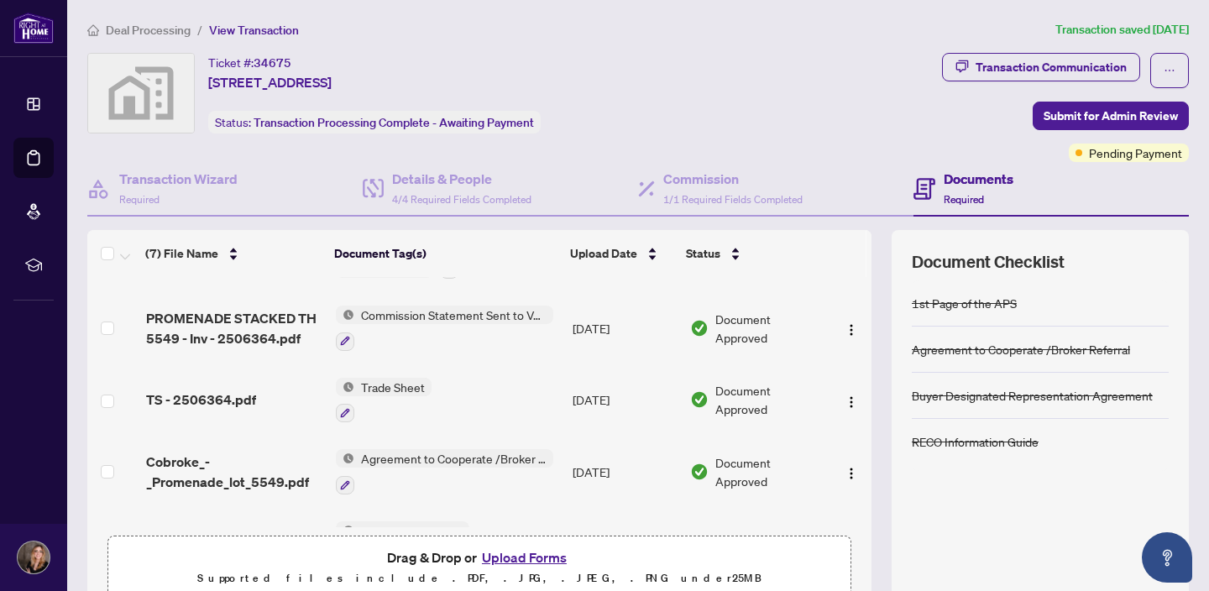
scroll to position [60, 0]
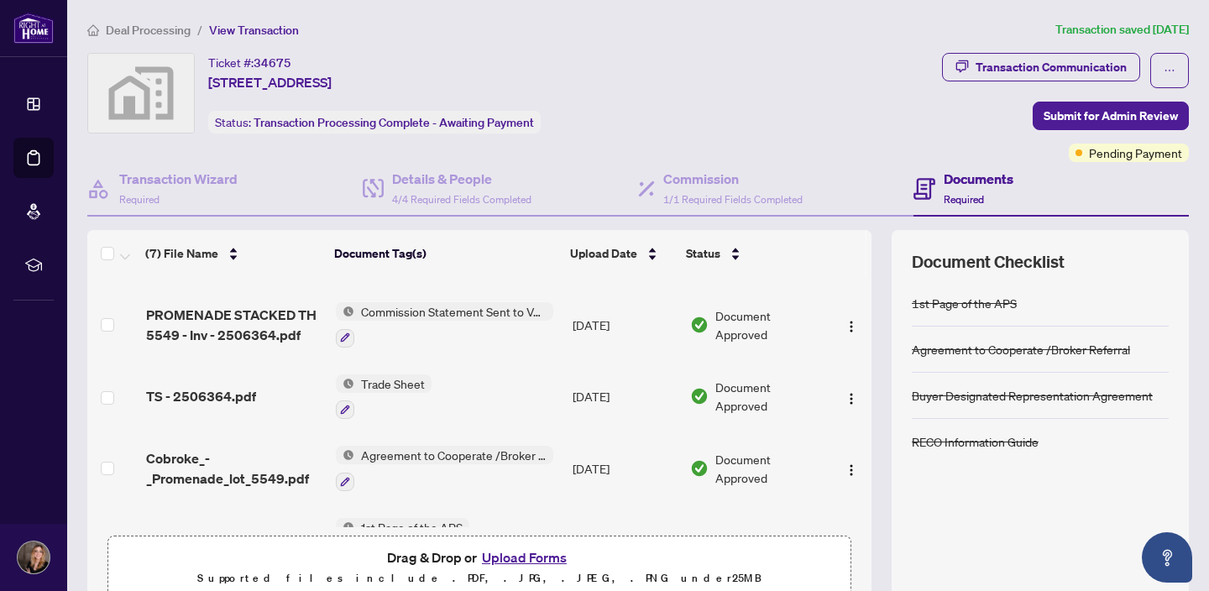
click at [505, 307] on span "Commission Statement Sent to Vendor" at bounding box center [453, 311] width 199 height 18
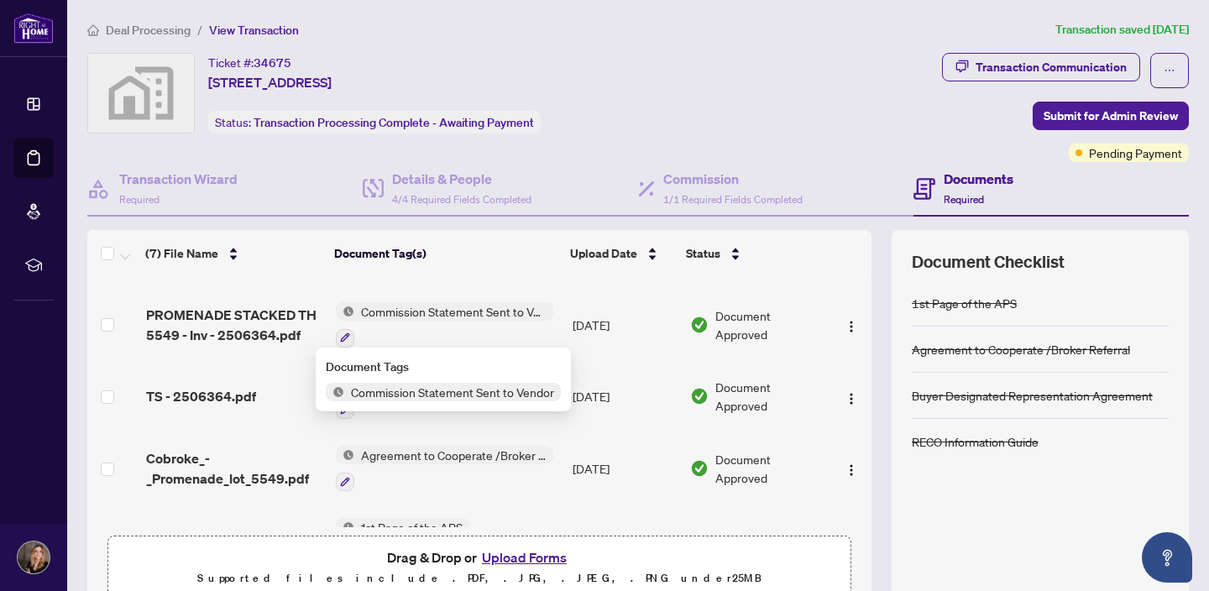
click at [505, 307] on span "Commission Statement Sent to Vendor" at bounding box center [453, 311] width 199 height 18
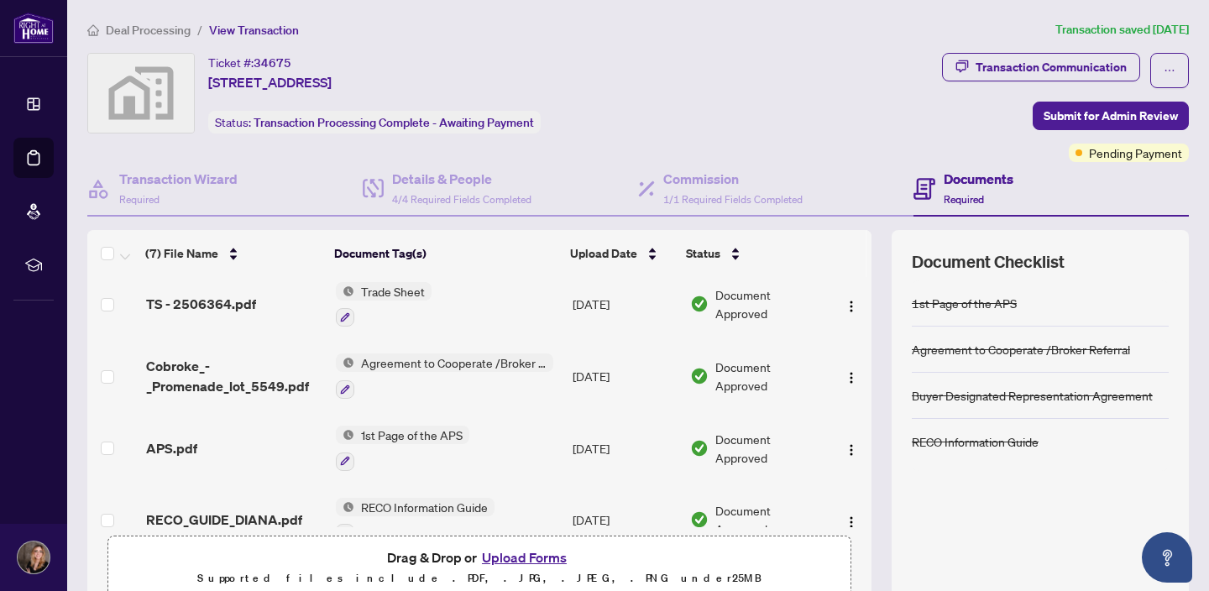
scroll to position [111, 0]
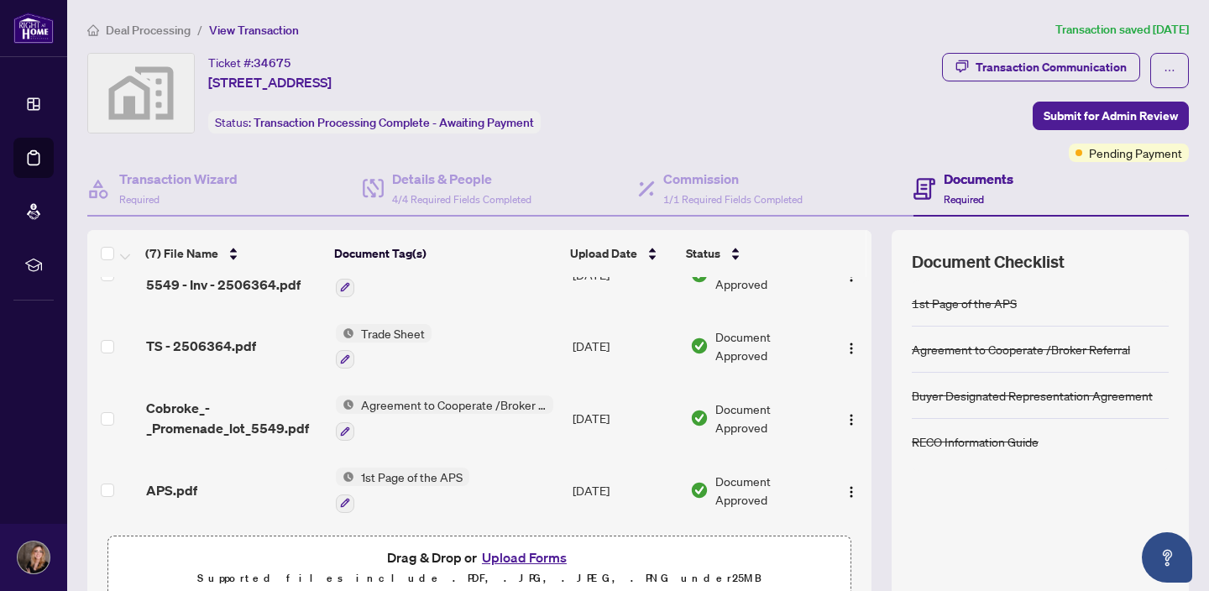
click at [214, 427] on span "Cobroke_-_Promenade_lot_5549.pdf" at bounding box center [234, 418] width 176 height 40
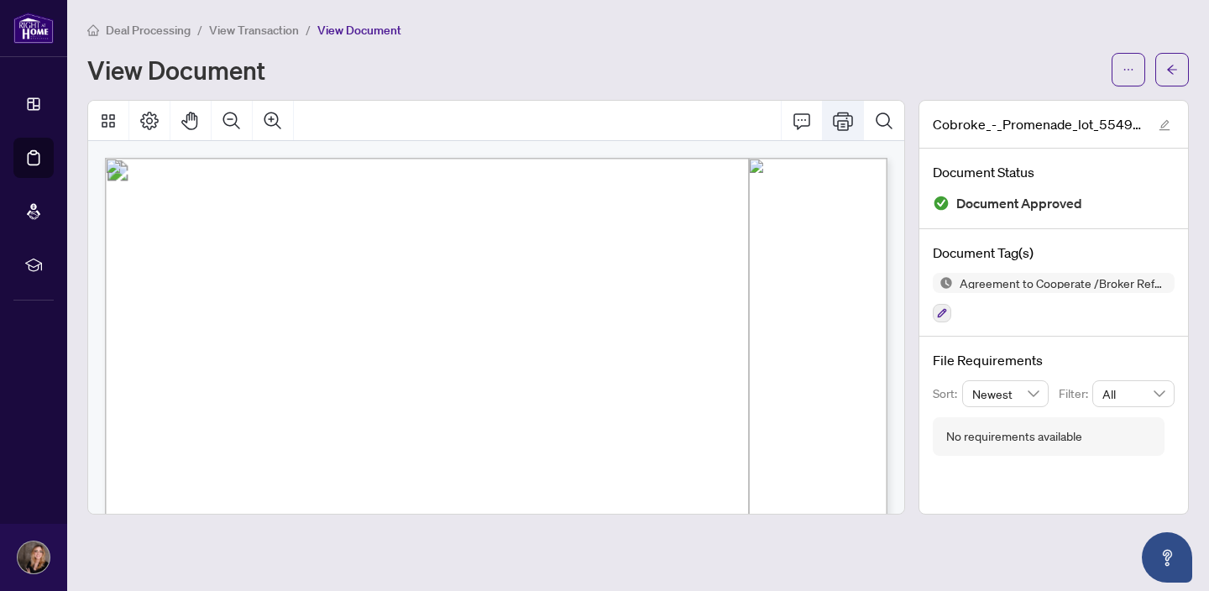
click at [842, 124] on icon "Print" at bounding box center [843, 121] width 20 height 18
